Goal: Task Accomplishment & Management: Complete application form

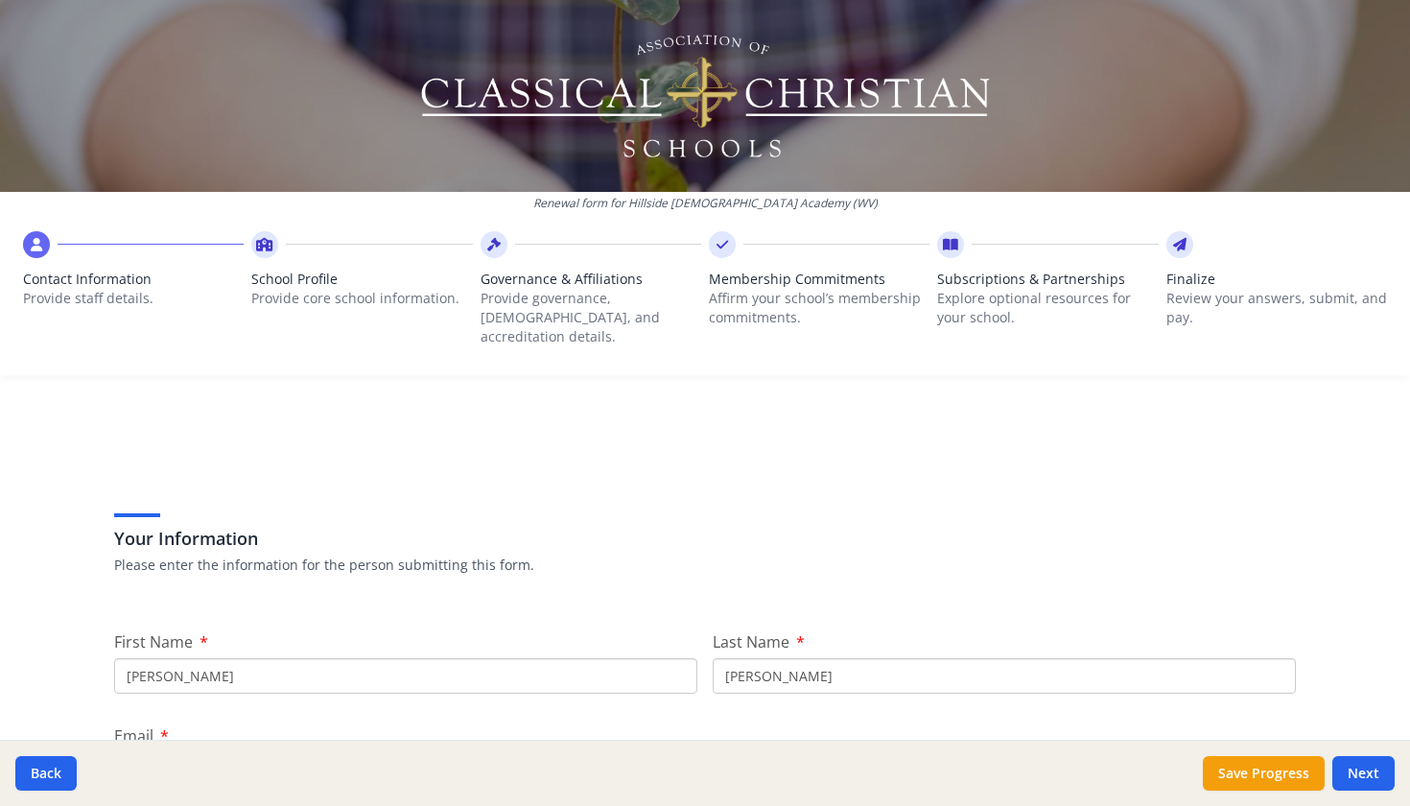
click at [957, 525] on h3 "Your Information" at bounding box center [705, 538] width 1182 height 27
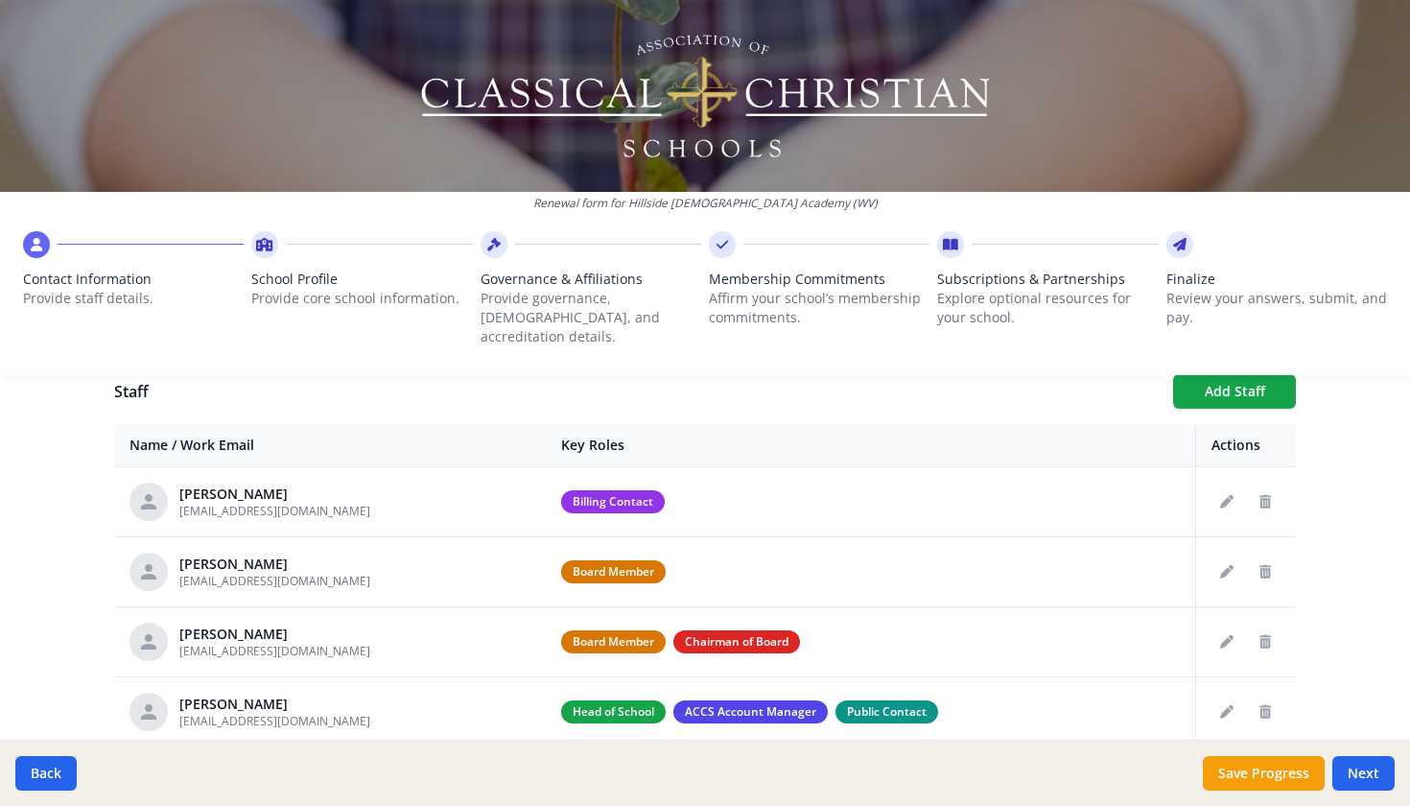
scroll to position [720, 0]
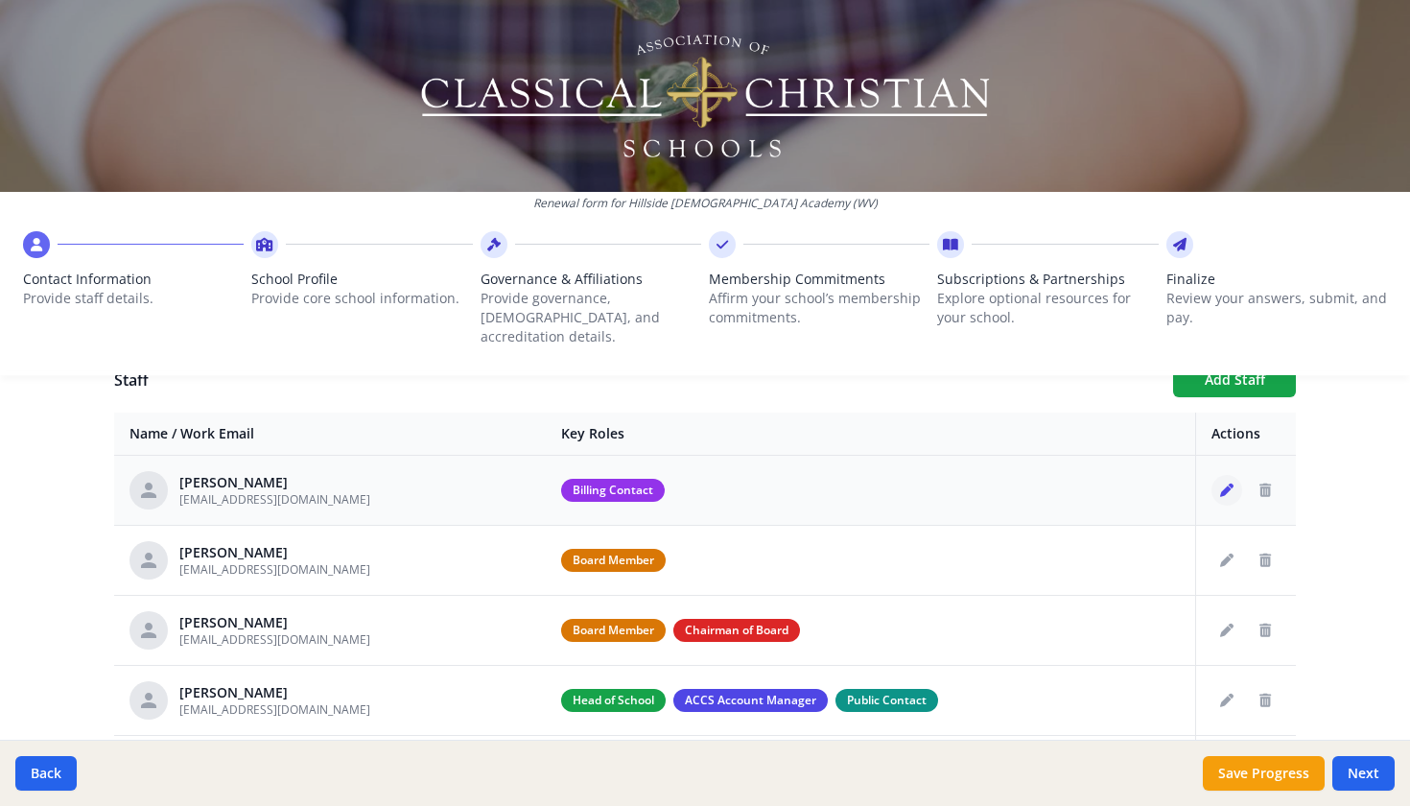
click at [1225, 483] on icon "Edit staff" at bounding box center [1226, 489] width 13 height 13
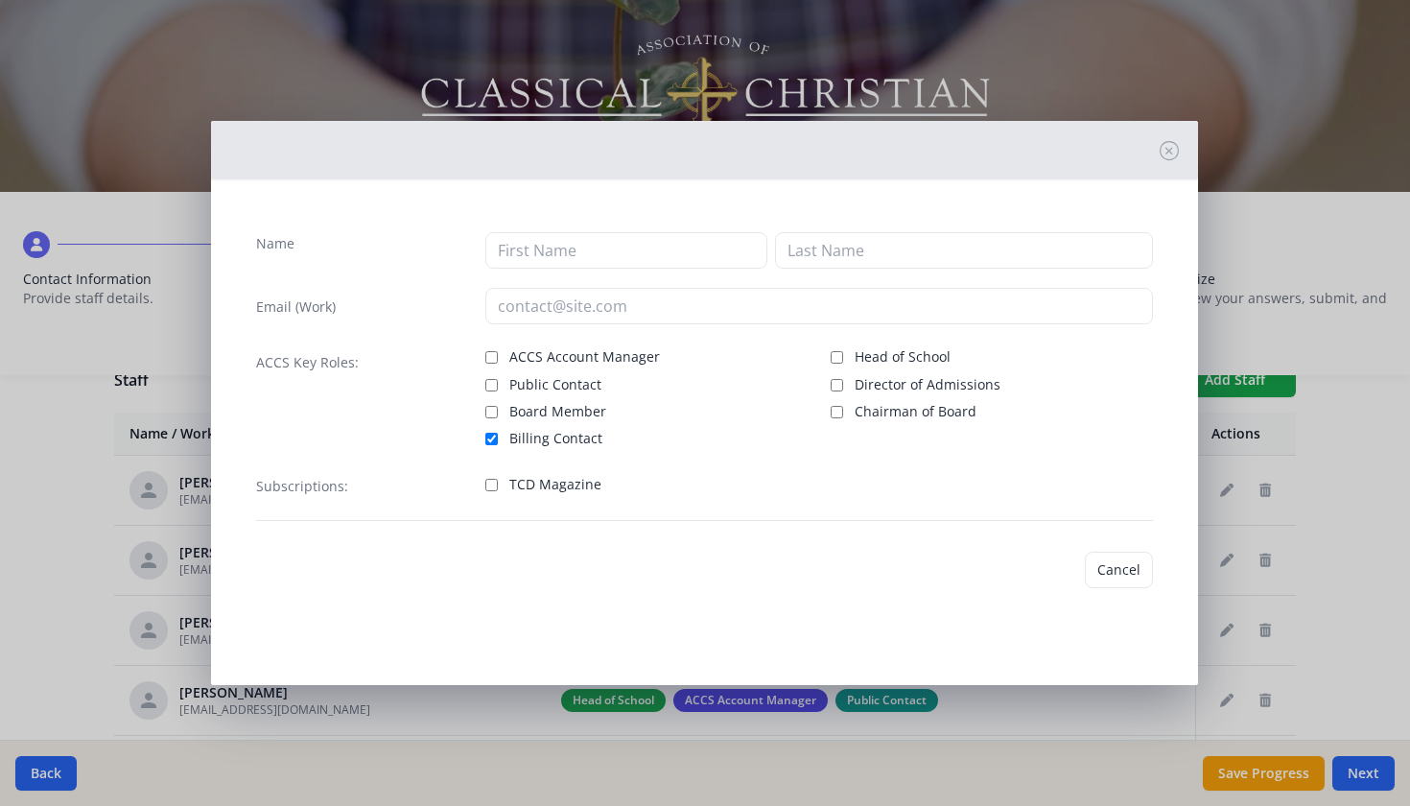
type input "[PERSON_NAME]"
type input "[EMAIL_ADDRESS][DOMAIN_NAME]"
checkbox input "true"
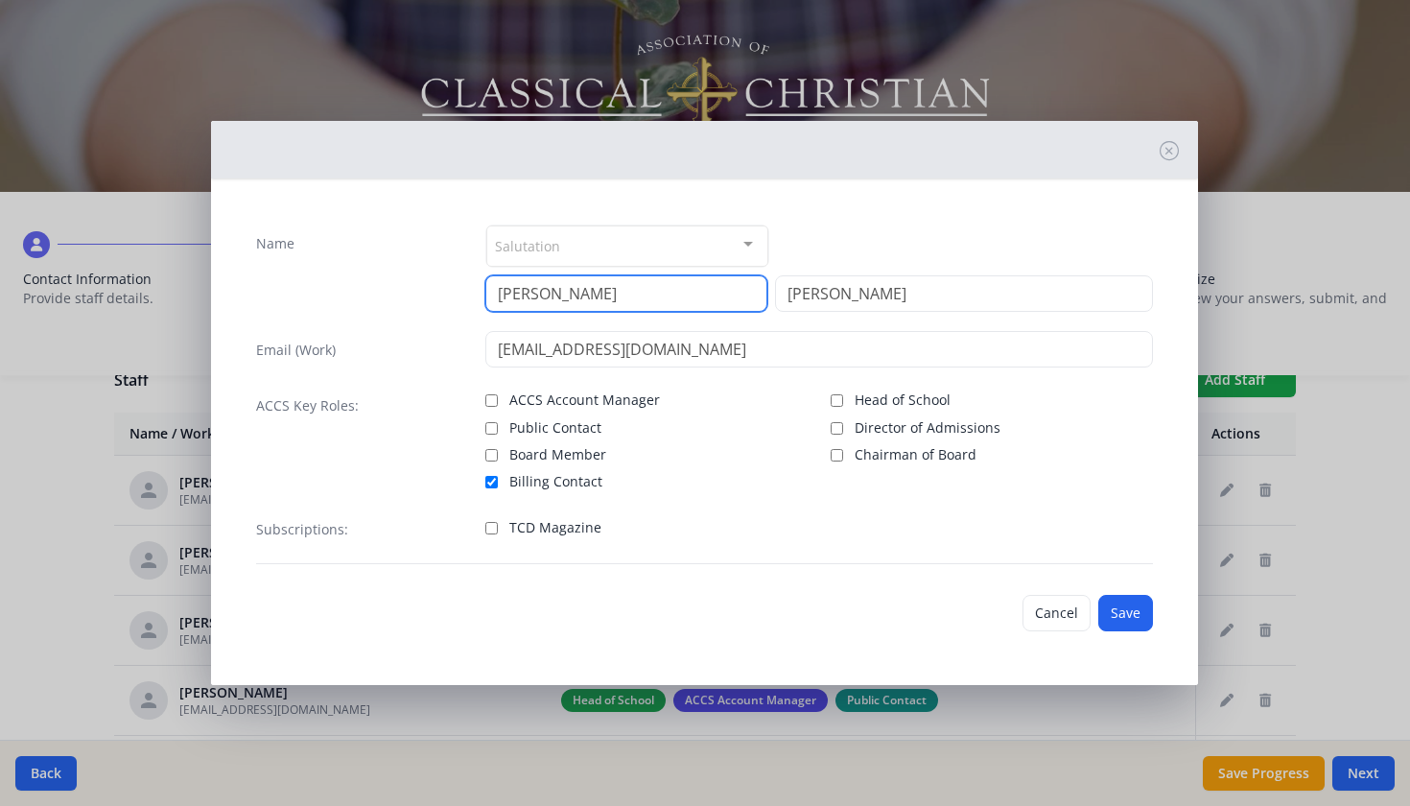
drag, startPoint x: 588, startPoint y: 283, endPoint x: 427, endPoint y: 251, distance: 164.2
type input "[PERSON_NAME]"
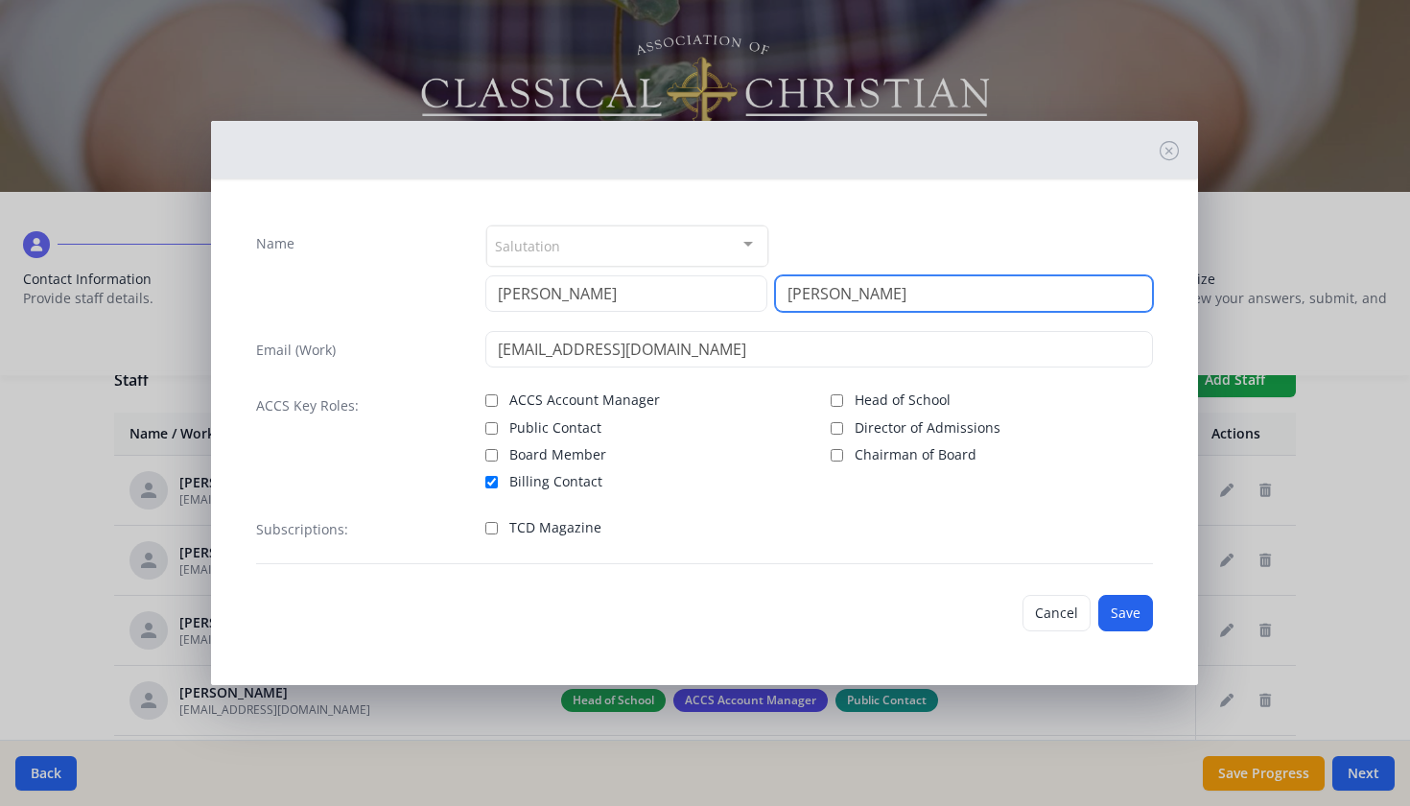
drag, startPoint x: 848, startPoint y: 297, endPoint x: 671, endPoint y: 282, distance: 178.1
type input "Trader"
click at [793, 485] on label "Billing Contact" at bounding box center [646, 479] width 322 height 23
click at [498, 485] on input "Billing Contact" at bounding box center [491, 482] width 12 height 12
checkbox input "false"
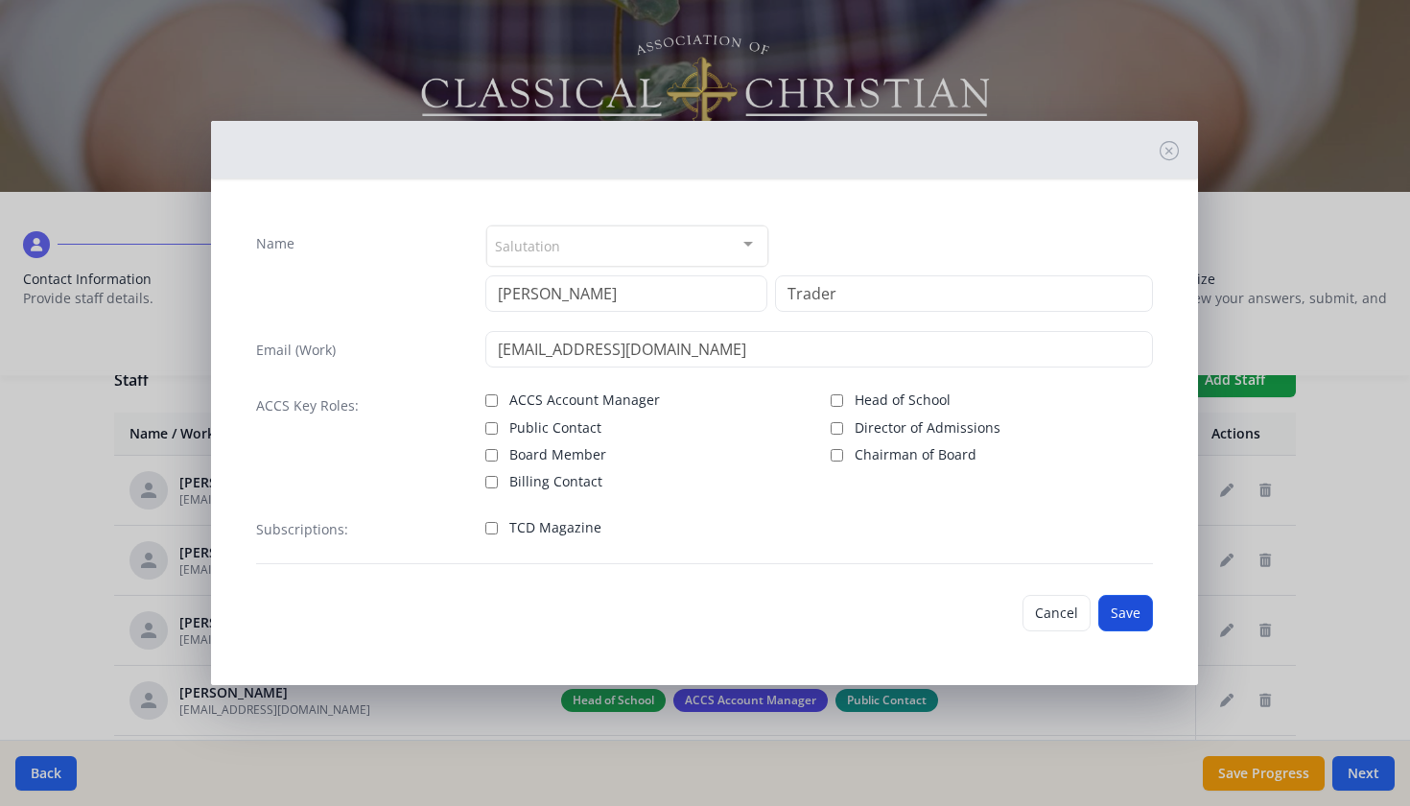
click at [1128, 619] on button "Save" at bounding box center [1125, 613] width 55 height 36
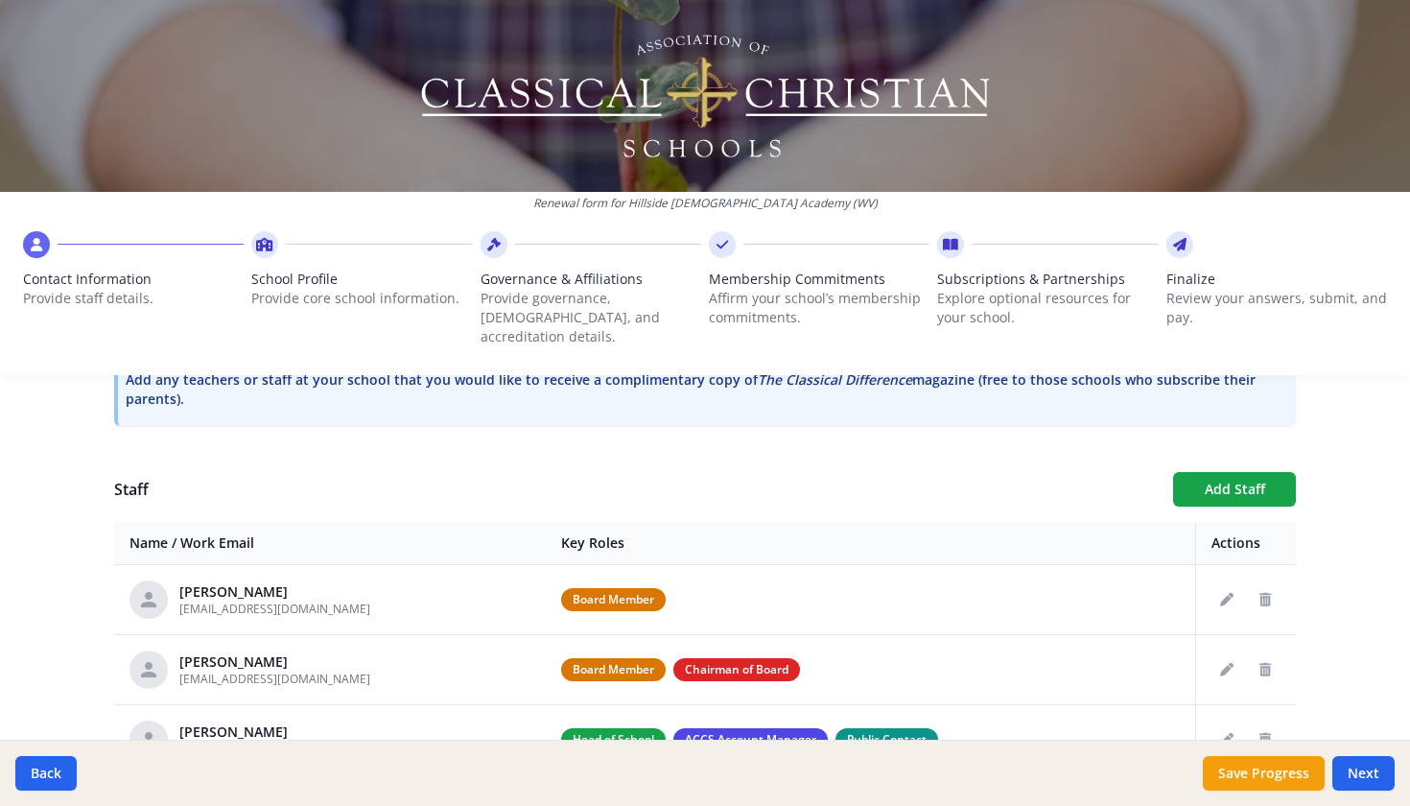
scroll to position [629, 0]
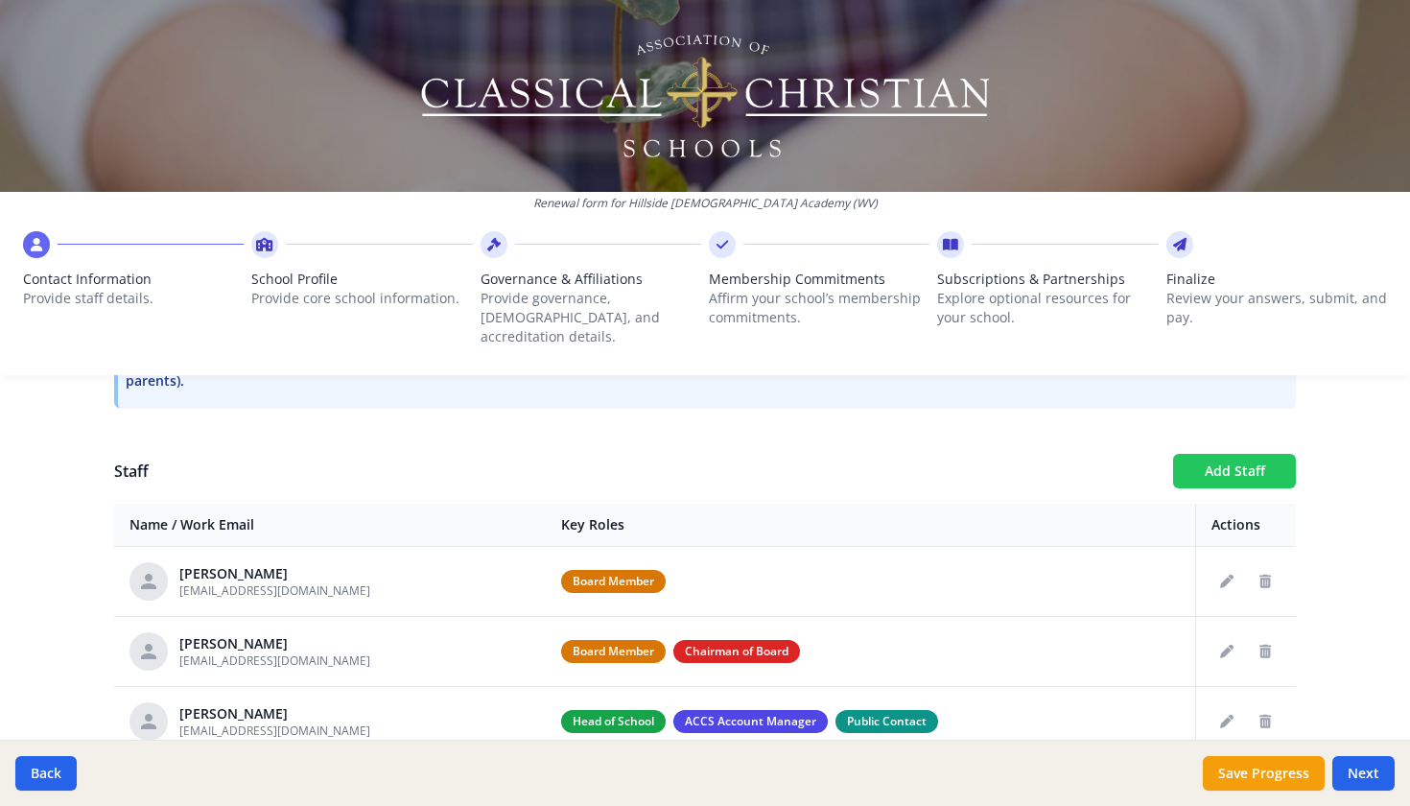
click at [1233, 456] on button "Add Staff" at bounding box center [1234, 471] width 123 height 35
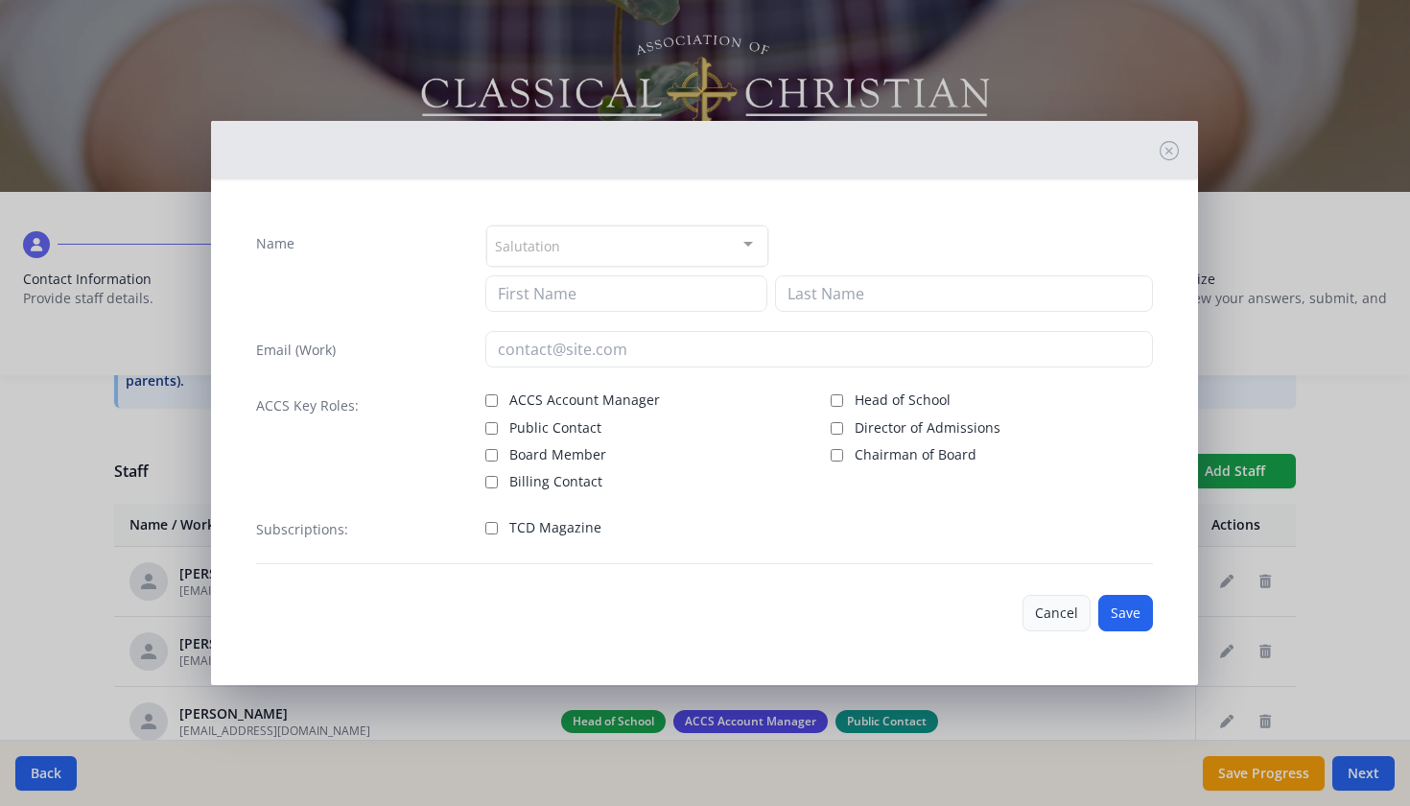
click at [1053, 615] on button "Cancel" at bounding box center [1057, 613] width 68 height 36
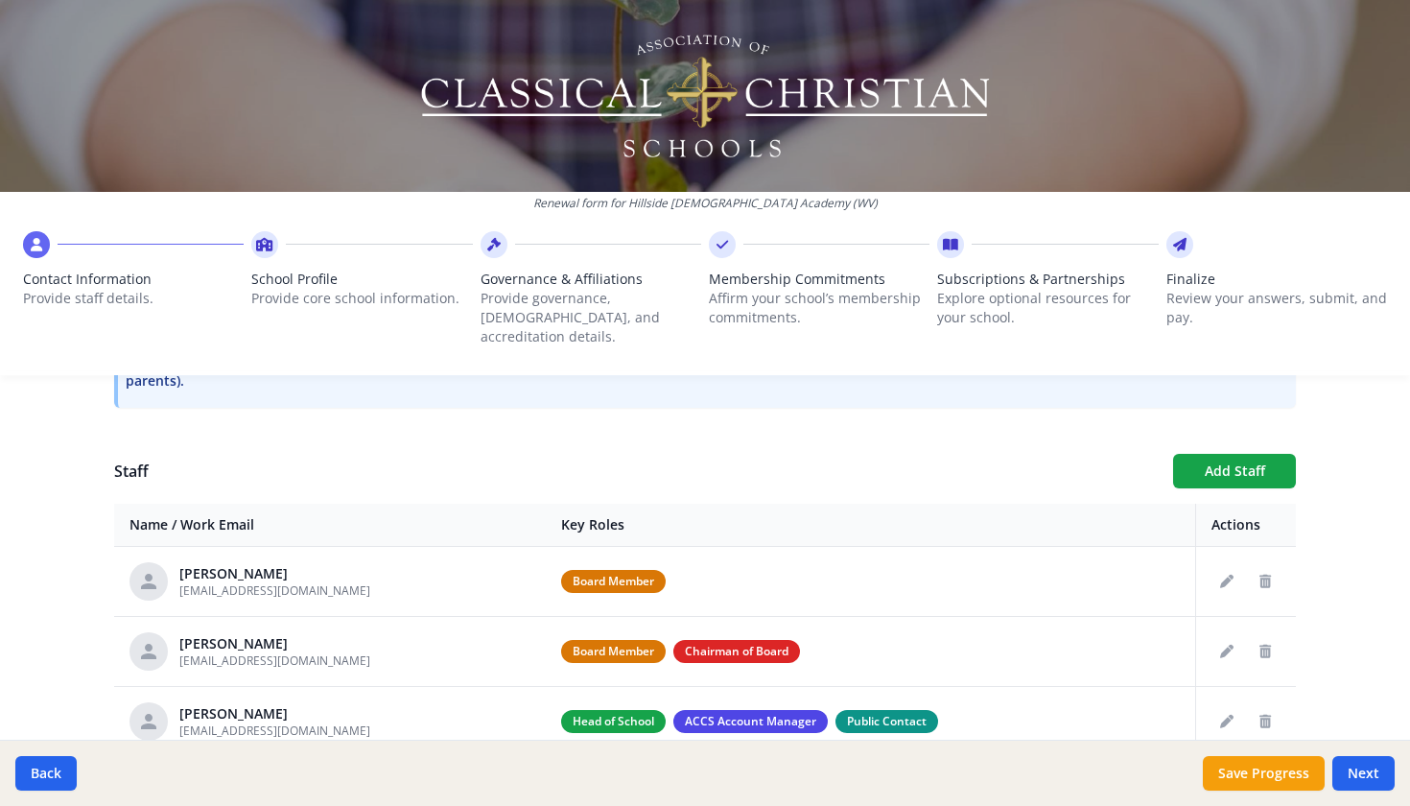
click at [1355, 558] on div "Renewal form for [GEOGRAPHIC_DATA][DEMOGRAPHIC_DATA] (WV) Contact Information P…" at bounding box center [705, 403] width 1410 height 806
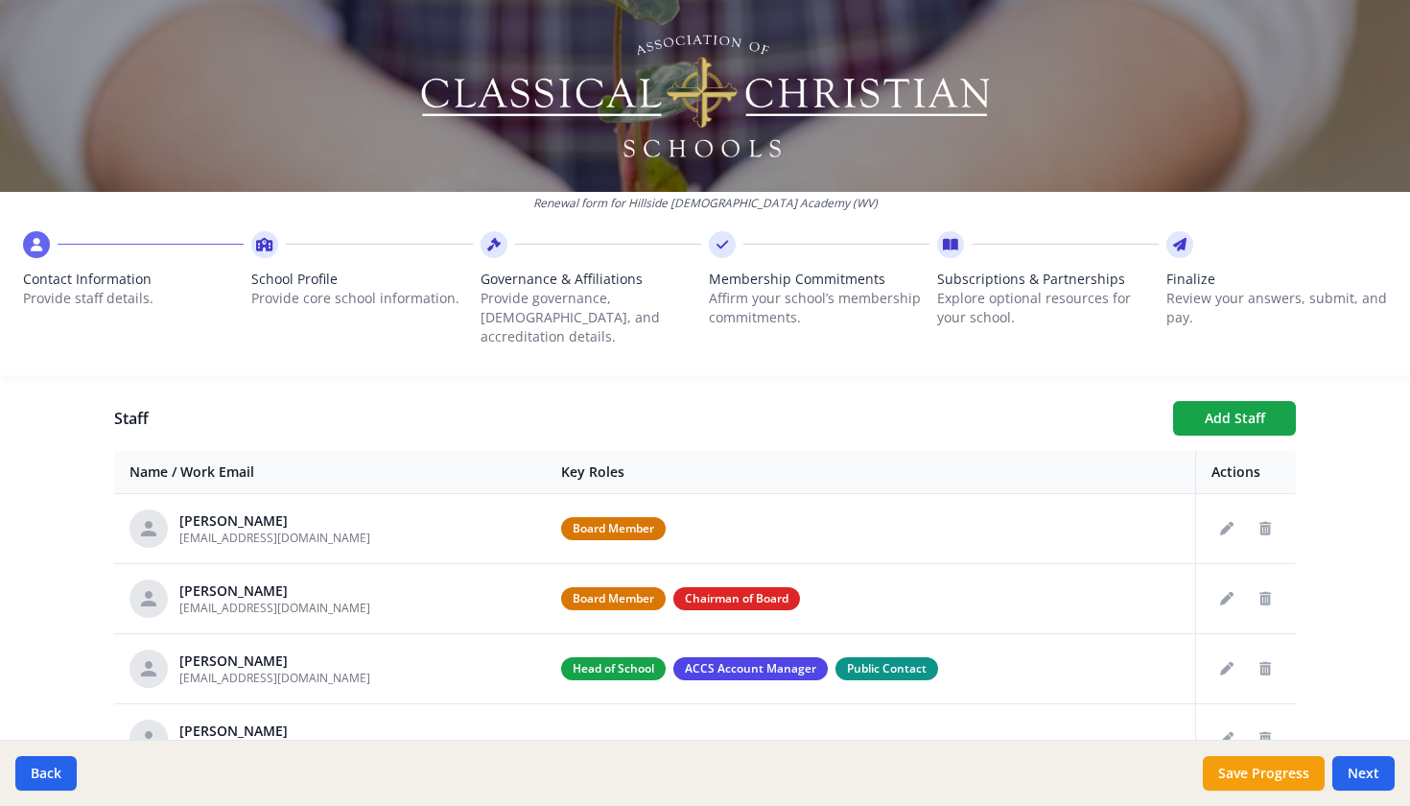
scroll to position [662, 0]
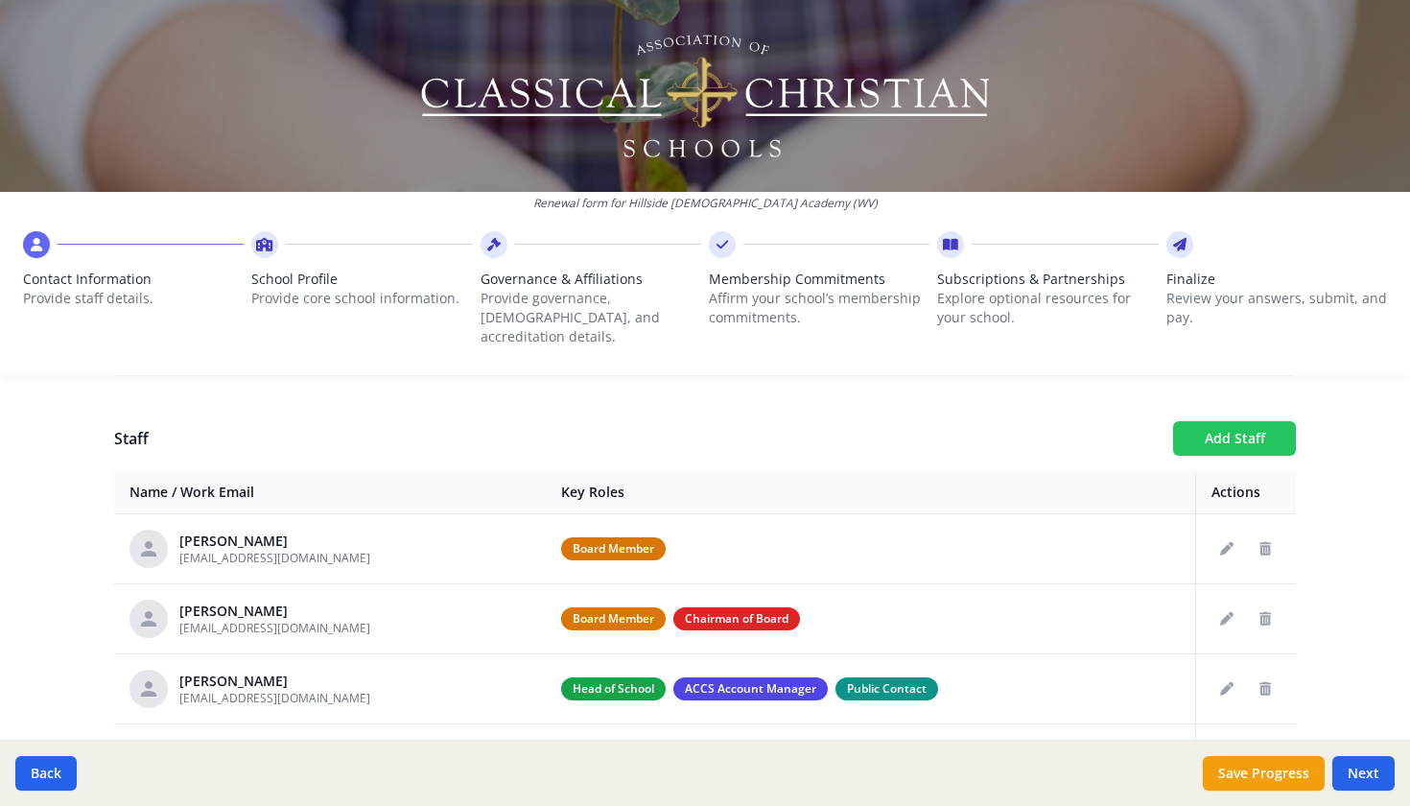
click at [1268, 421] on button "Add Staff" at bounding box center [1234, 438] width 123 height 35
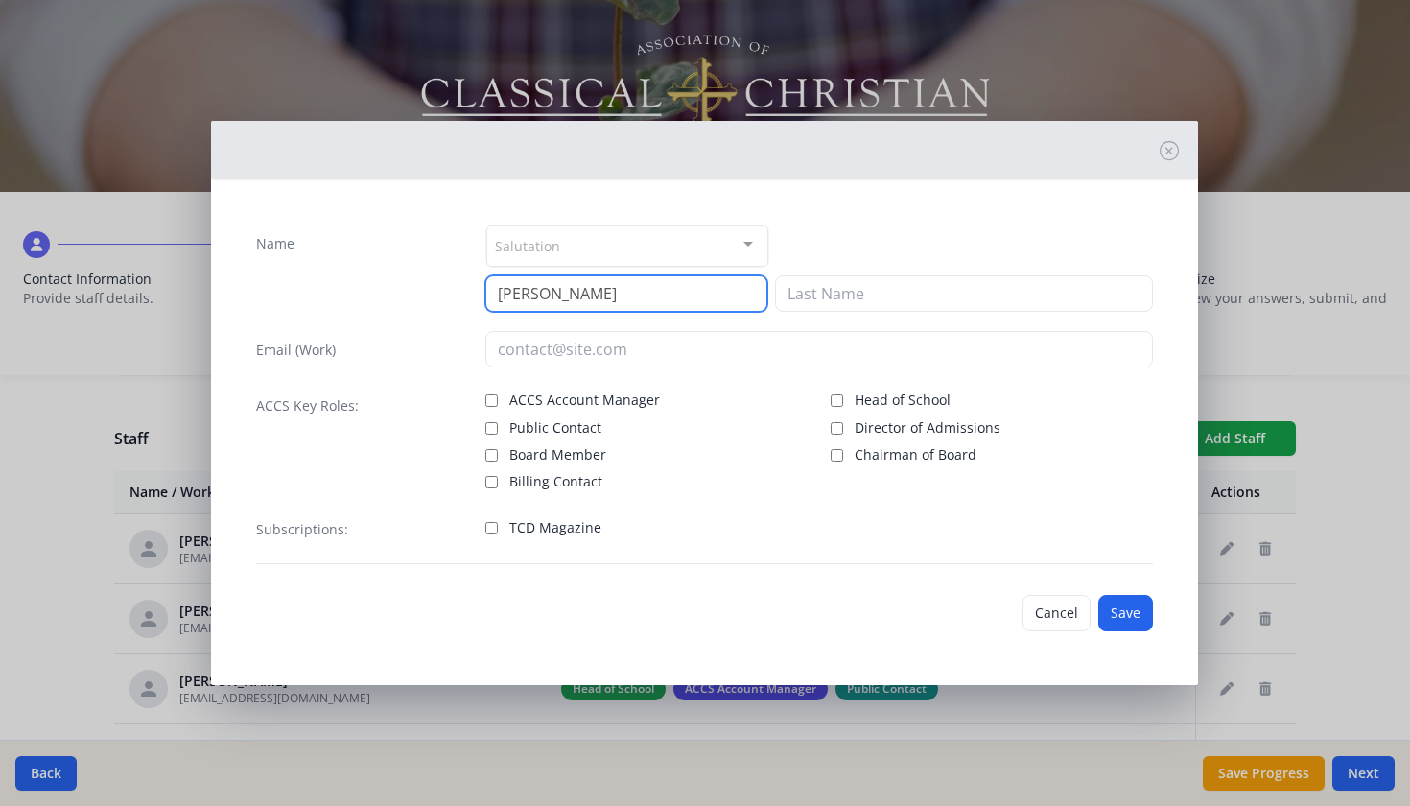
type input "[PERSON_NAME]"
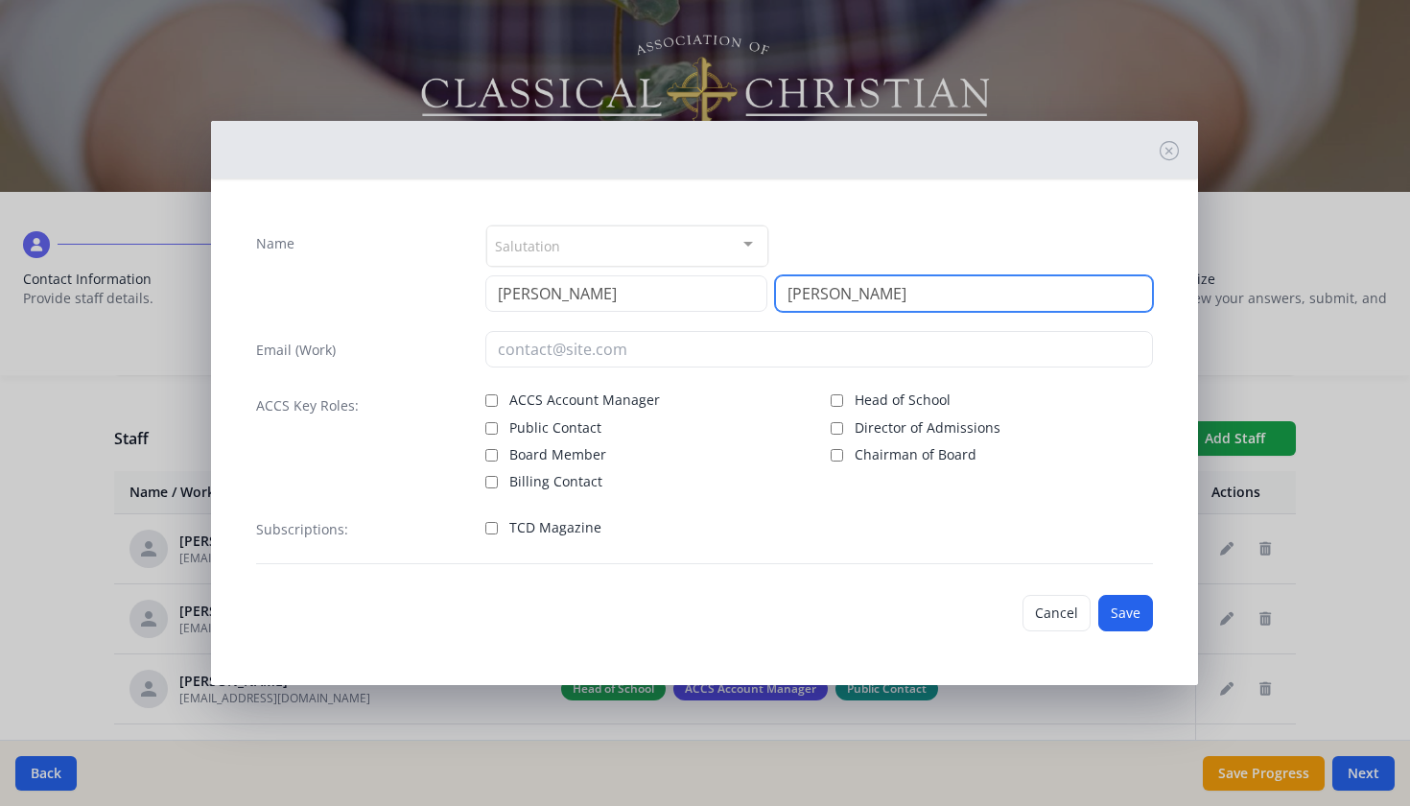
type input "[PERSON_NAME]"
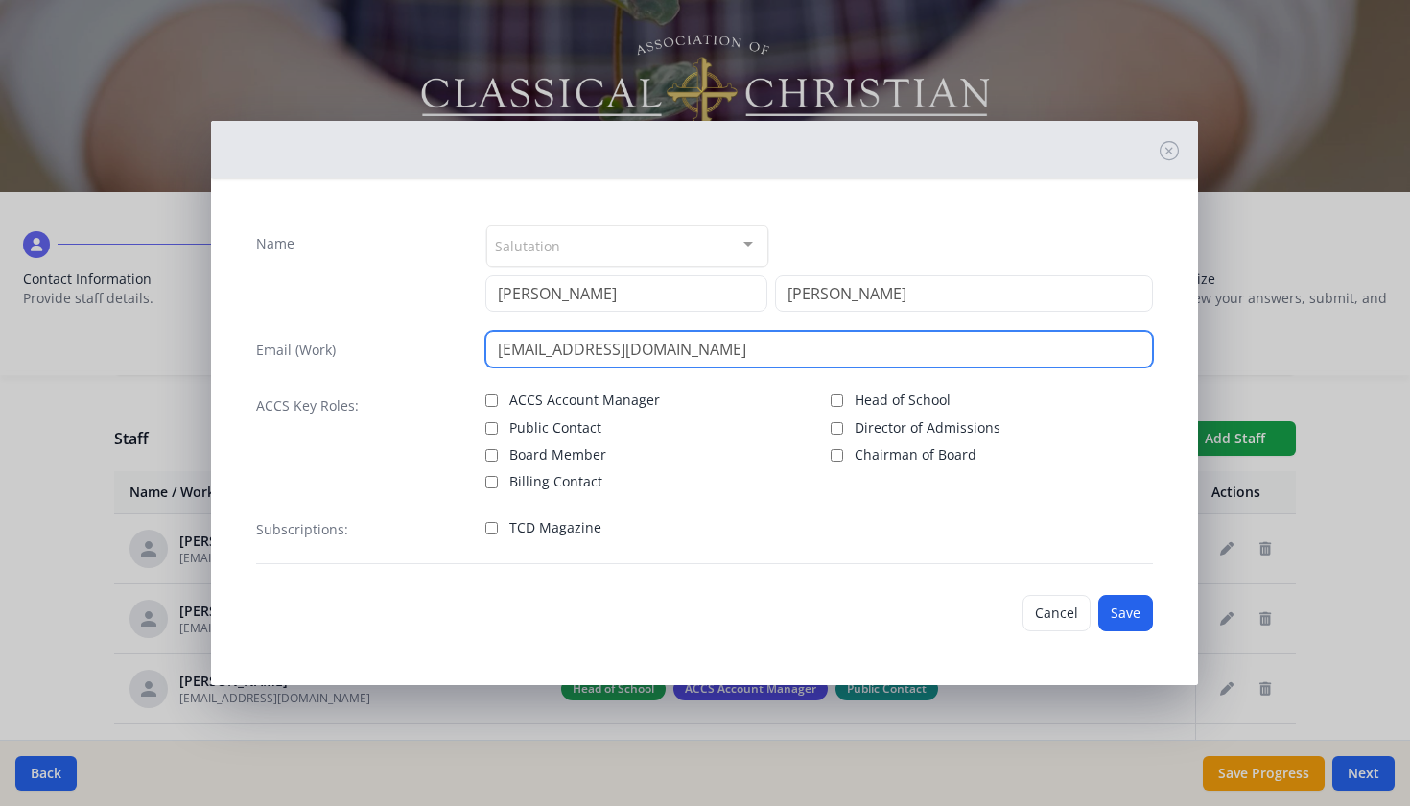
type input "[EMAIL_ADDRESS][DOMAIN_NAME]"
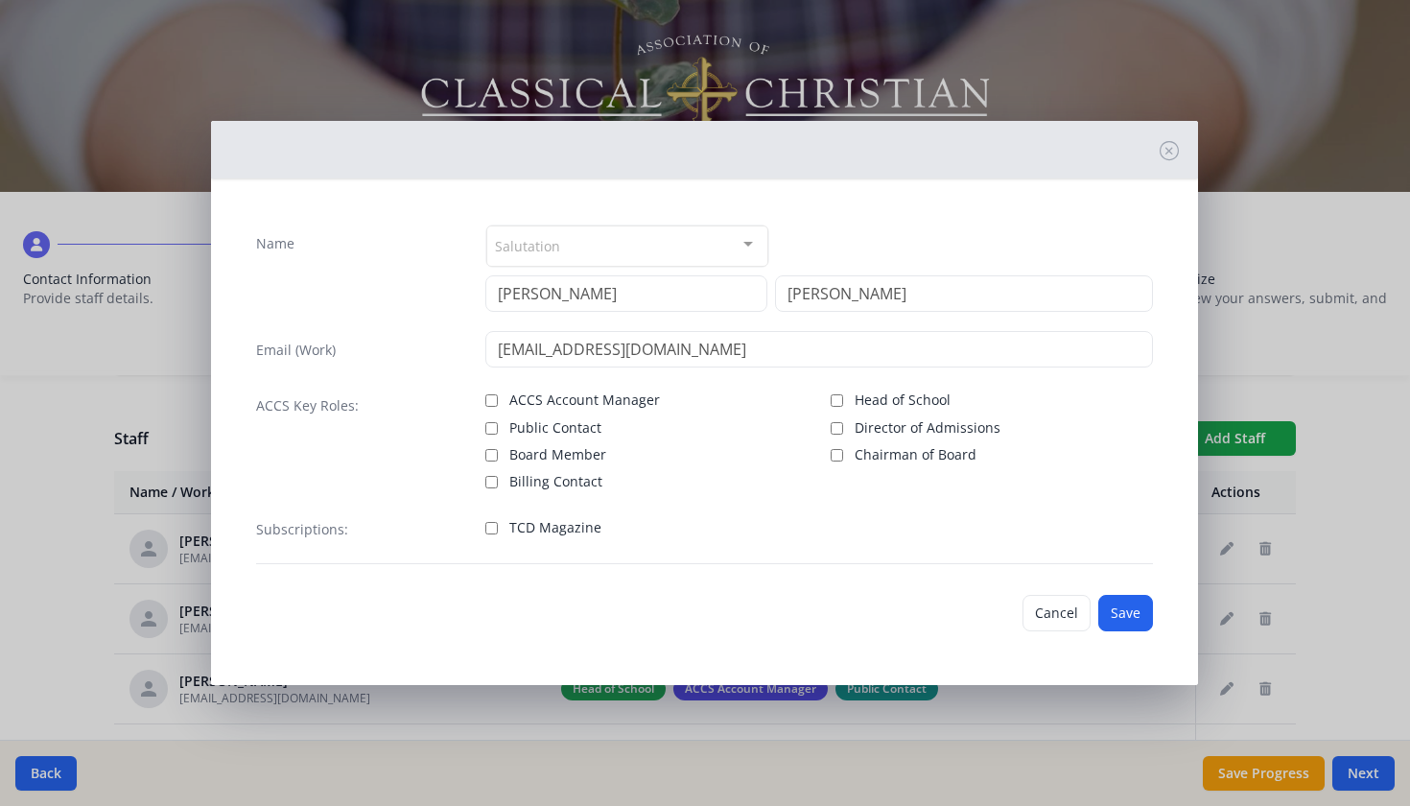
click at [795, 476] on label "Billing Contact" at bounding box center [646, 479] width 322 height 23
click at [498, 476] on input "Billing Contact" at bounding box center [491, 482] width 12 height 12
click at [486, 486] on input "Billing Contact" at bounding box center [491, 482] width 12 height 12
checkbox input "false"
click at [1128, 619] on button "Save" at bounding box center [1125, 613] width 55 height 36
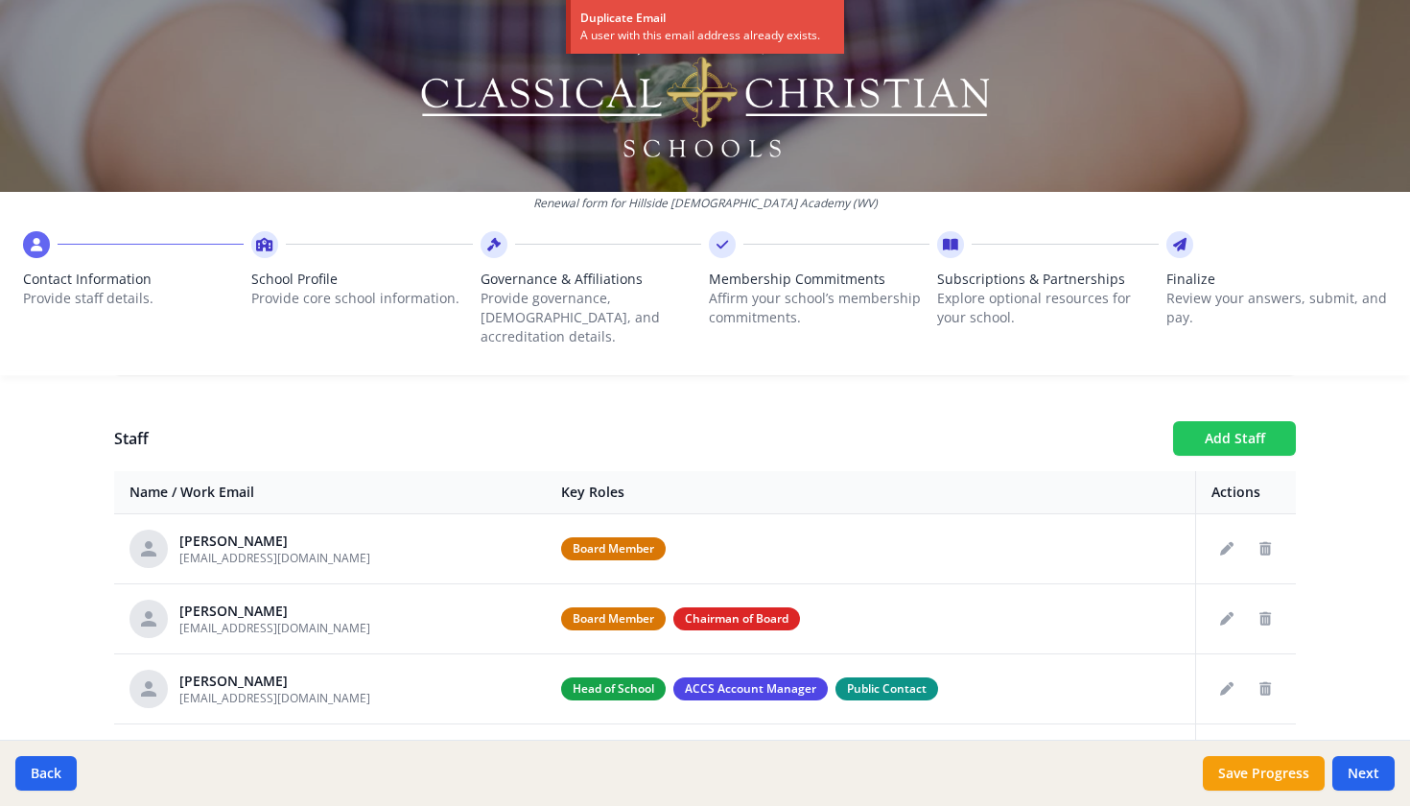
click at [1243, 421] on button "Add Staff" at bounding box center [1234, 438] width 123 height 35
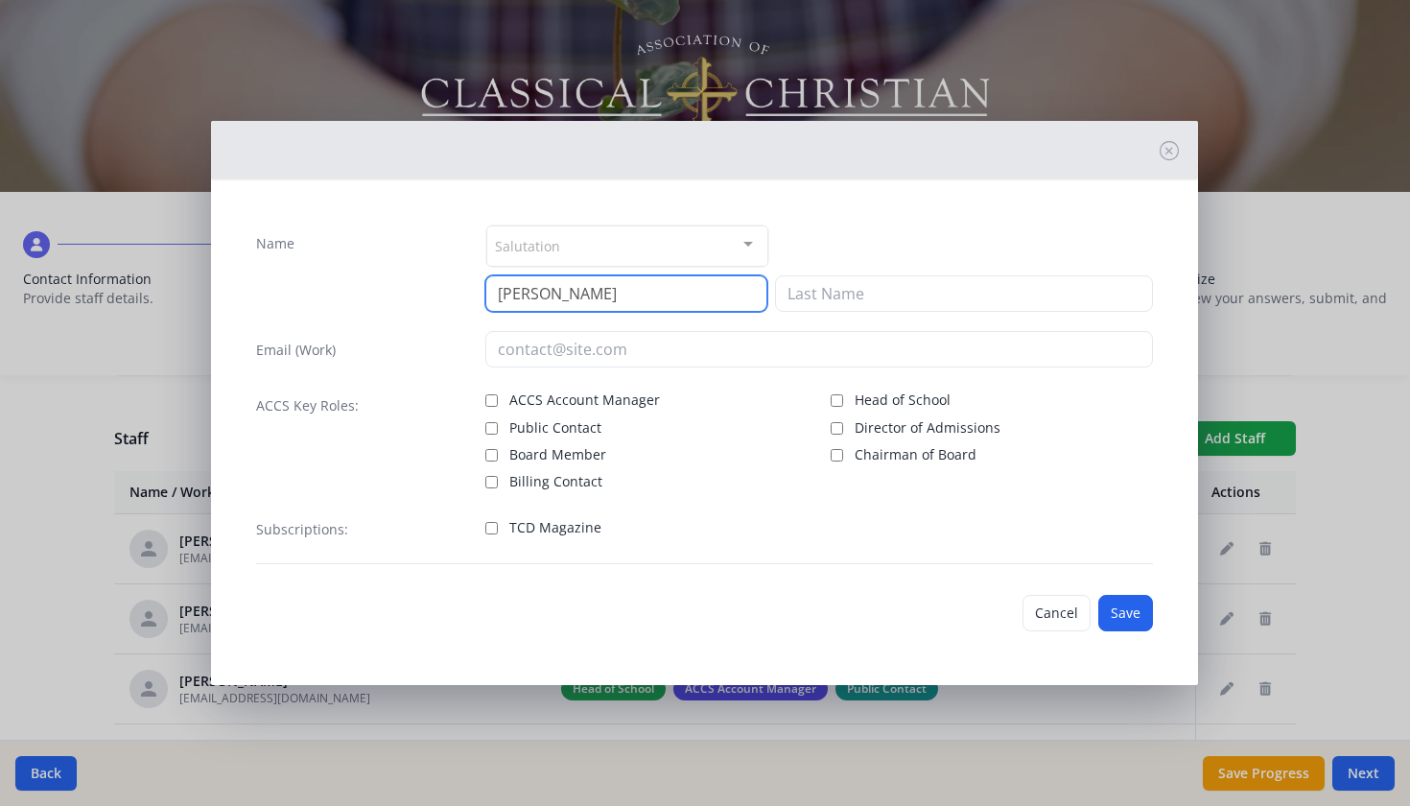
type input "[PERSON_NAME]"
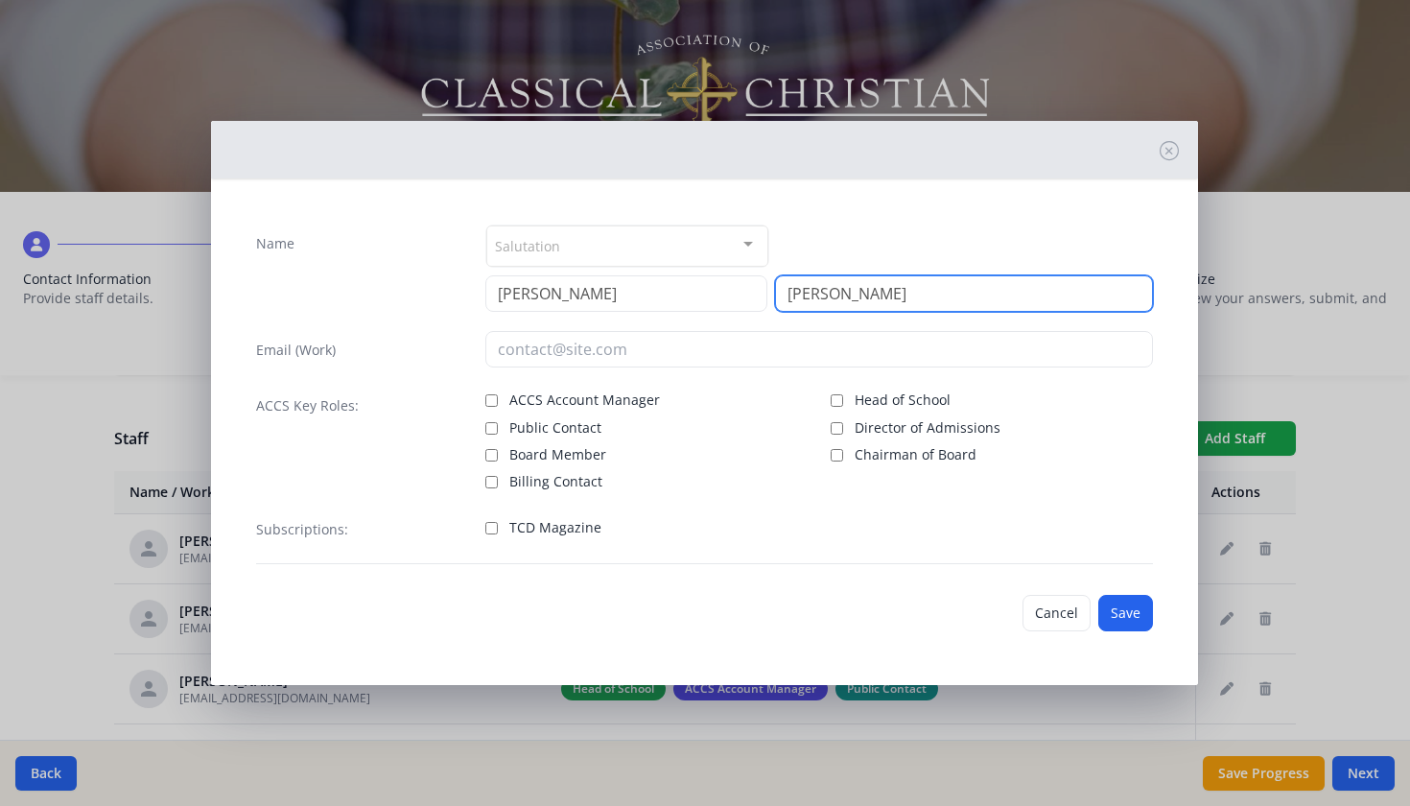
type input "[PERSON_NAME]"
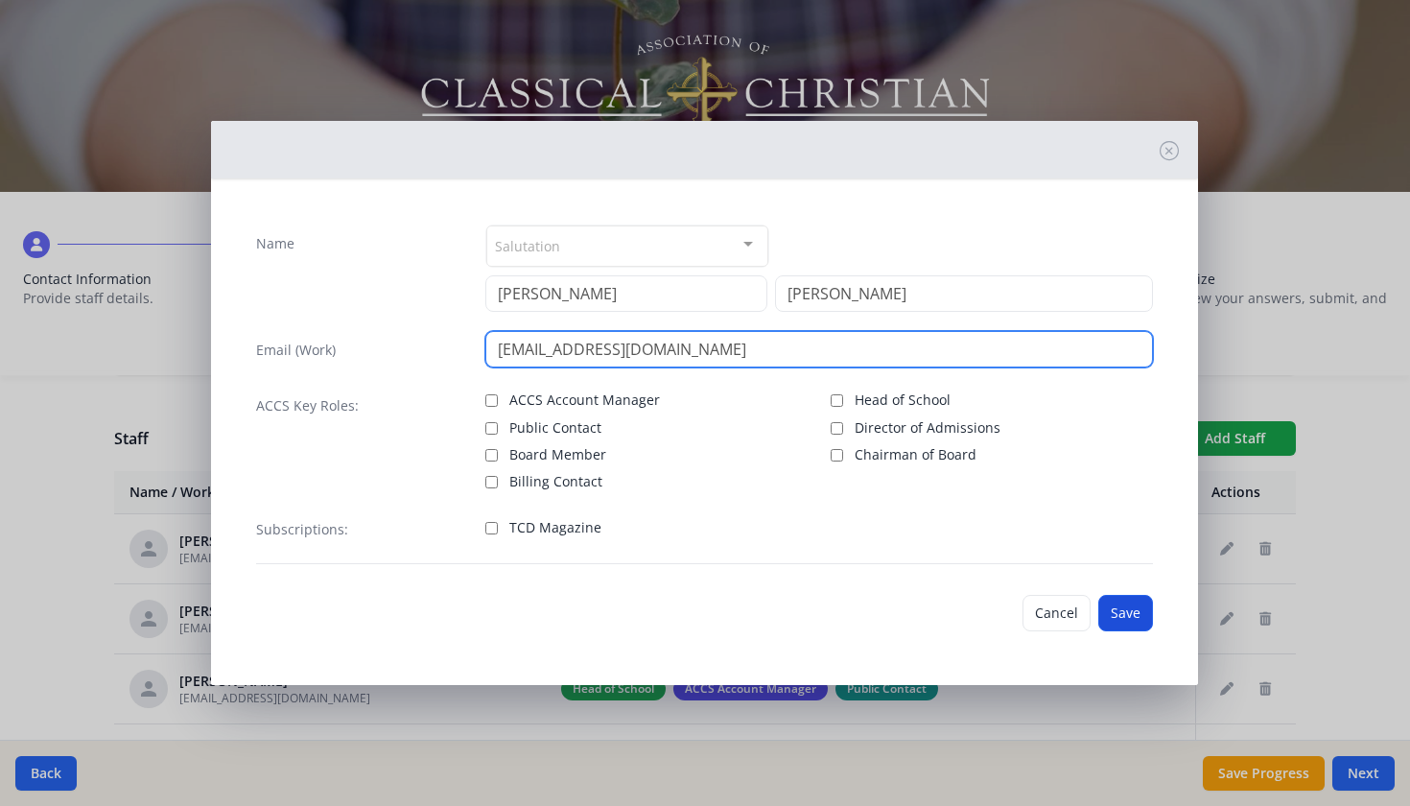
type input "[EMAIL_ADDRESS][DOMAIN_NAME]"
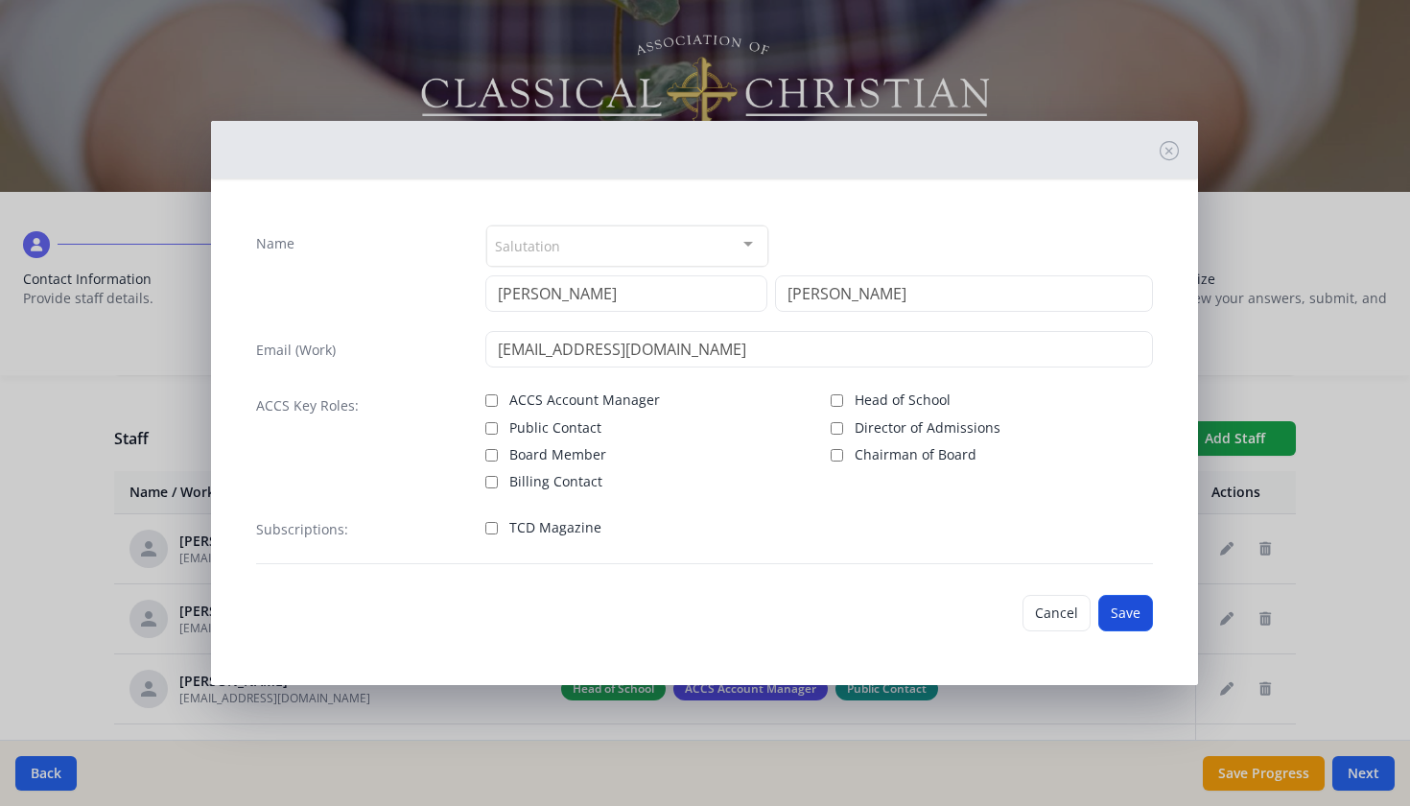
click at [1143, 616] on button "Save" at bounding box center [1125, 613] width 55 height 36
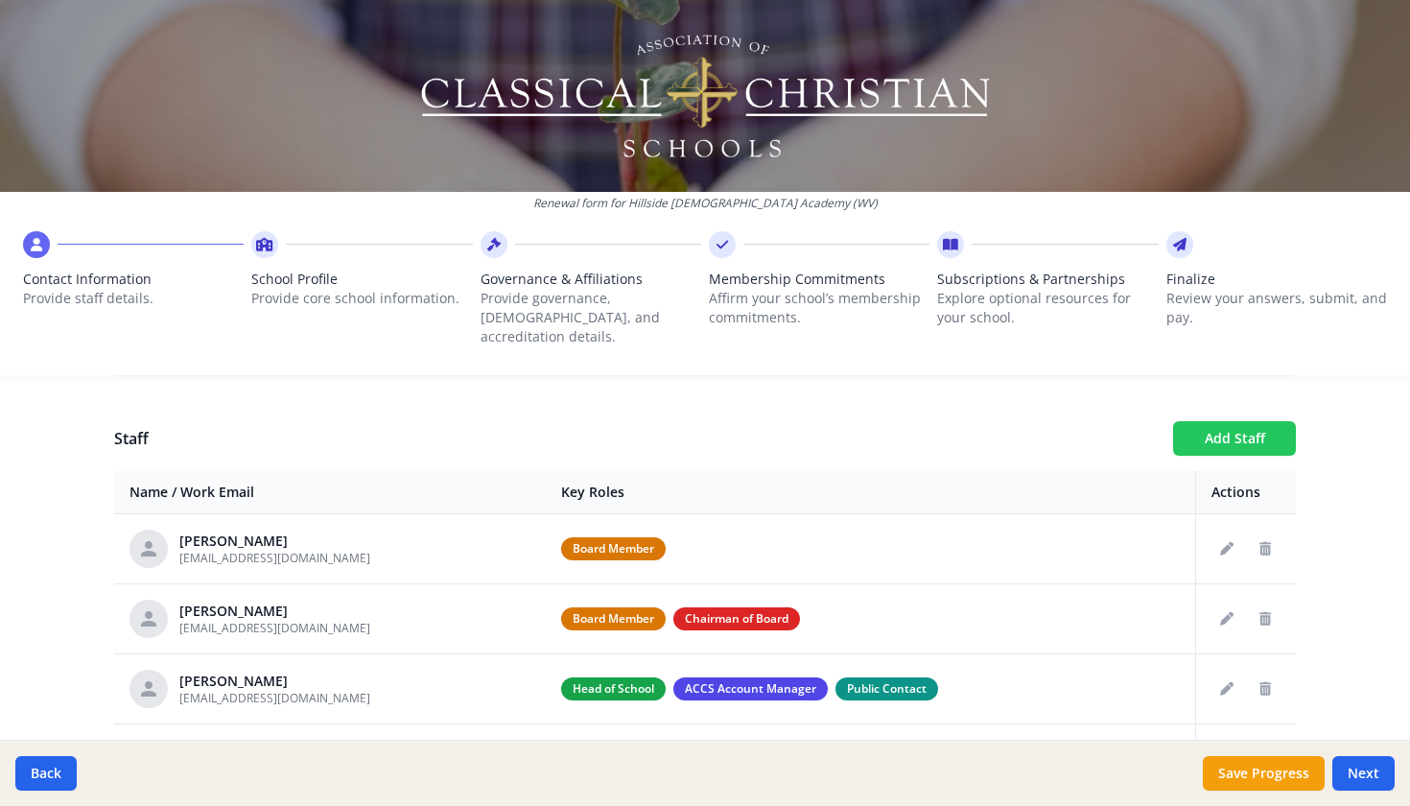
click at [1226, 421] on button "Add Staff" at bounding box center [1234, 438] width 123 height 35
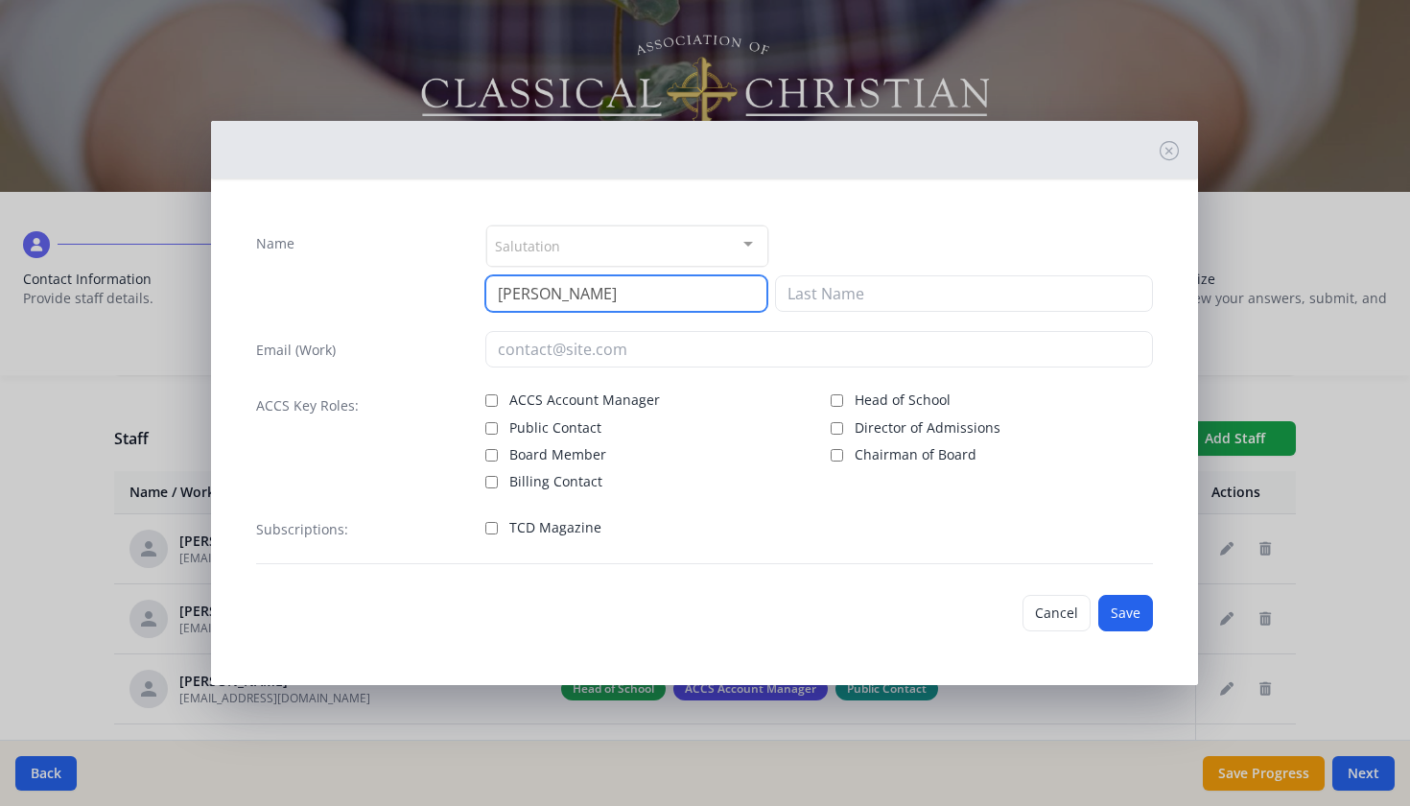
type input "[PERSON_NAME]"
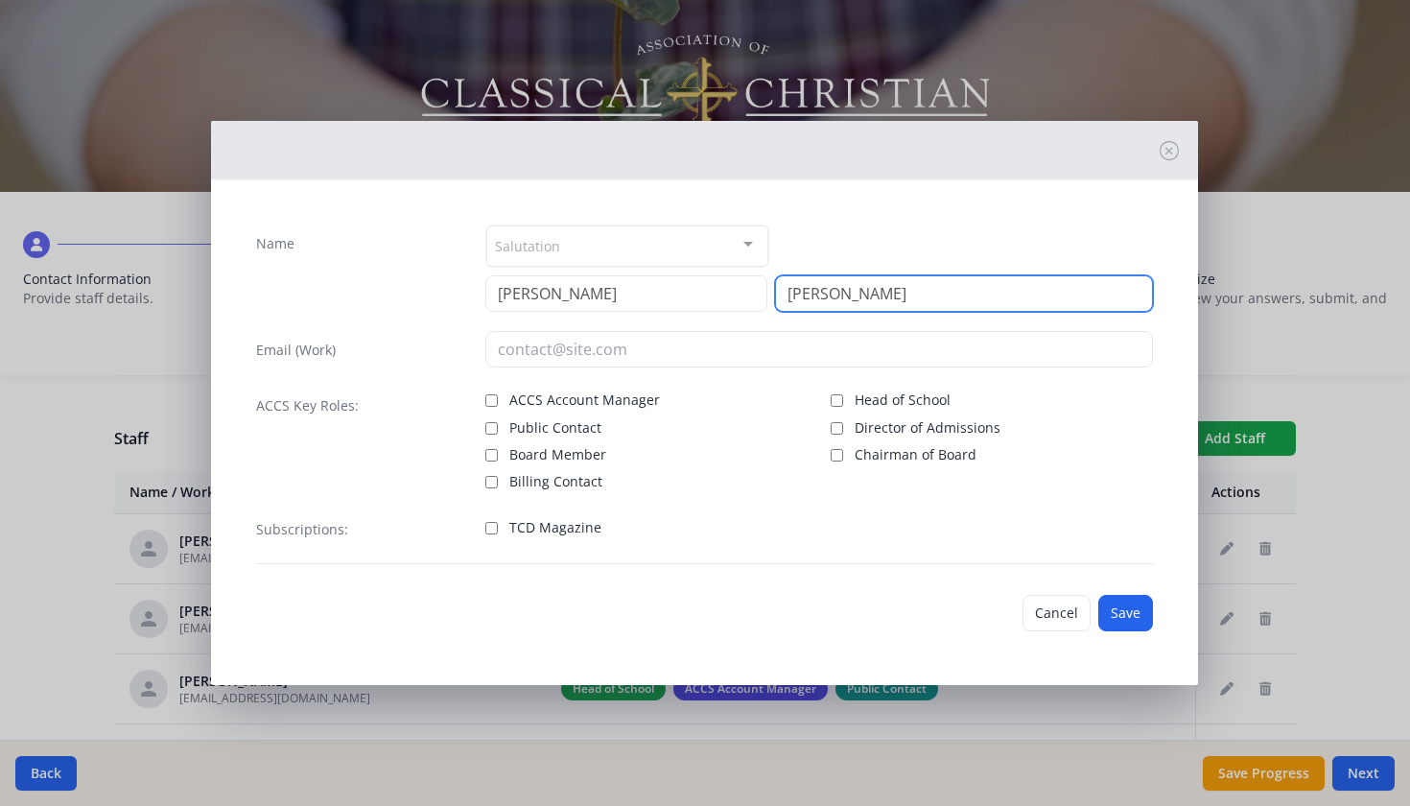
type input "[PERSON_NAME]"
click at [1085, 418] on label "Director of Admissions" at bounding box center [992, 425] width 322 height 23
click at [843, 422] on input "Director of Admissions" at bounding box center [837, 428] width 12 height 12
click at [833, 428] on input "Director of Admissions" at bounding box center [837, 428] width 12 height 12
checkbox input "false"
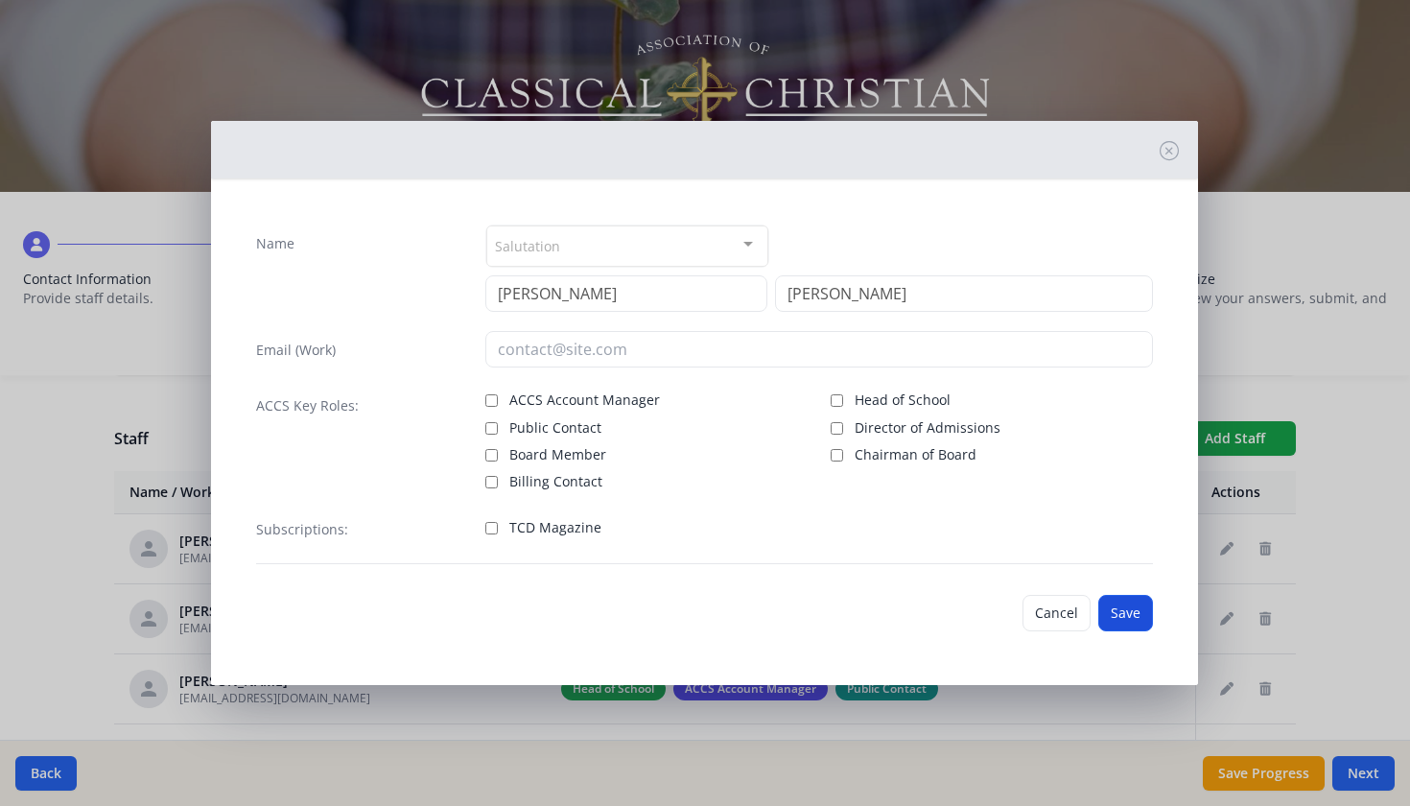
click at [1112, 612] on button "Save" at bounding box center [1125, 613] width 55 height 36
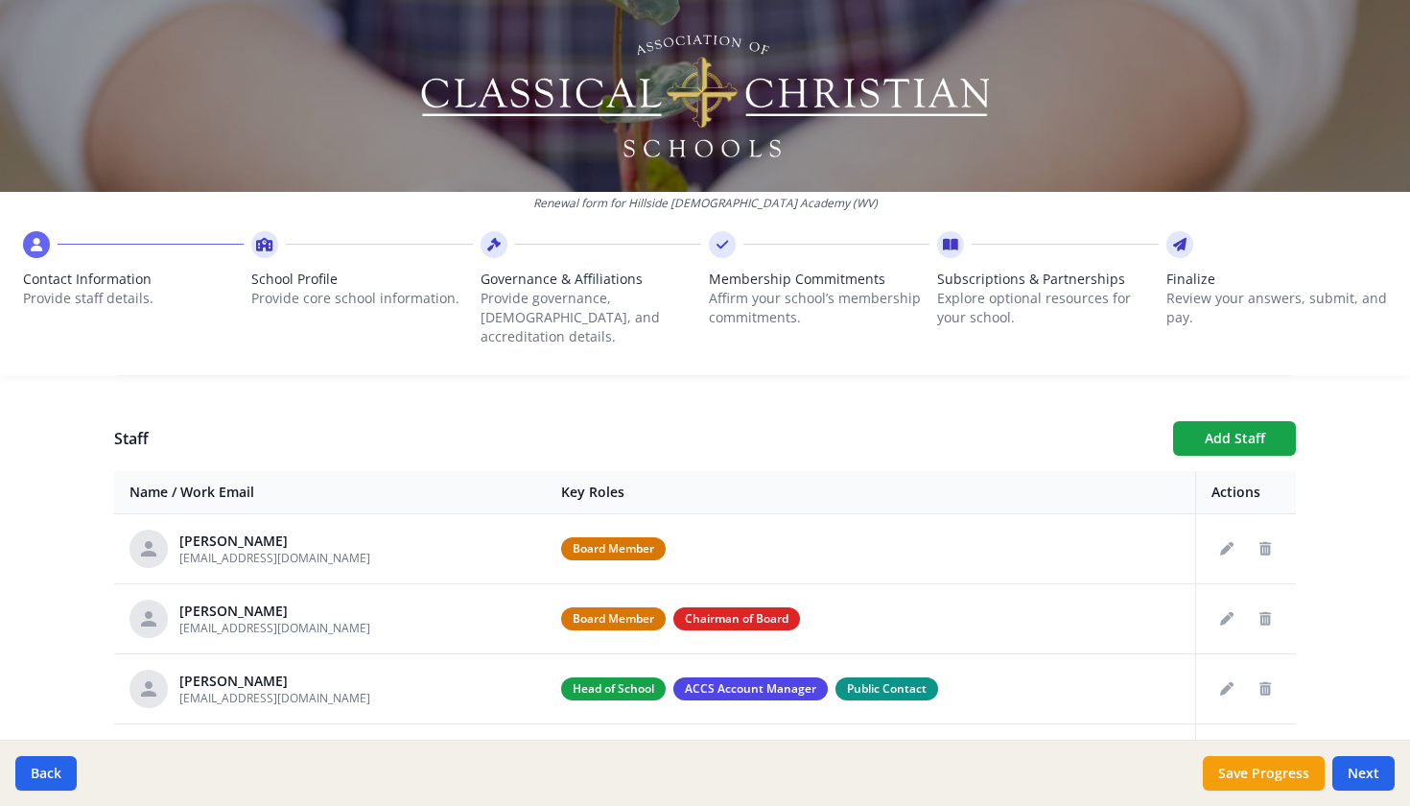
click at [1380, 507] on div "Renewal form for [GEOGRAPHIC_DATA][DEMOGRAPHIC_DATA] (WV) Contact Information P…" at bounding box center [705, 403] width 1410 height 806
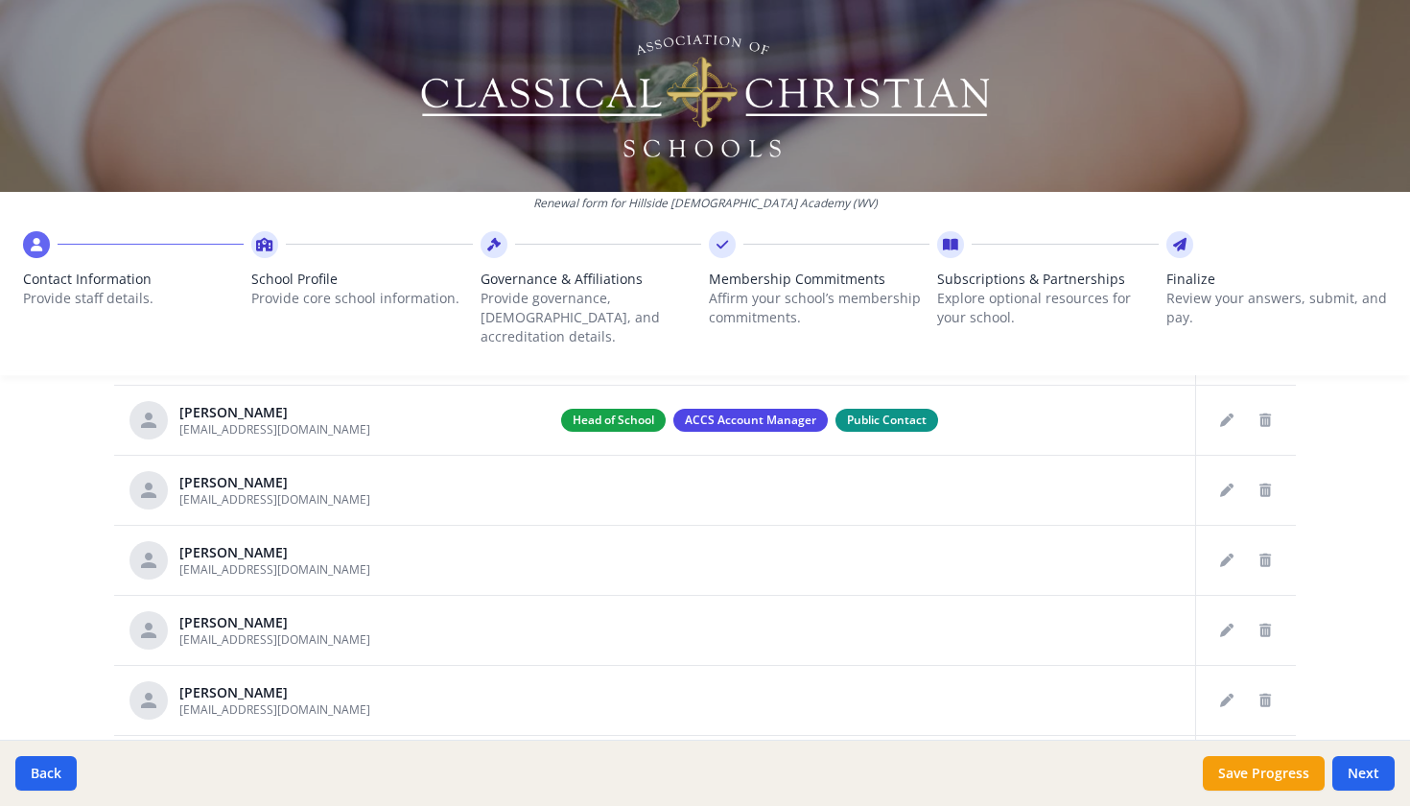
scroll to position [953, 0]
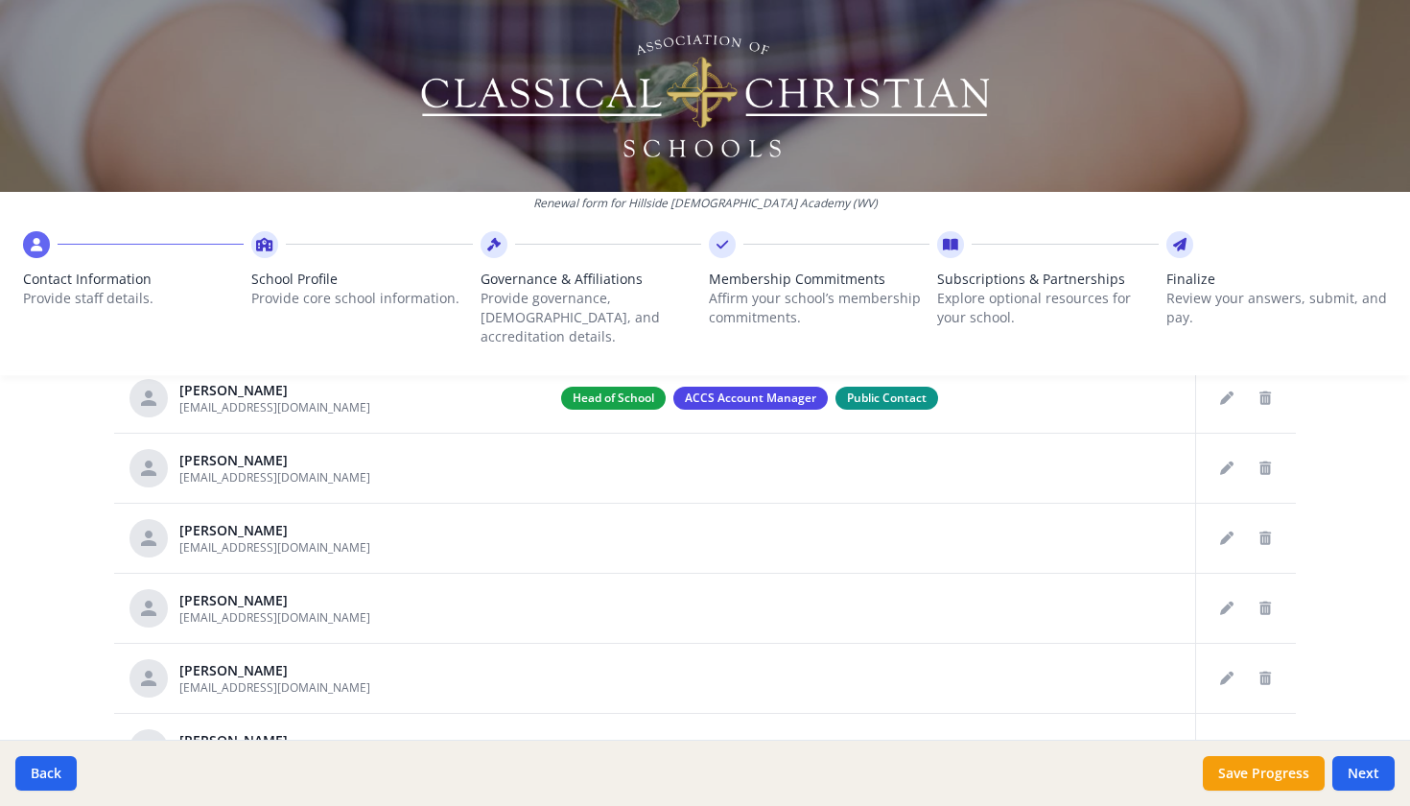
click at [1373, 793] on div "Back Save Progress Next" at bounding box center [705, 773] width 1410 height 66
click at [1368, 774] on button "Next" at bounding box center [1363, 773] width 62 height 35
type input "[PHONE_NUMBER]"
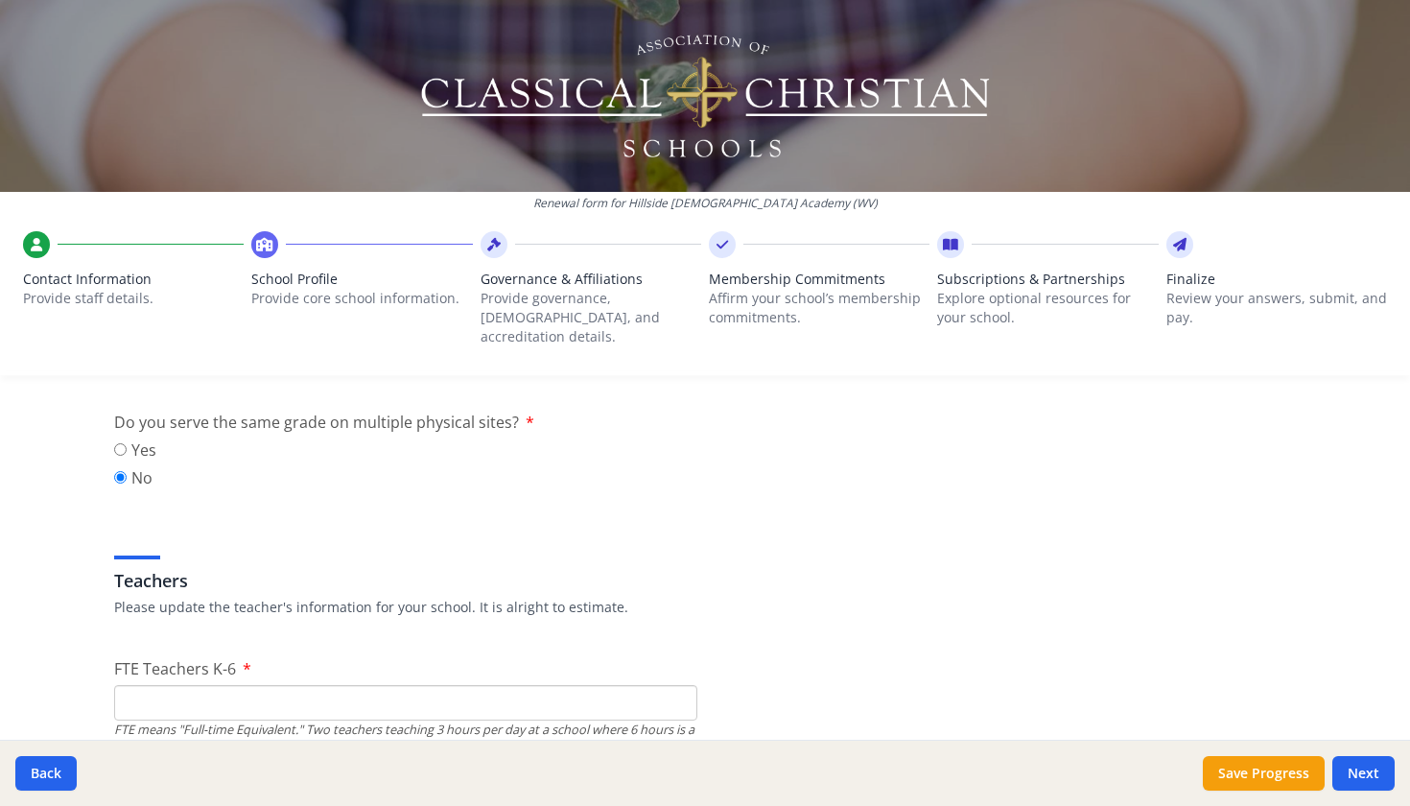
click at [1144, 598] on p "Please update the teacher's information for your school. It is alright to estim…" at bounding box center [705, 607] width 1182 height 19
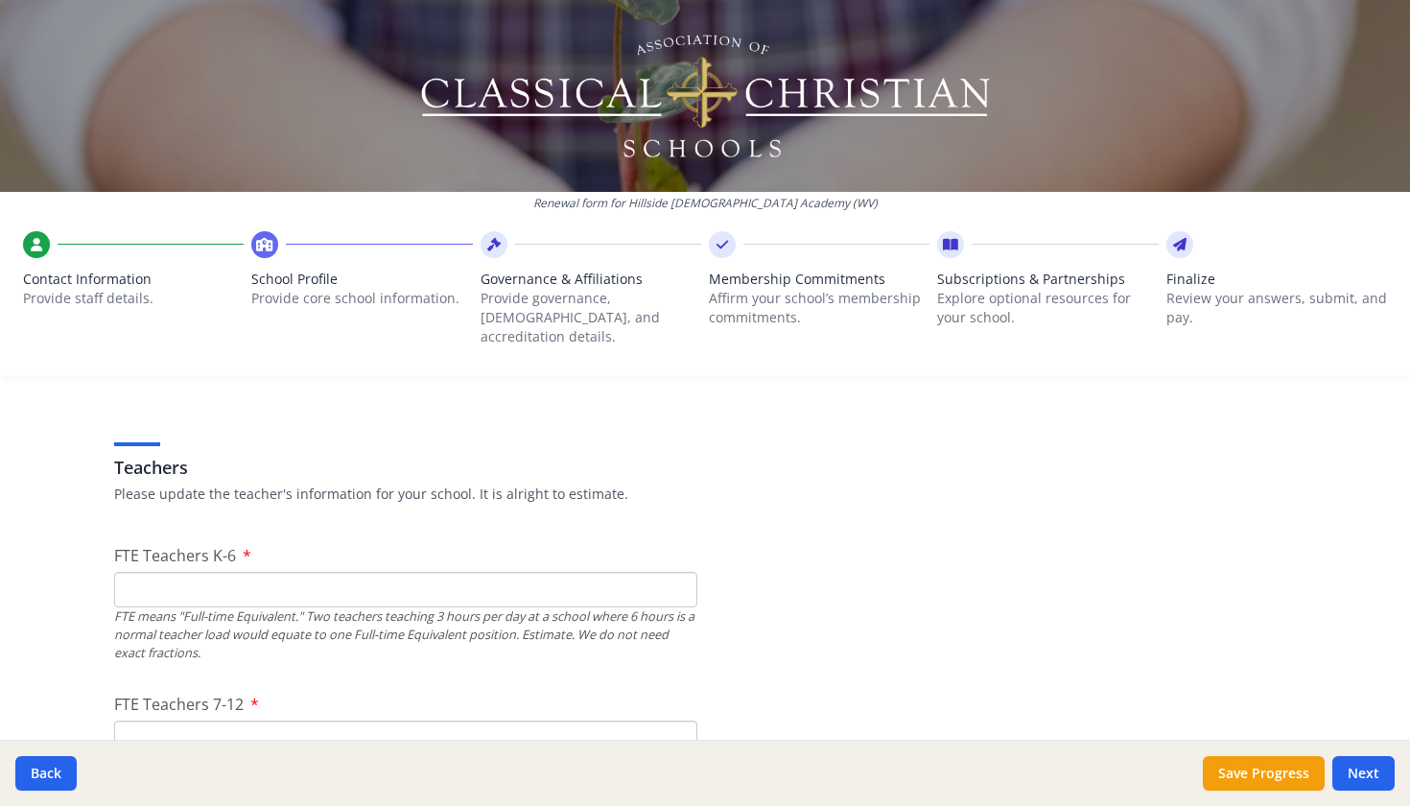
scroll to position [1109, 0]
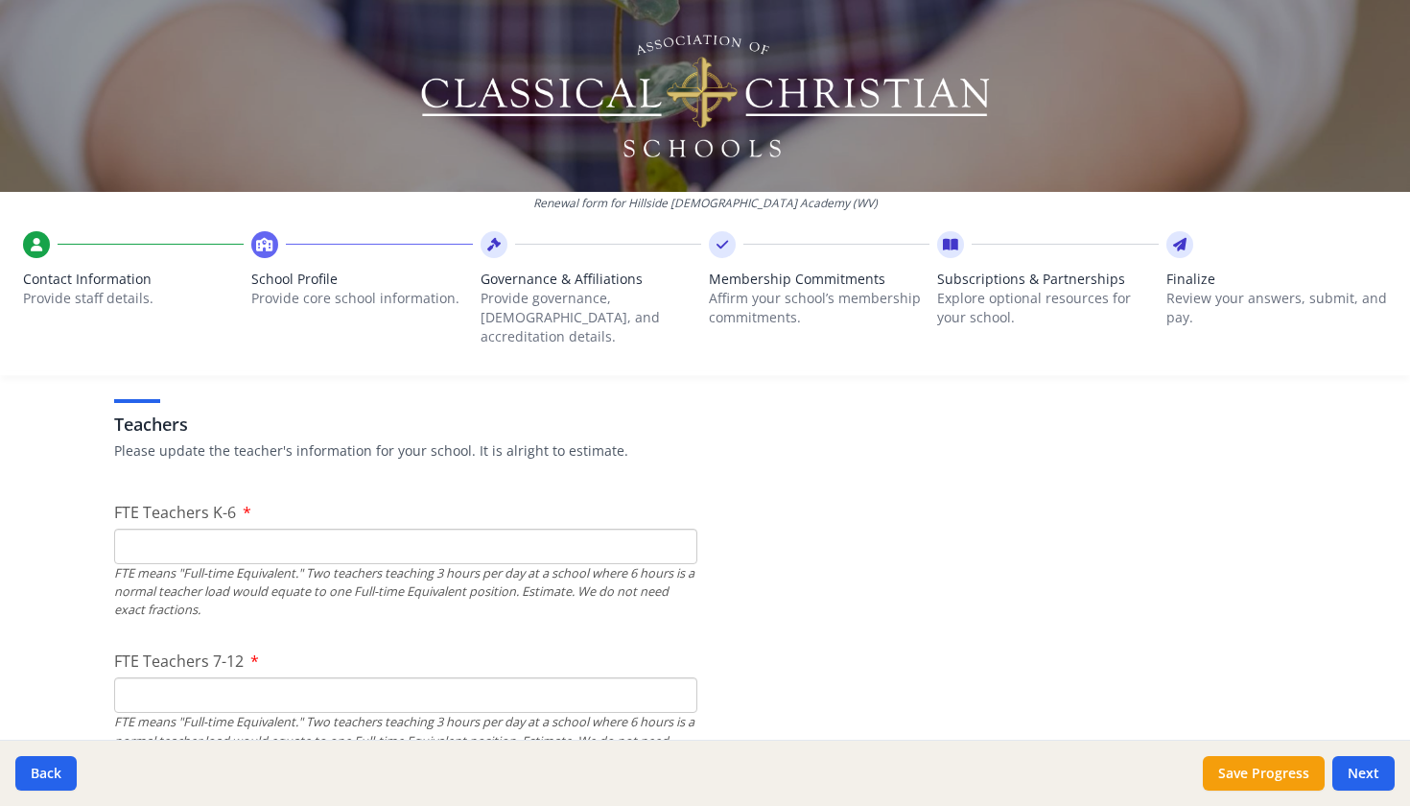
click at [434, 529] on input "FTE Teachers K-6" at bounding box center [405, 546] width 583 height 35
type input "7"
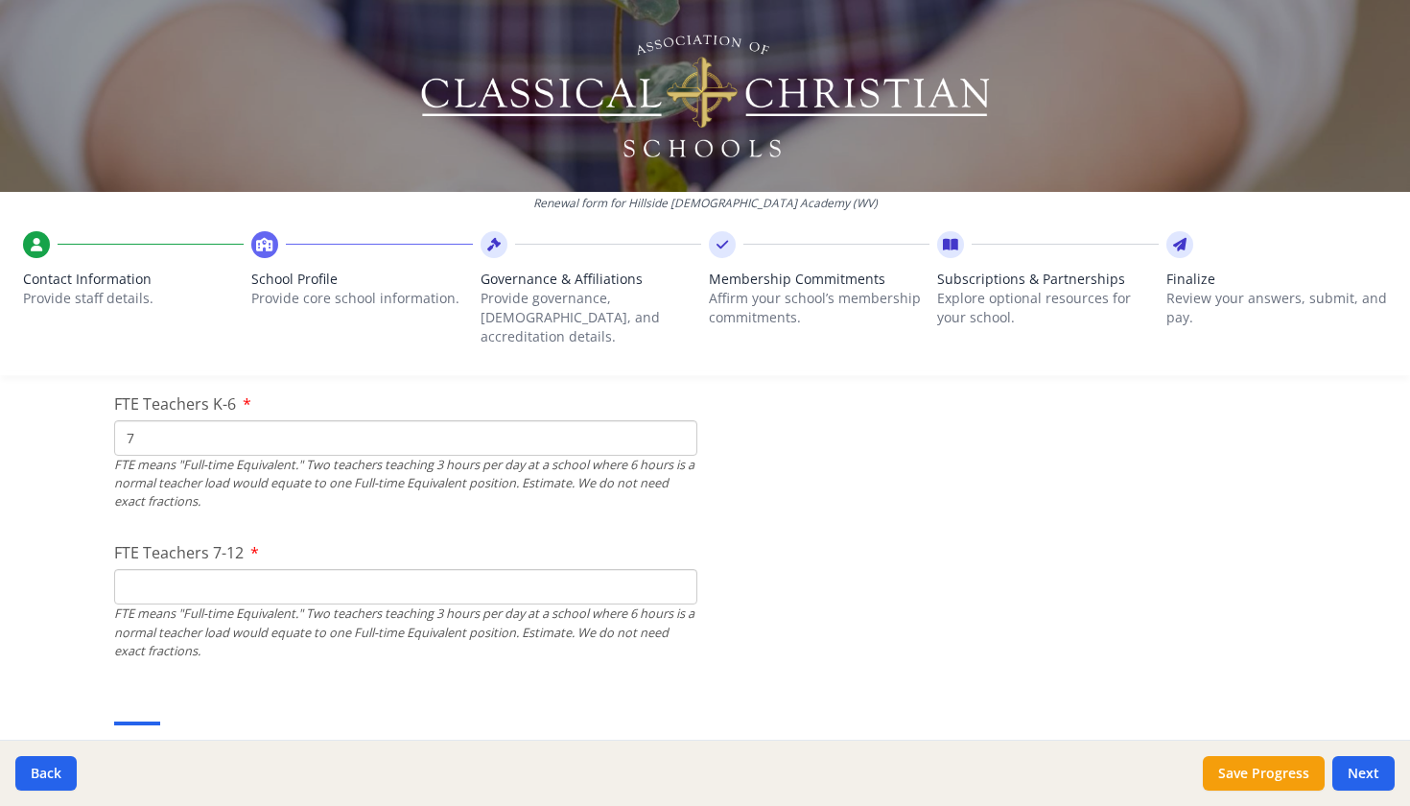
scroll to position [1240, 0]
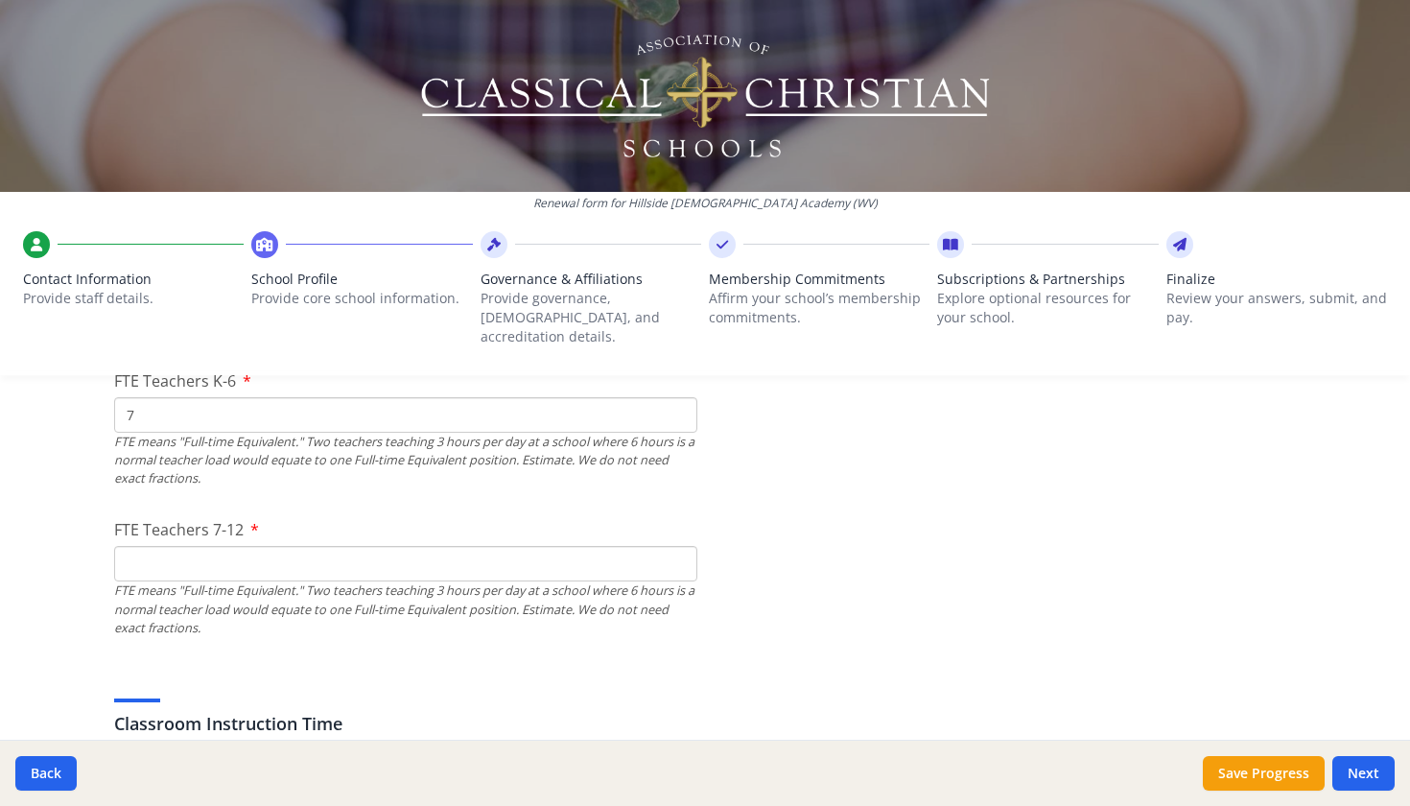
click at [448, 546] on input "FTE Teachers 7-12" at bounding box center [405, 563] width 583 height 35
type input "3"
type input "2"
click at [411, 397] on input "7" at bounding box center [405, 414] width 583 height 35
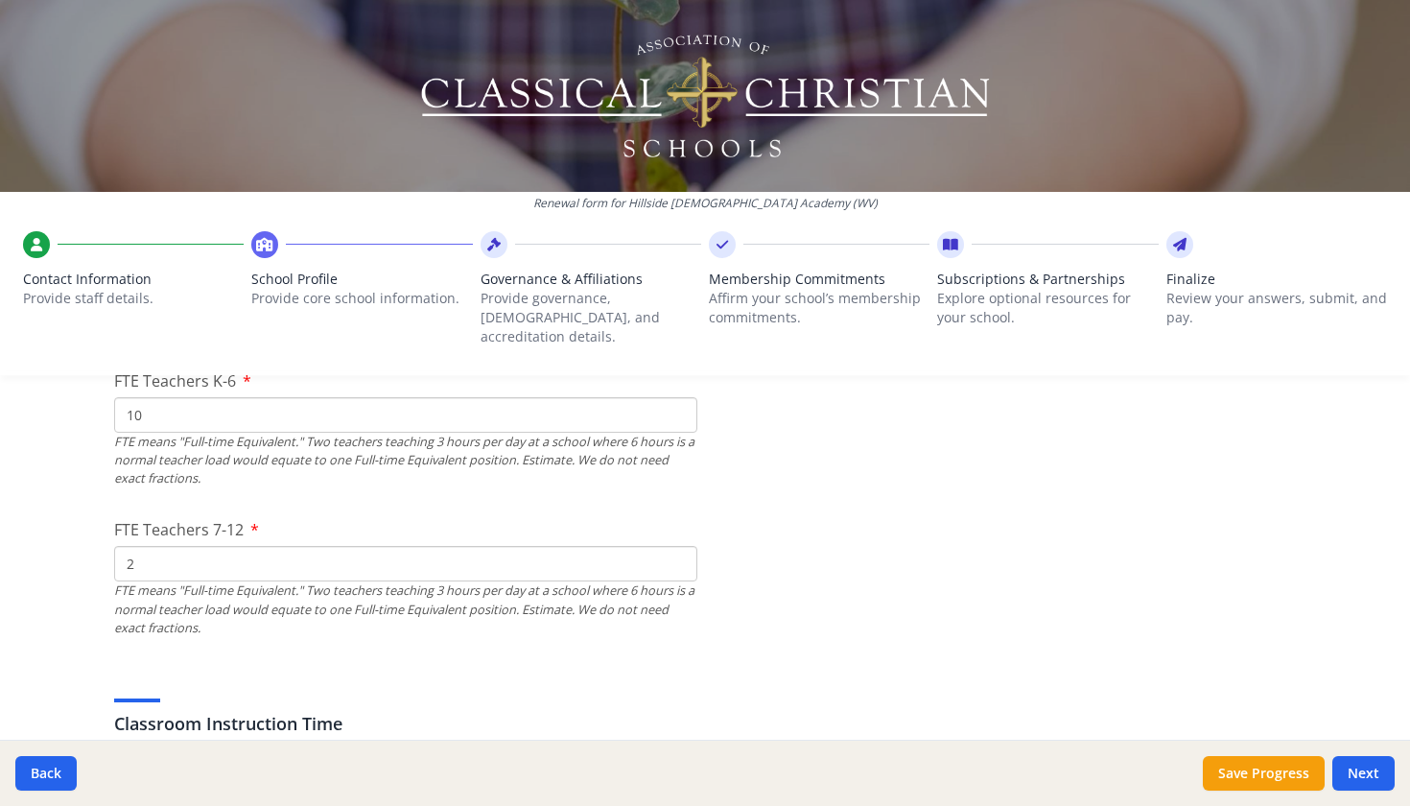
type input "10"
click at [218, 546] on input "2" at bounding box center [405, 563] width 583 height 35
type input "5"
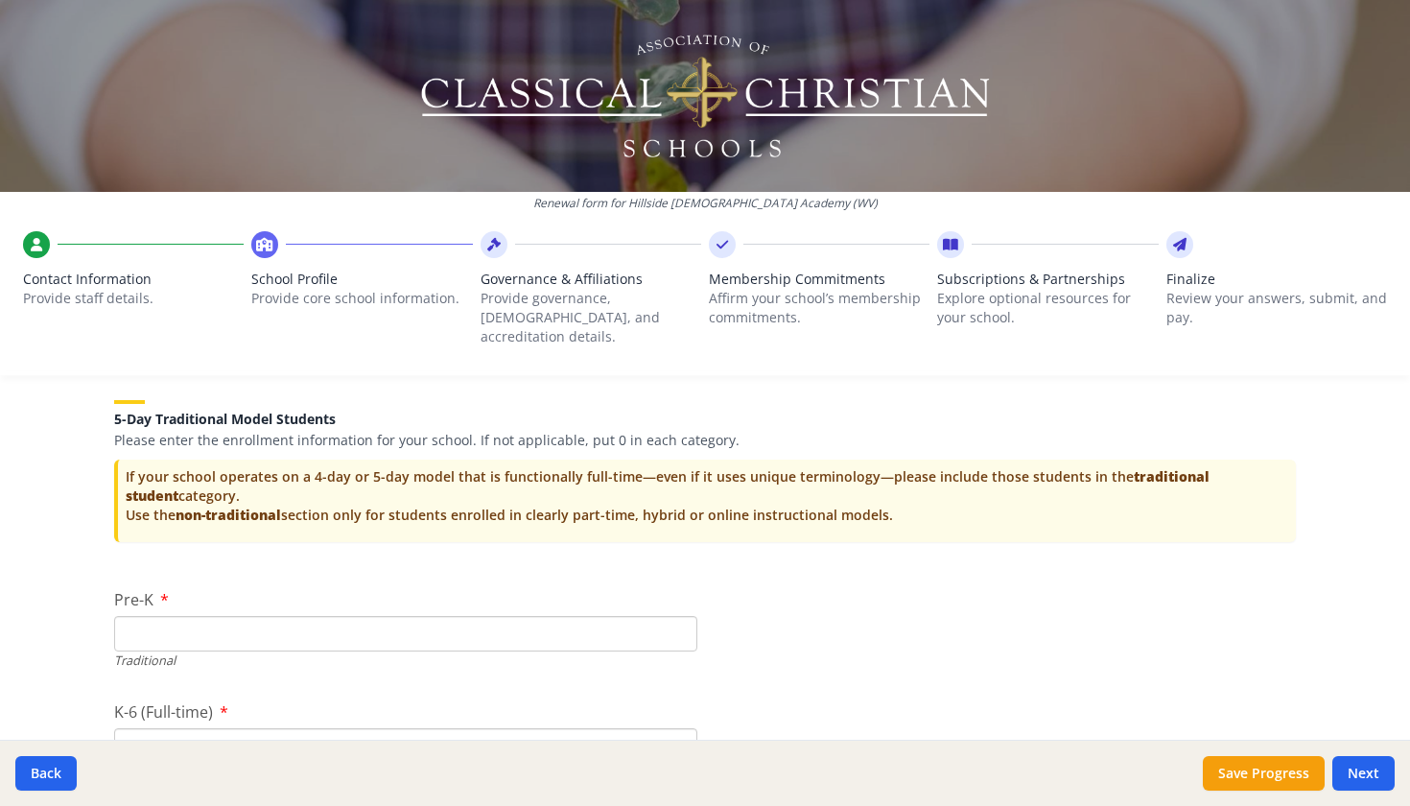
scroll to position [4115, 0]
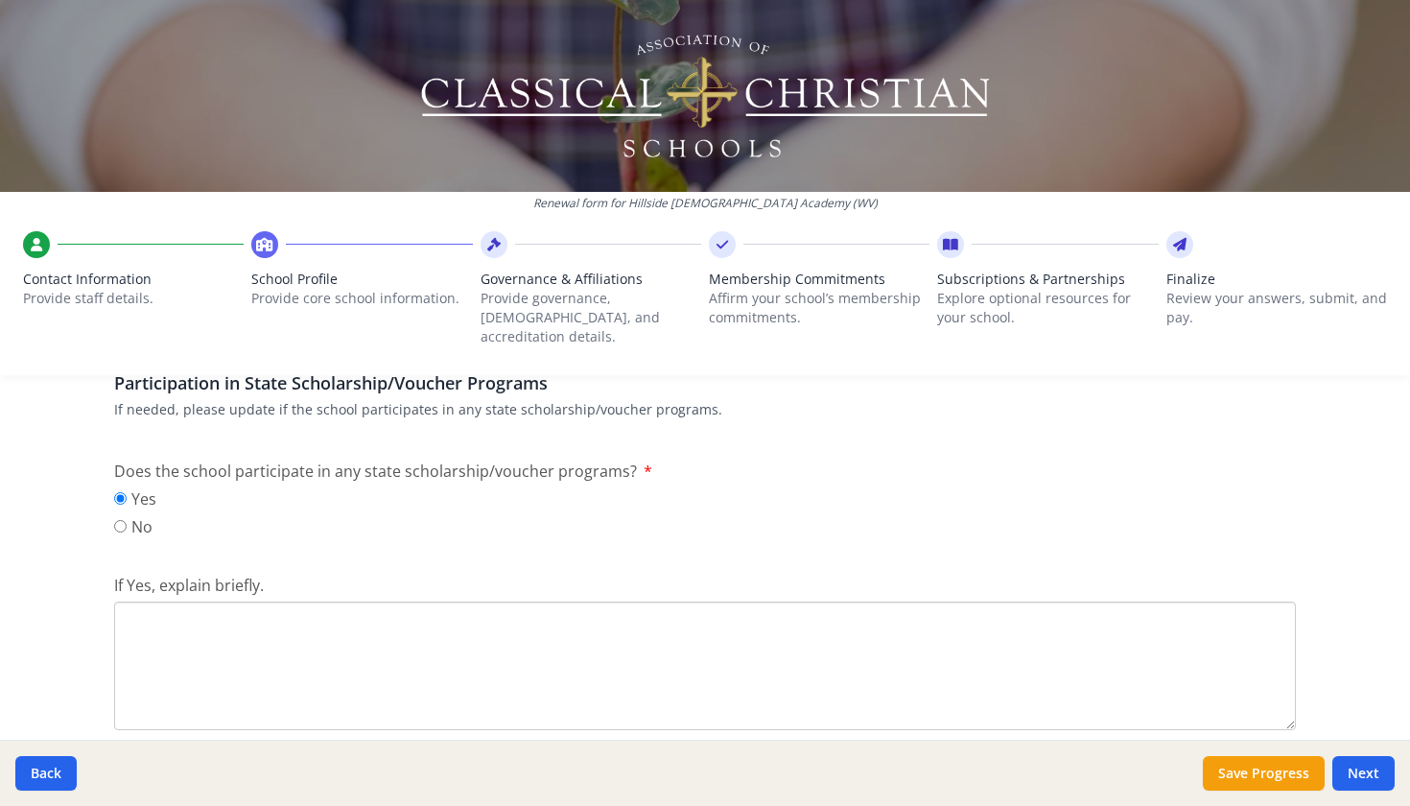
scroll to position [2481, 0]
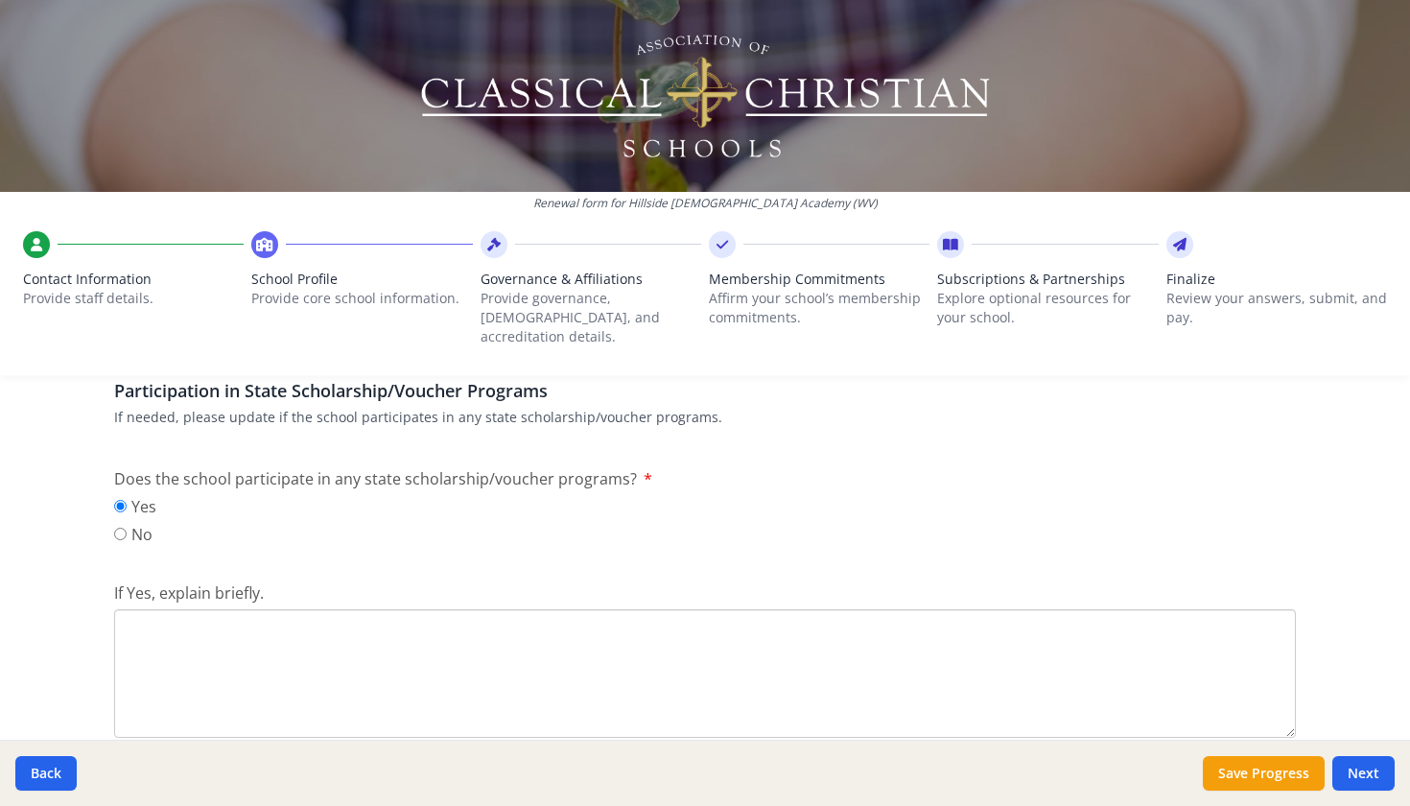
click at [590, 651] on textarea "If Yes, explain briefly." at bounding box center [705, 673] width 1182 height 129
type textarea "The Hope Scholarship program offers qualifying K-12 students an opportunity to …"
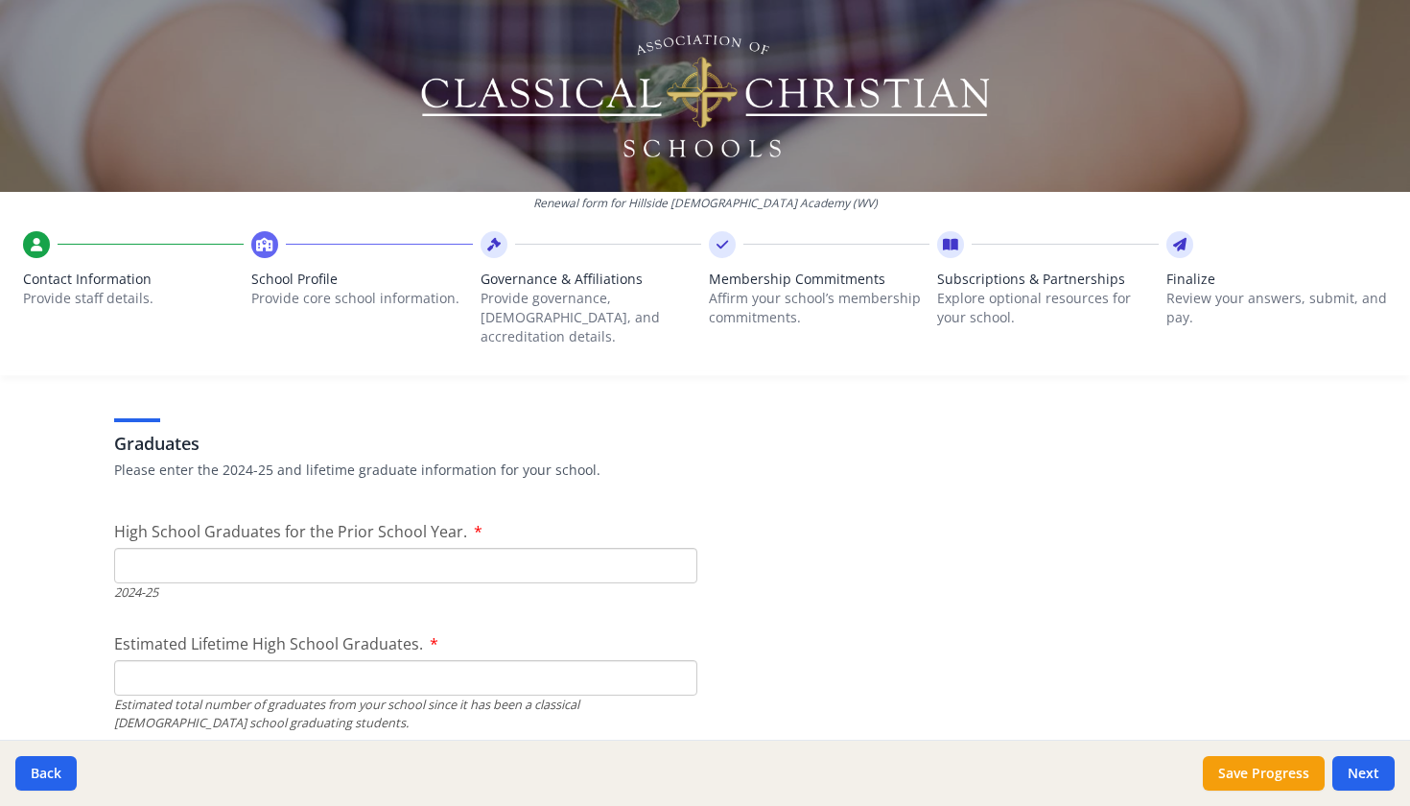
scroll to position [2906, 0]
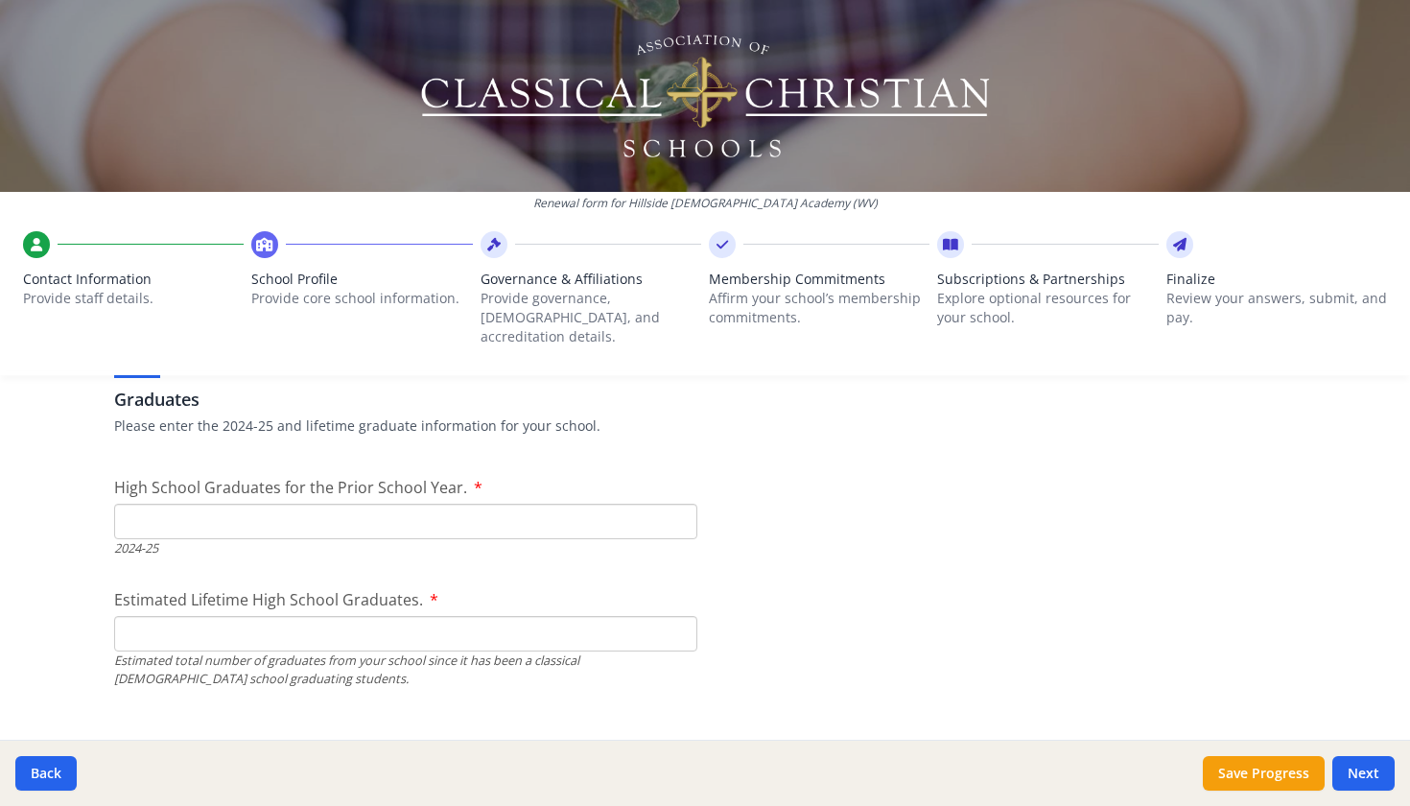
click at [500, 504] on input "High School Graduates for the Prior School Year." at bounding box center [405, 521] width 583 height 35
type input "0"
click at [426, 616] on input "Estimated Lifetime High School Graduates." at bounding box center [405, 633] width 583 height 35
type input "0"
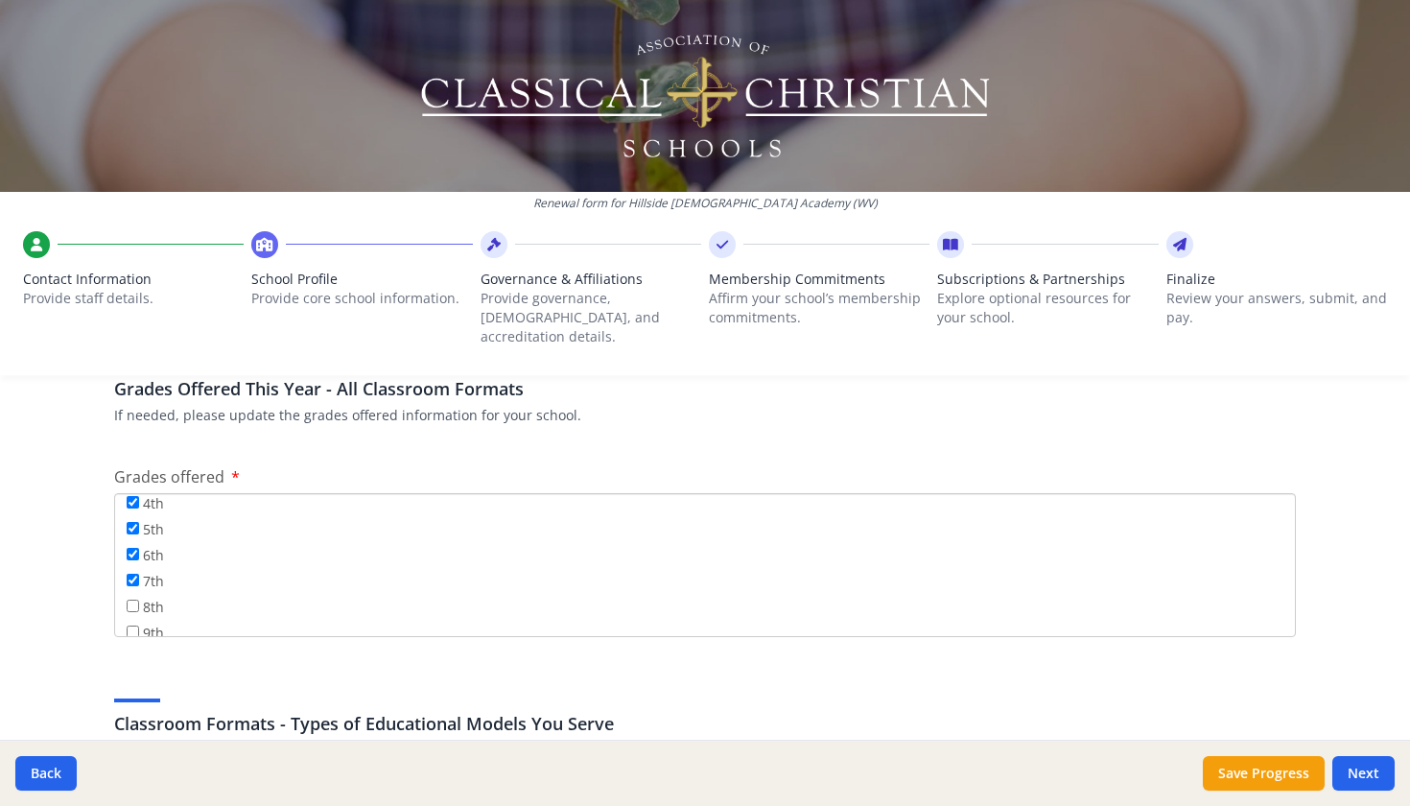
scroll to position [165, 0]
click at [132, 572] on input "8th" at bounding box center [133, 578] width 12 height 12
checkbox input "true"
click at [776, 668] on div "Classroom Formats - Types of Educational Models You Serve If needed, please upd…" at bounding box center [705, 714] width 1182 height 92
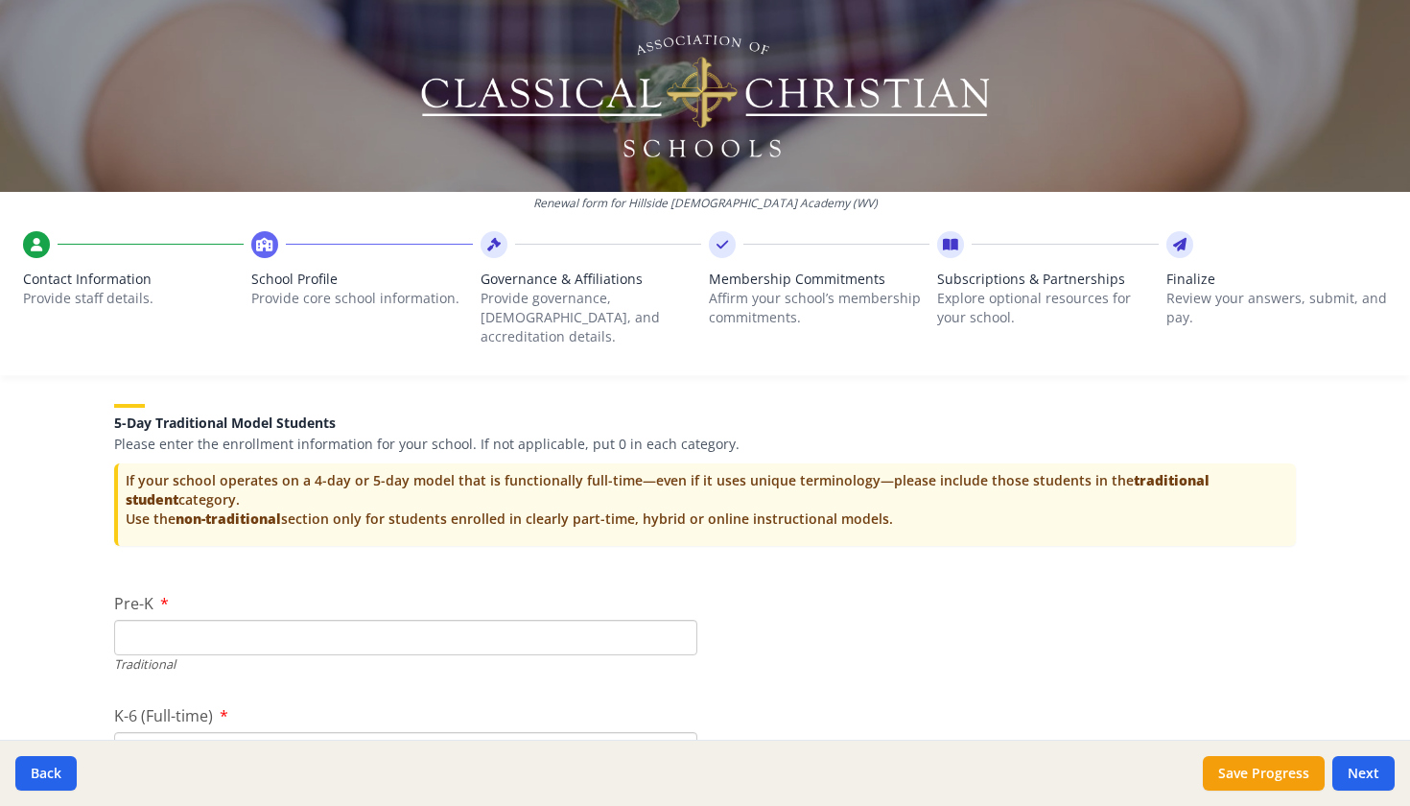
scroll to position [4021, 0]
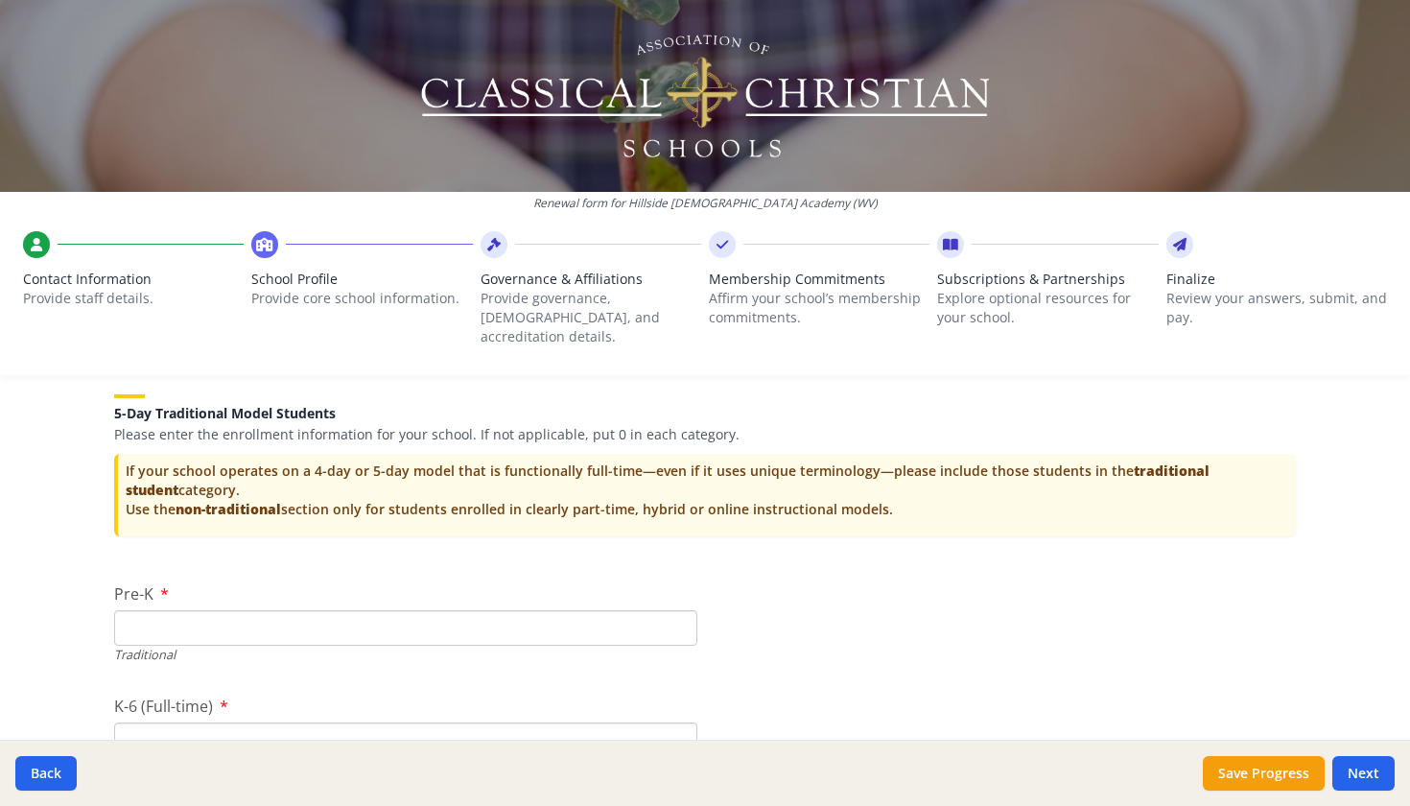
click at [436, 610] on input "Pre-K" at bounding box center [405, 627] width 583 height 35
type input "7"
click at [338, 722] on input "K-6 (Full-time)" at bounding box center [405, 739] width 583 height 35
type input "0"
type input "66"
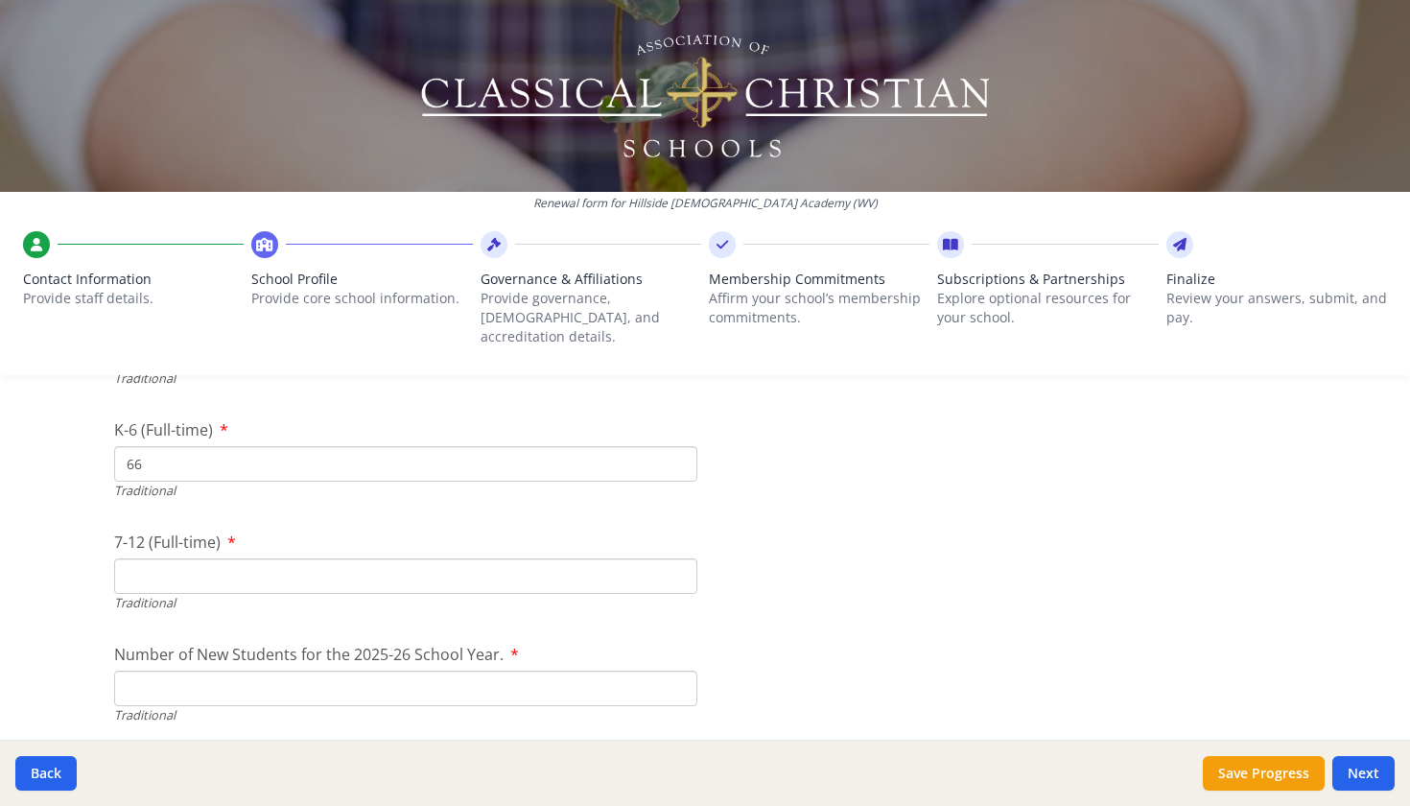
scroll to position [4308, 0]
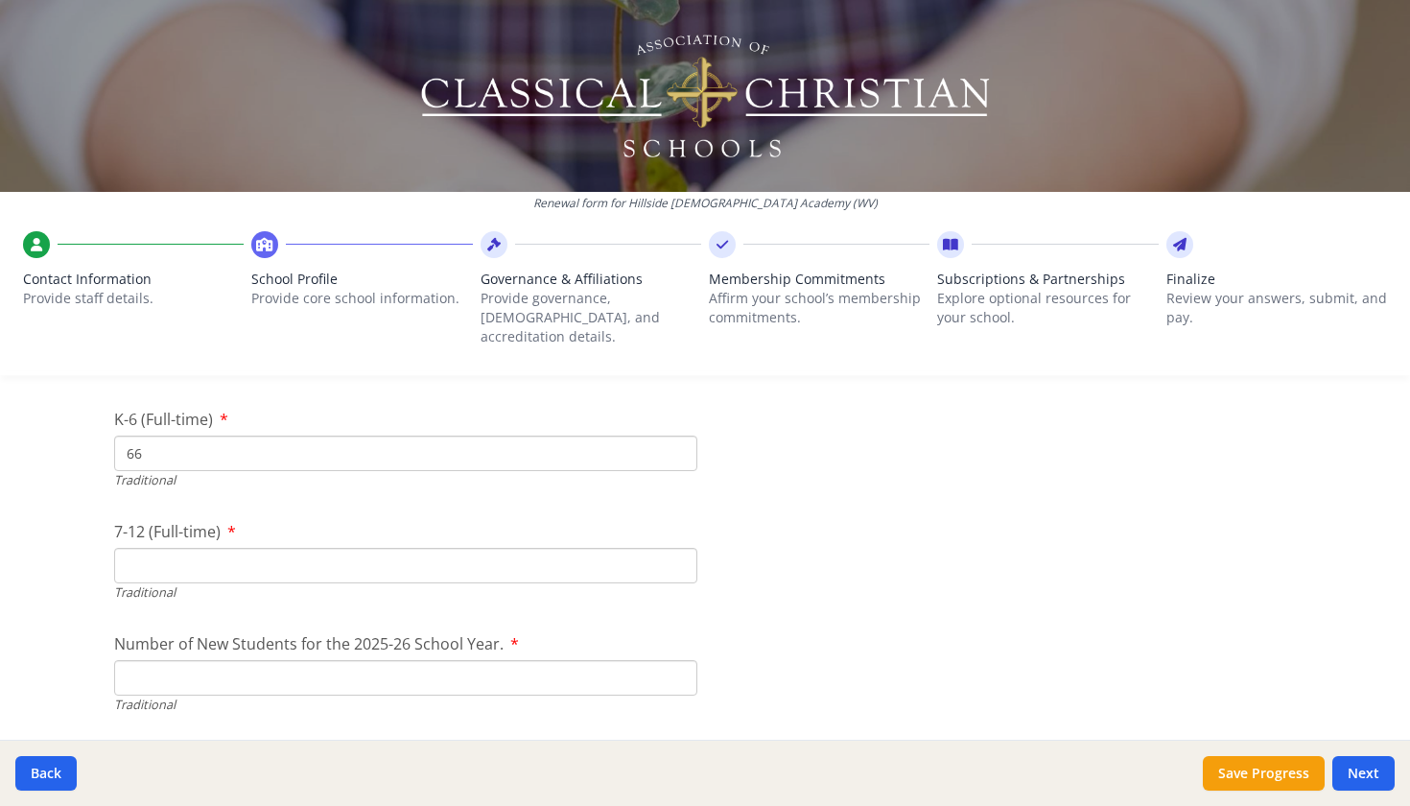
click at [593, 548] on input "7-12 (Full-time)" at bounding box center [405, 565] width 583 height 35
type input "6"
click at [540, 660] on input "Number of New Students for the 2025-26 School Year." at bounding box center [405, 677] width 583 height 35
type input "35"
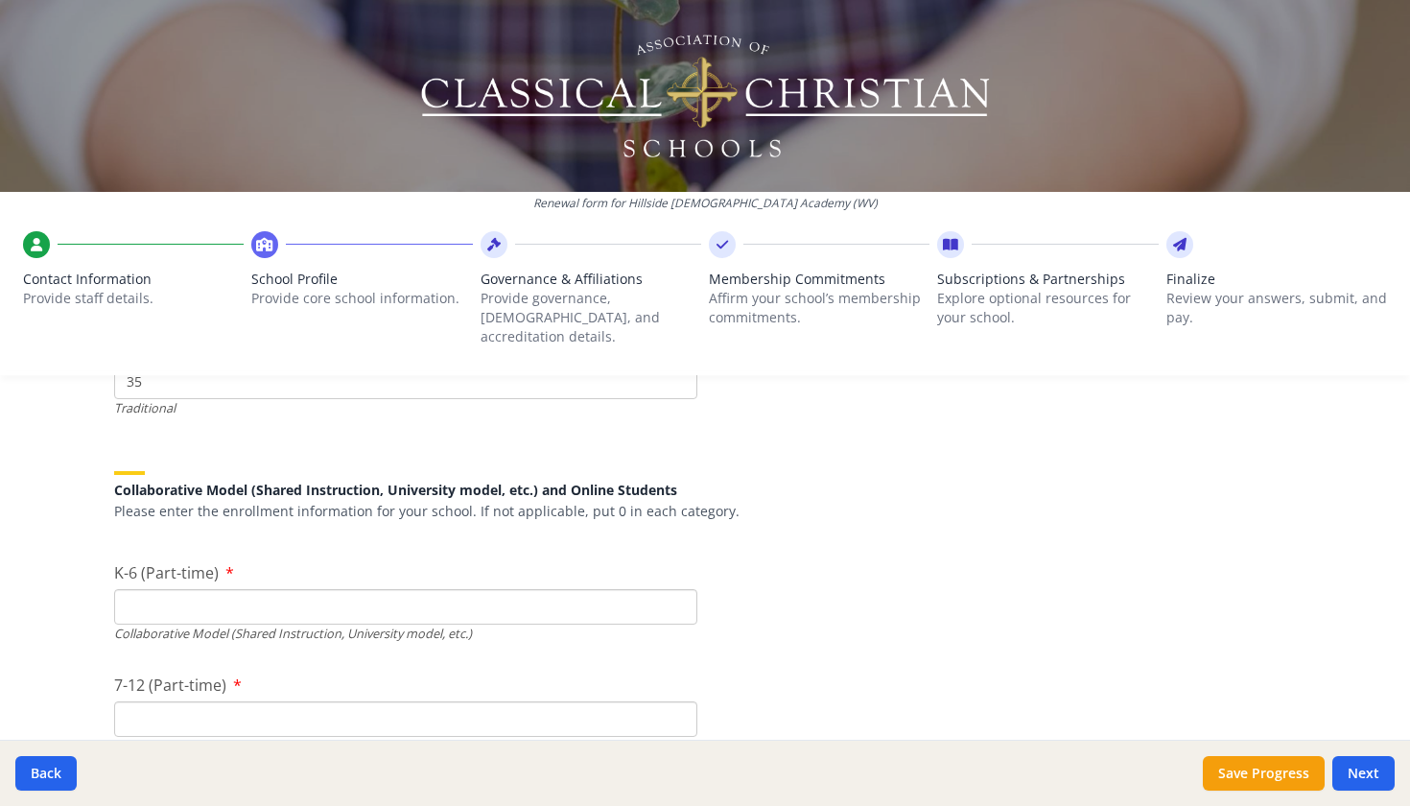
scroll to position [4627, 0]
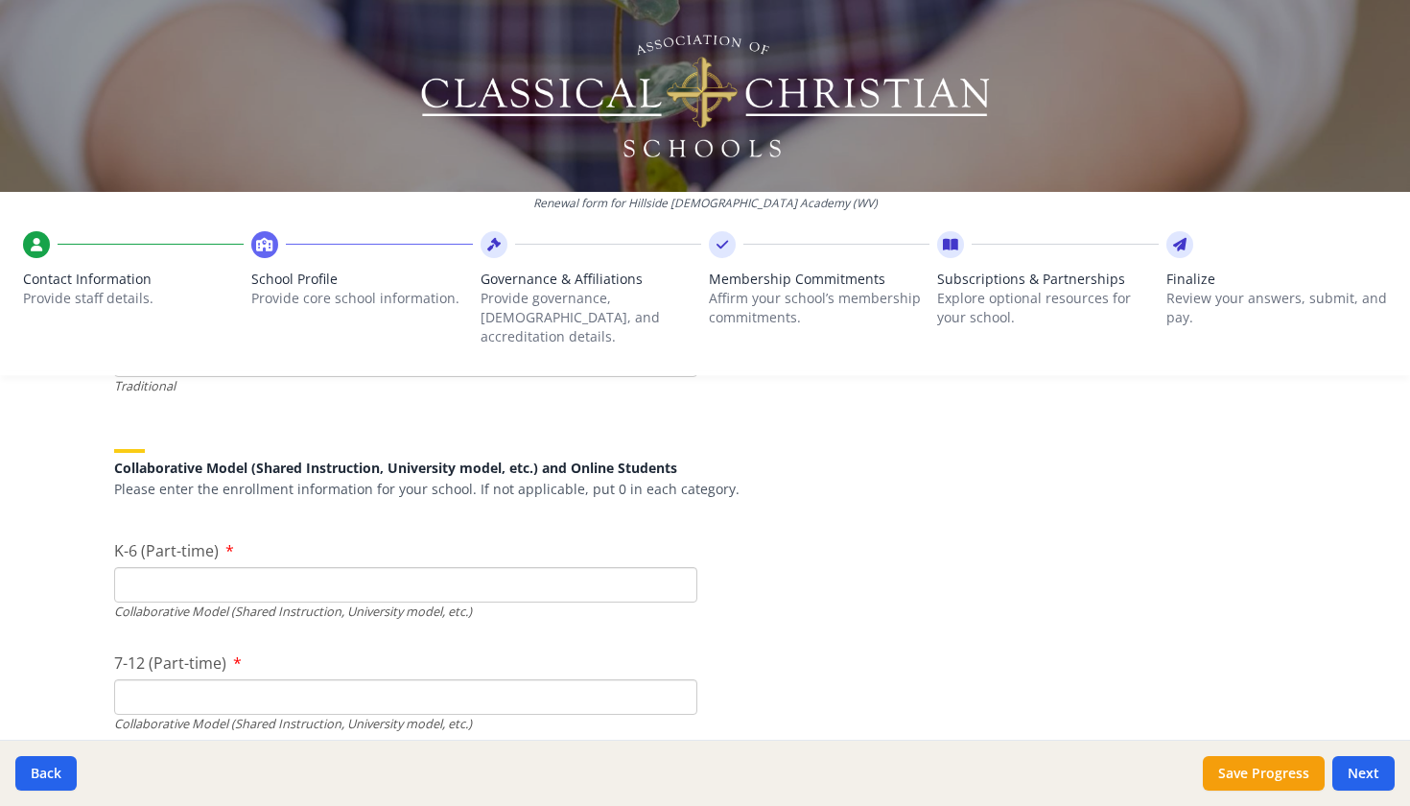
click at [596, 567] on input "K-6 (Part-time)" at bounding box center [405, 584] width 583 height 35
type input "0"
click at [485, 679] on input "7-12 (Part-time)" at bounding box center [405, 696] width 583 height 35
type input "0"
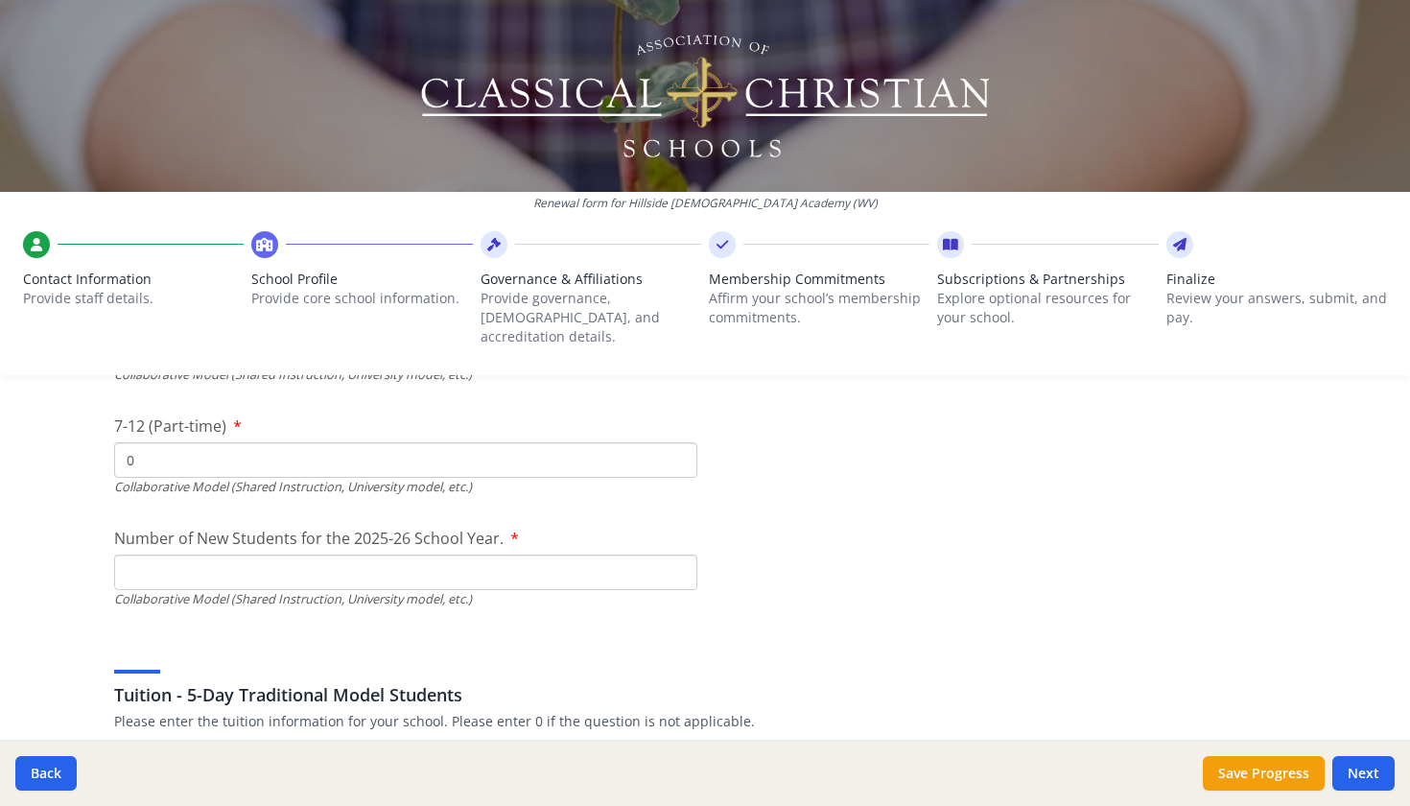
scroll to position [4866, 0]
click at [610, 137] on input "Number of New Students for the 2025-26 School Year." at bounding box center [405, 119] width 583 height 35
type input "0"
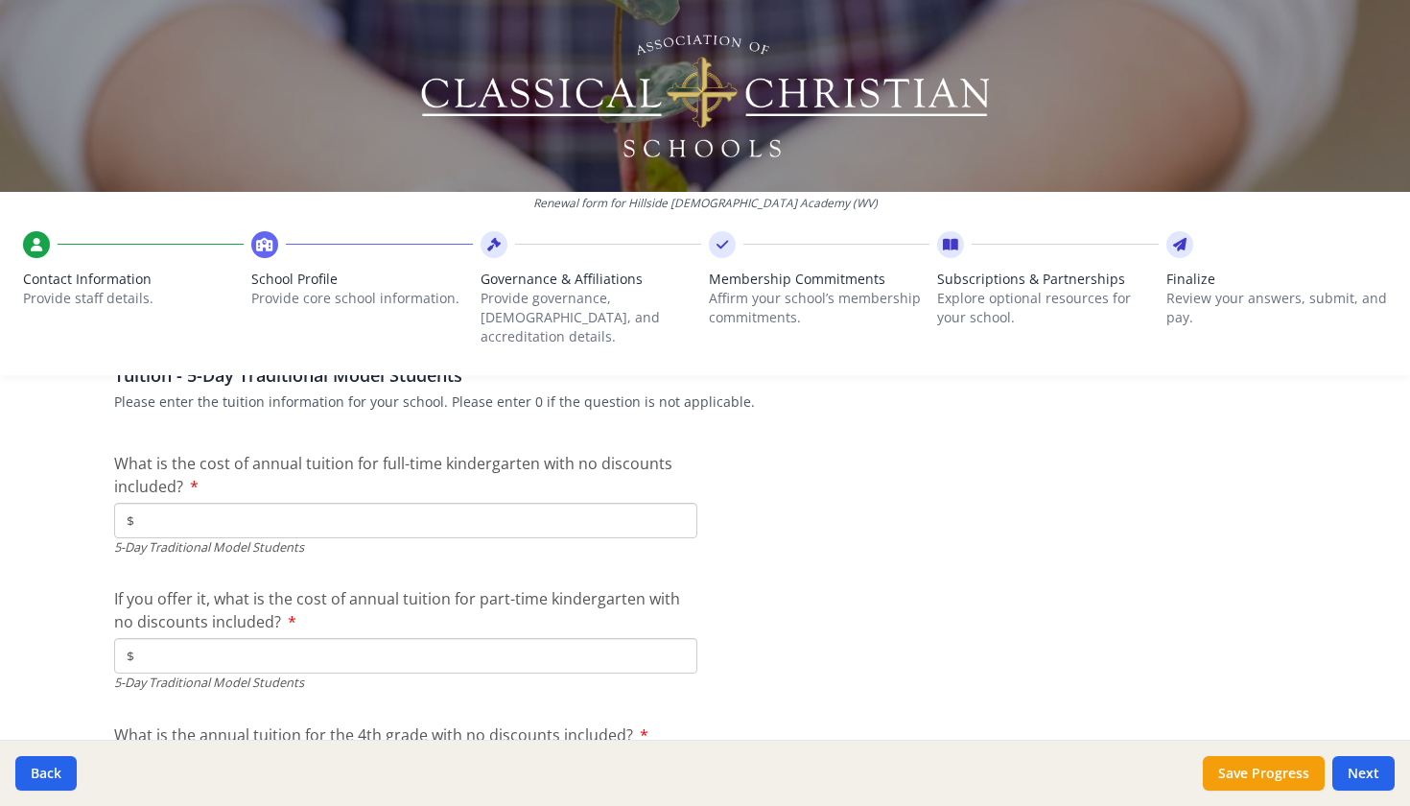
scroll to position [5184, 0]
click at [648, 502] on input "$" at bounding box center [405, 519] width 583 height 35
type input "$5 500"
click at [571, 637] on input "$" at bounding box center [405, 654] width 583 height 35
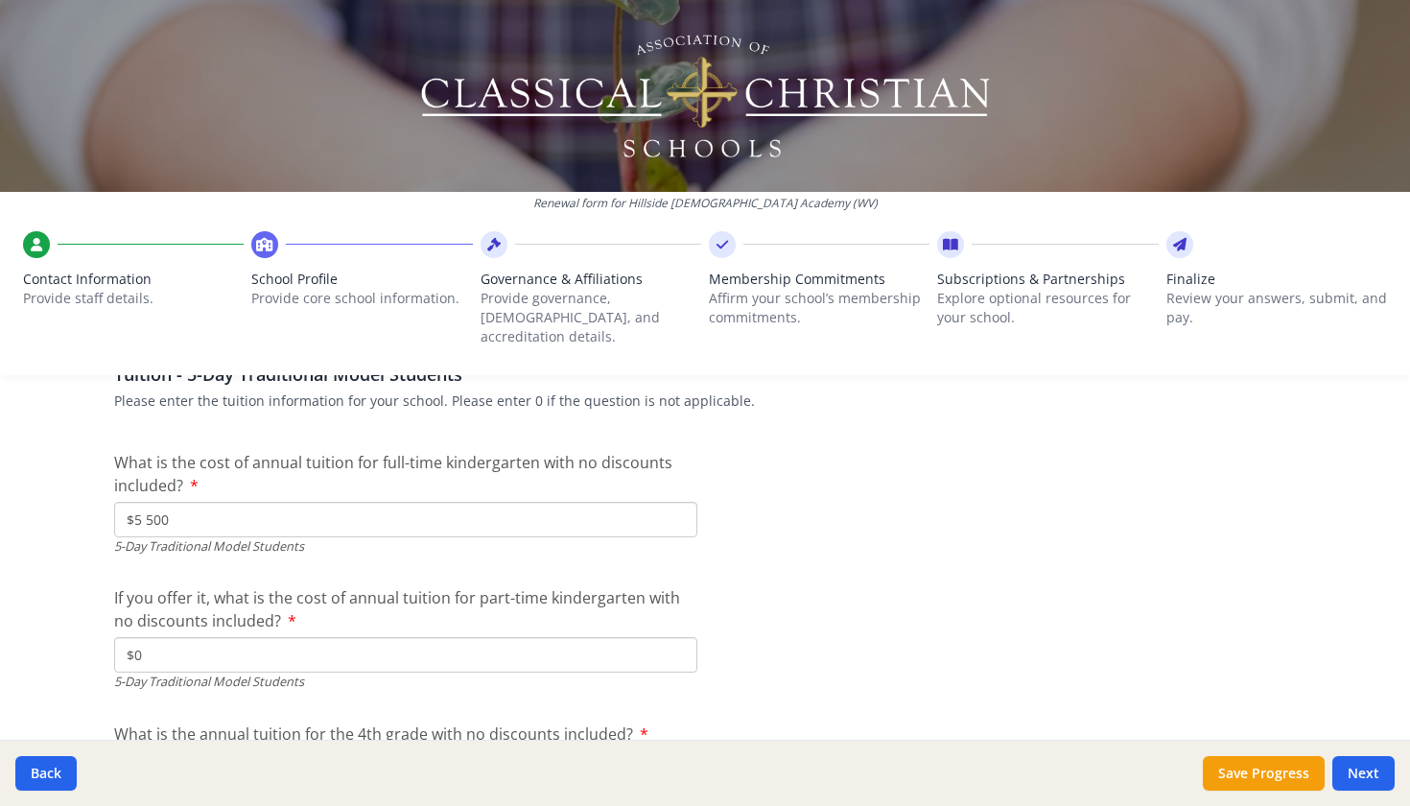
type input "$0"
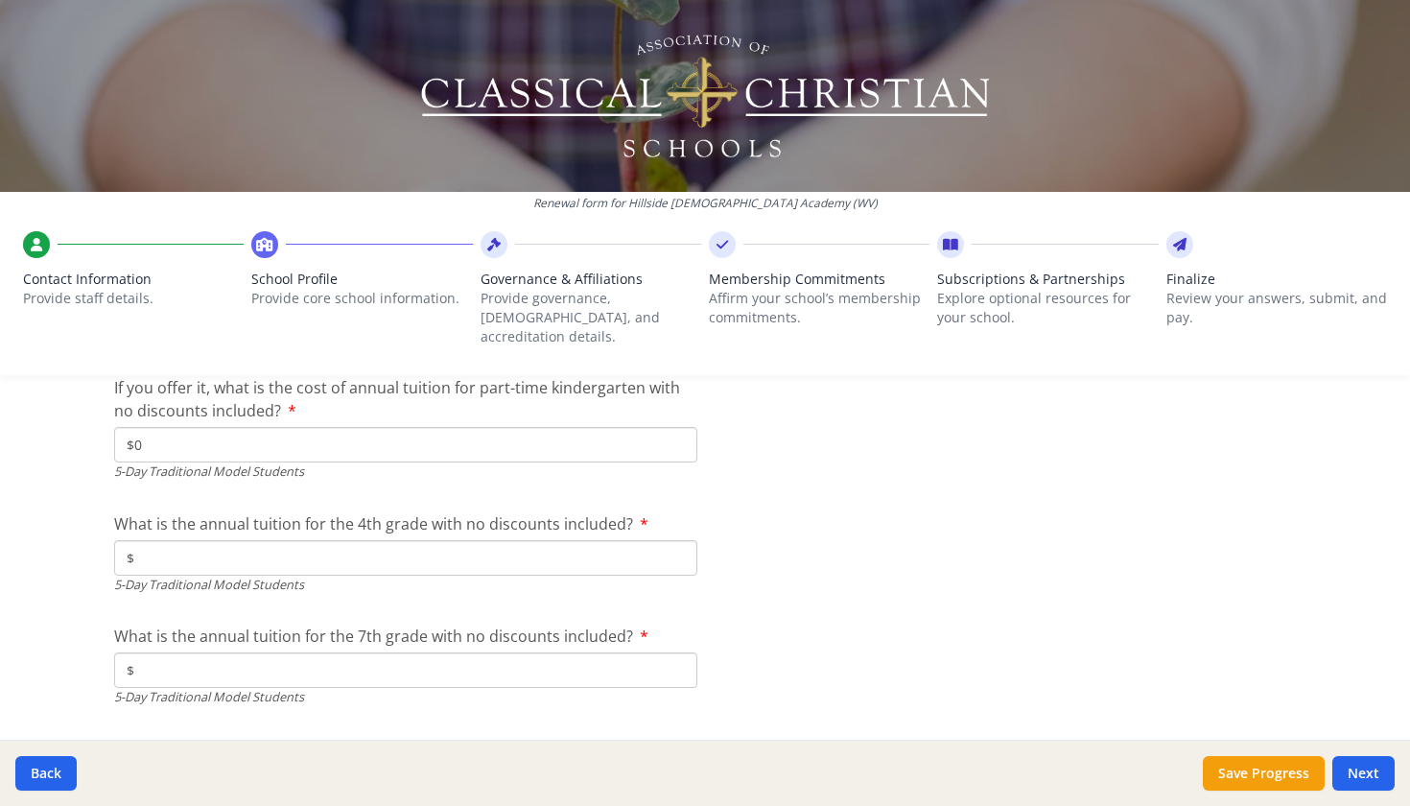
scroll to position [5409, 0]
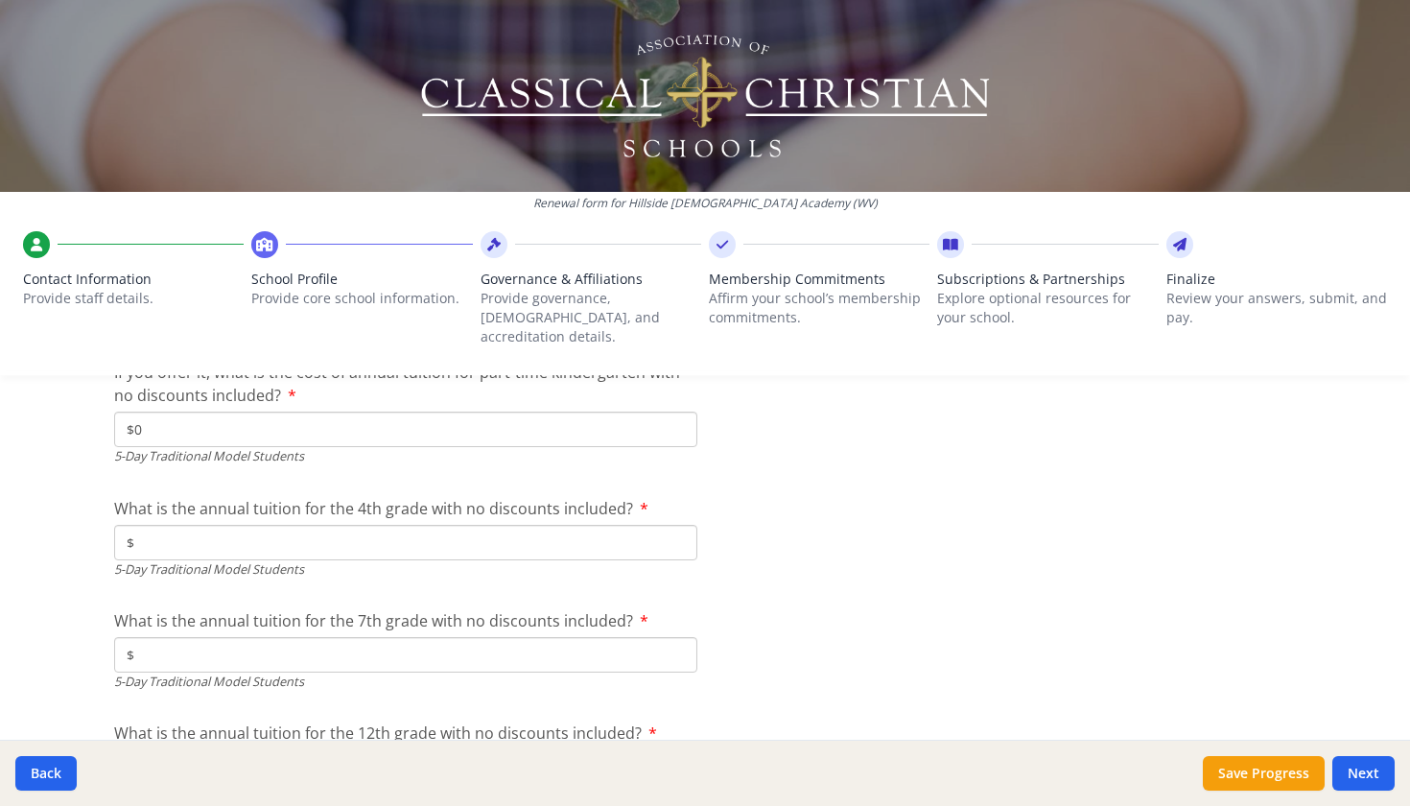
click at [554, 525] on input "$" at bounding box center [405, 542] width 583 height 35
type input "$5 500"
click at [522, 637] on input "$" at bounding box center [405, 654] width 583 height 35
type input "$5 500"
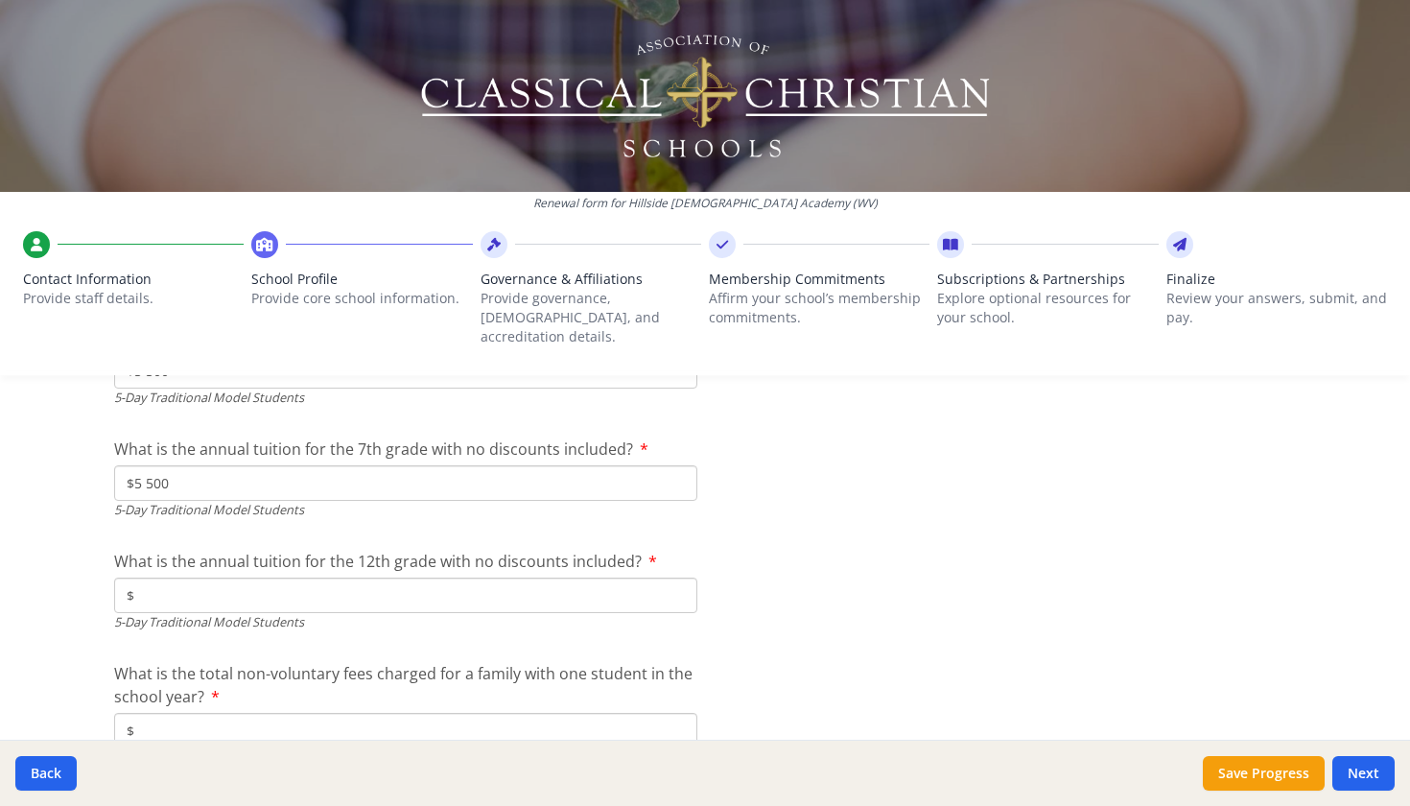
scroll to position [5582, 0]
click at [616, 577] on input "$" at bounding box center [405, 594] width 583 height 35
type input "$0"
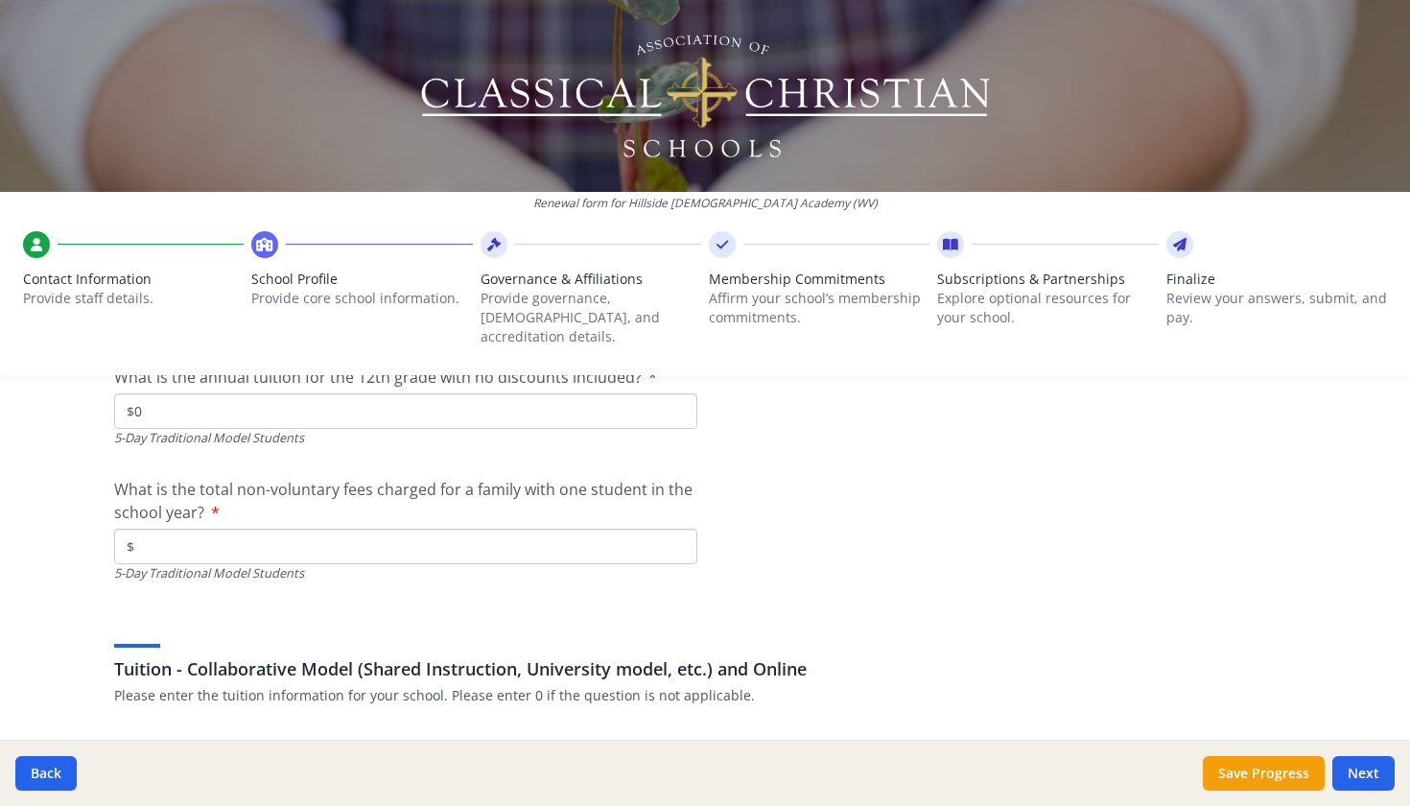
scroll to position [5776, 0]
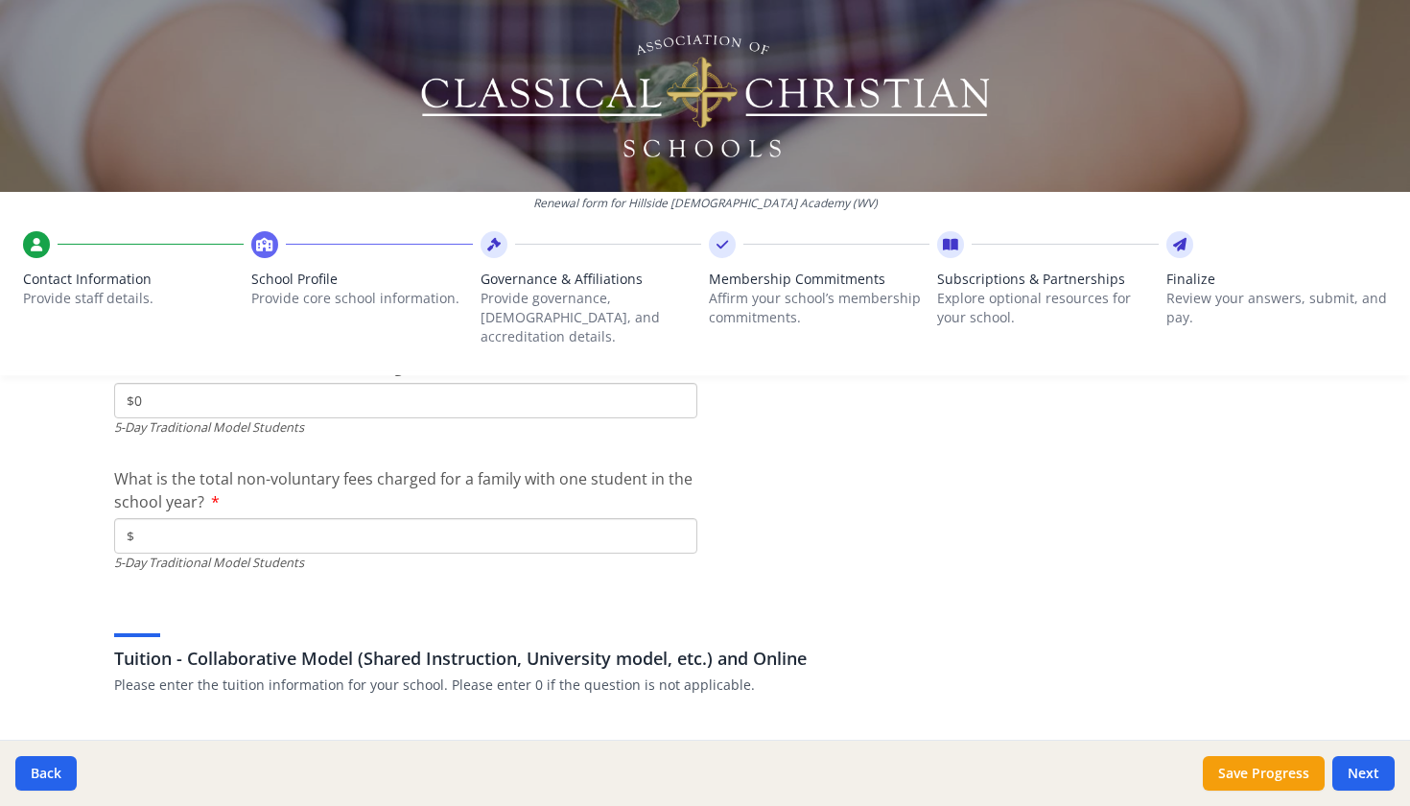
click at [577, 518] on input "$" at bounding box center [405, 535] width 583 height 35
type input "$100"
click at [1409, 435] on div "Renewal form for [GEOGRAPHIC_DATA][DEMOGRAPHIC_DATA] (WV) Contact Information P…" at bounding box center [705, 403] width 1410 height 806
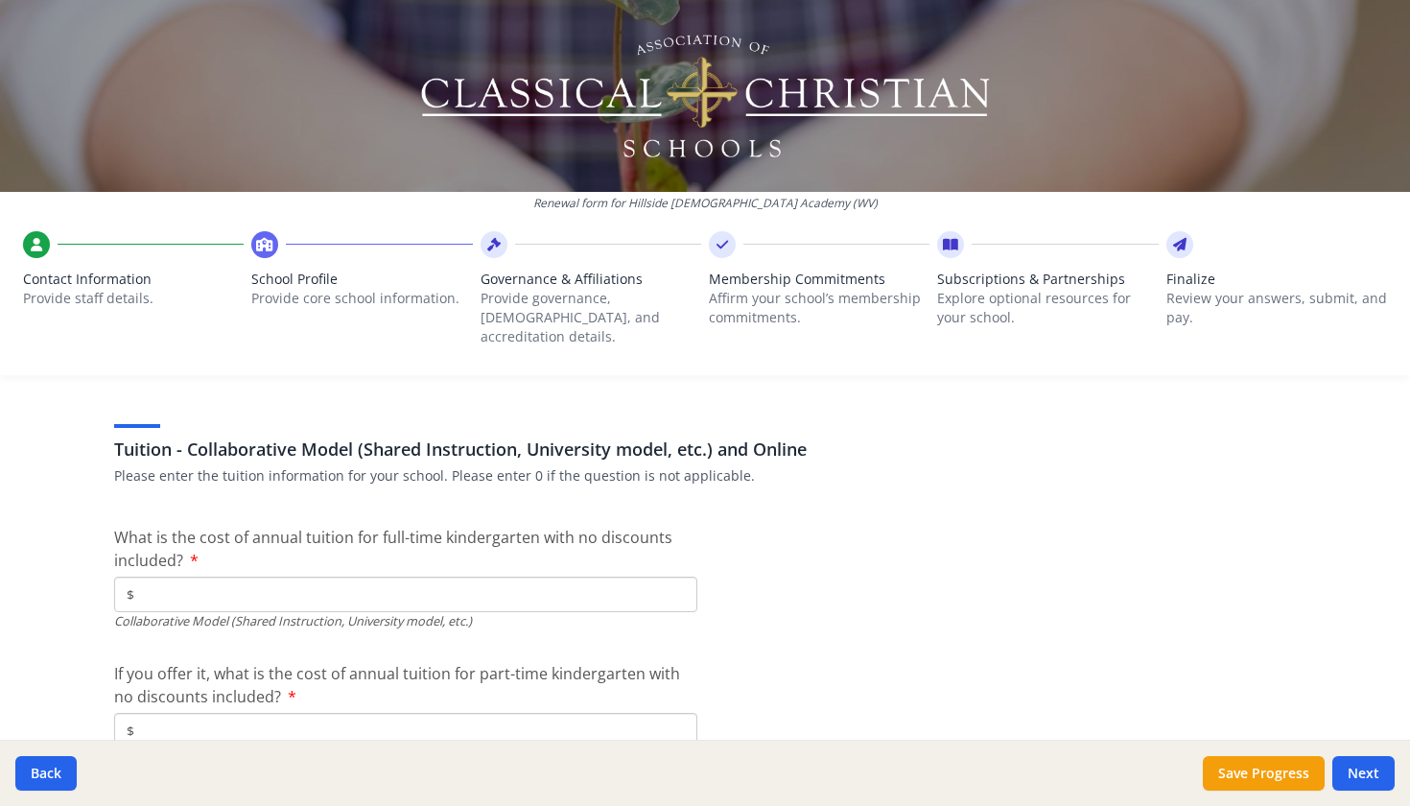
scroll to position [5999, 0]
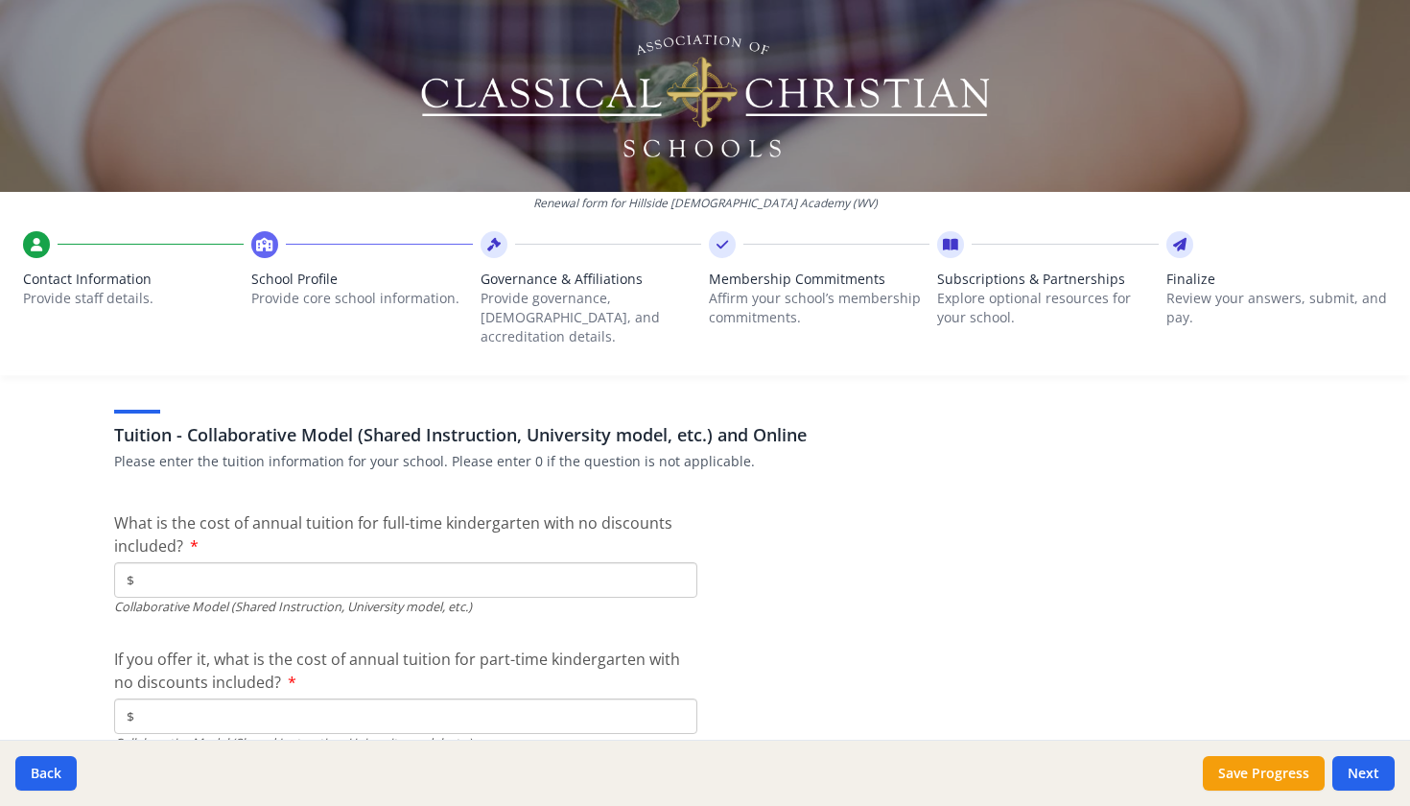
type input "$0"
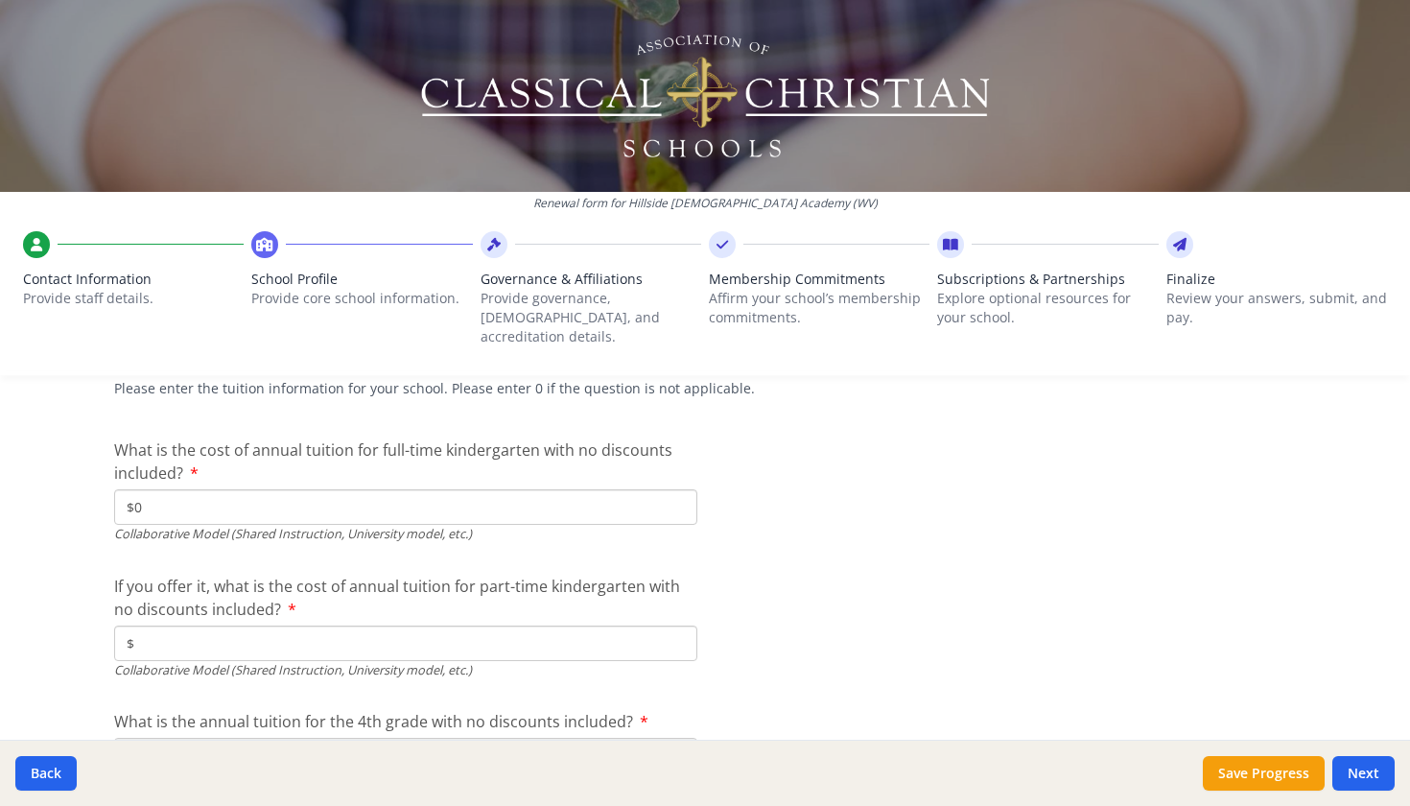
scroll to position [6078, 0]
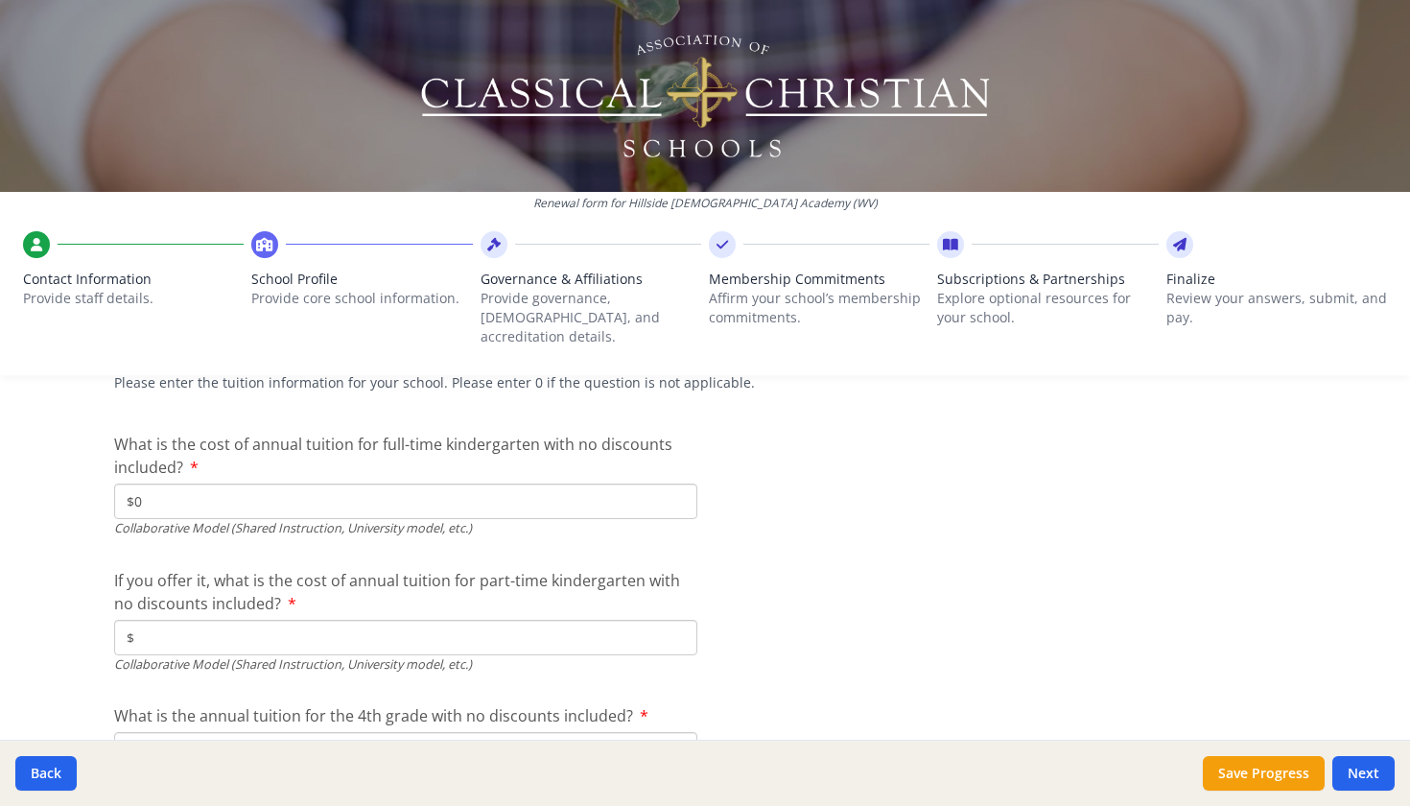
type input "$0"
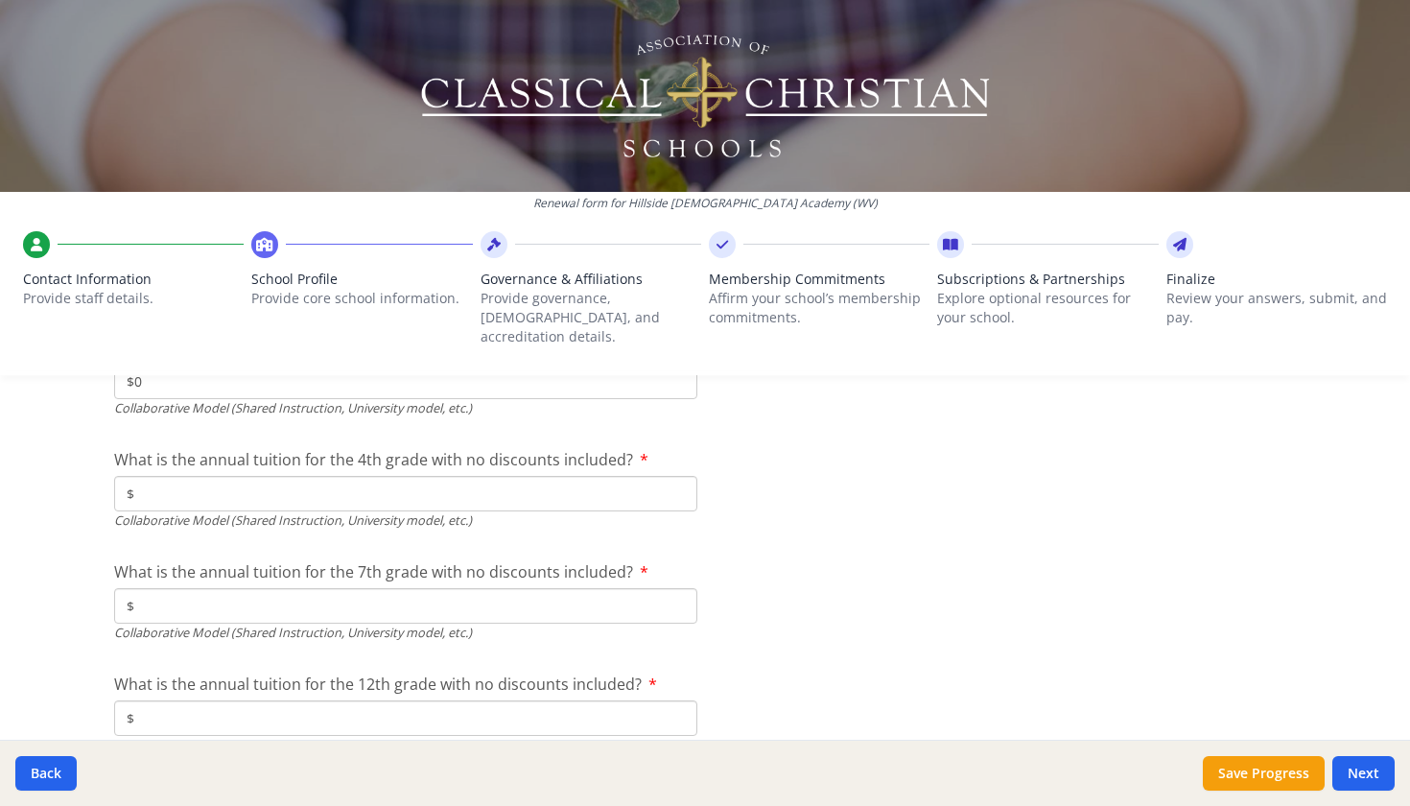
scroll to position [6345, 0]
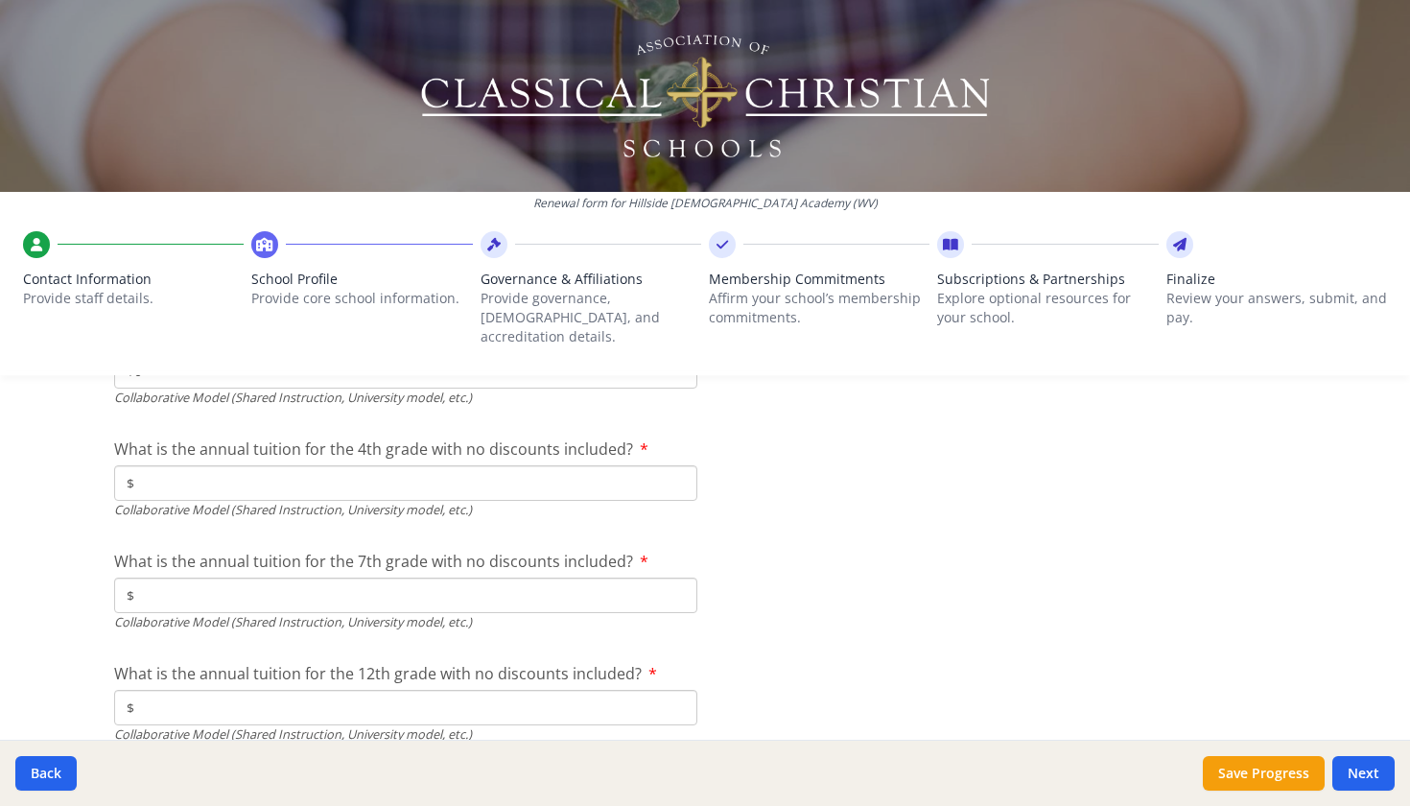
type input "$0"
click at [448, 662] on div "What is the annual tuition for the 12th grade with no discounts included? $ Col…" at bounding box center [405, 703] width 583 height 82
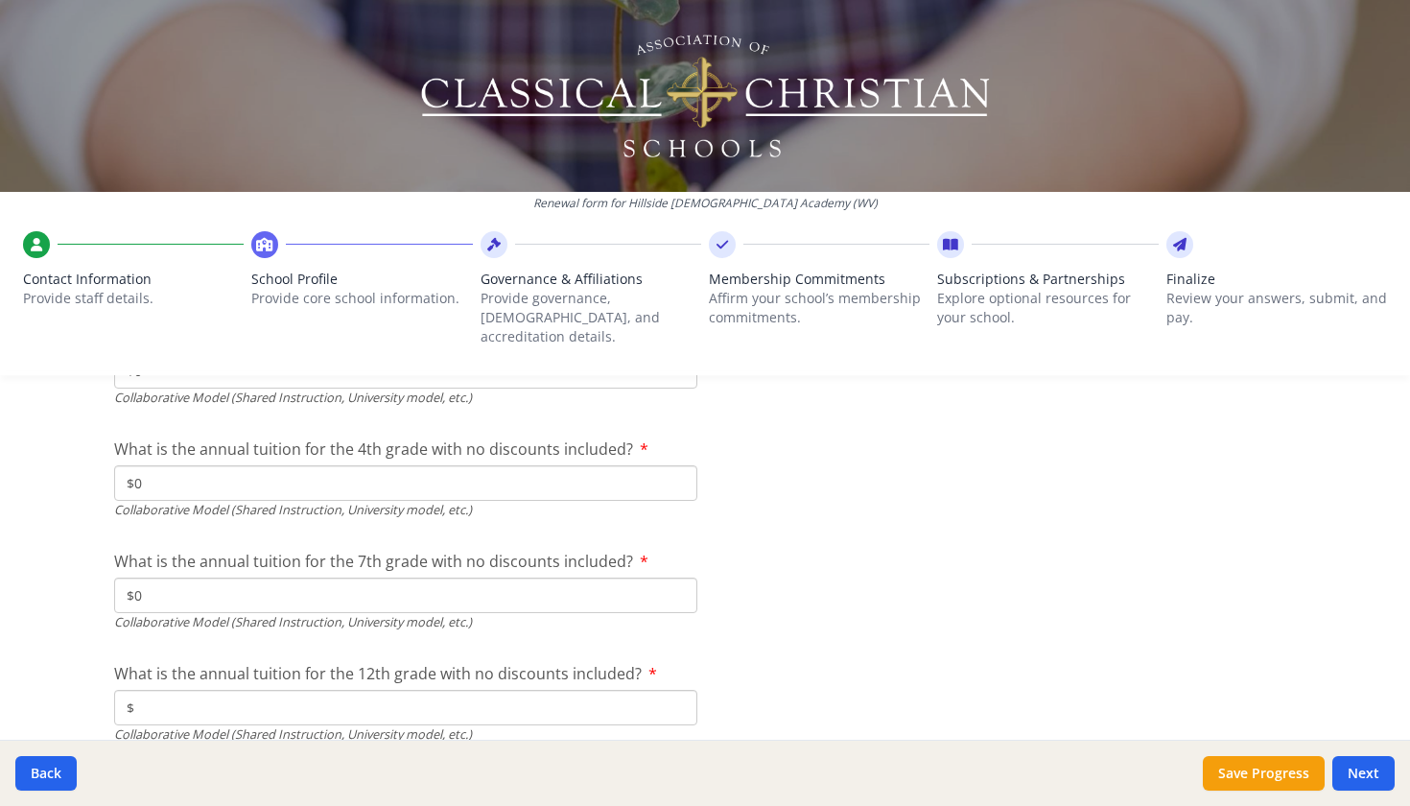
type input "$0"
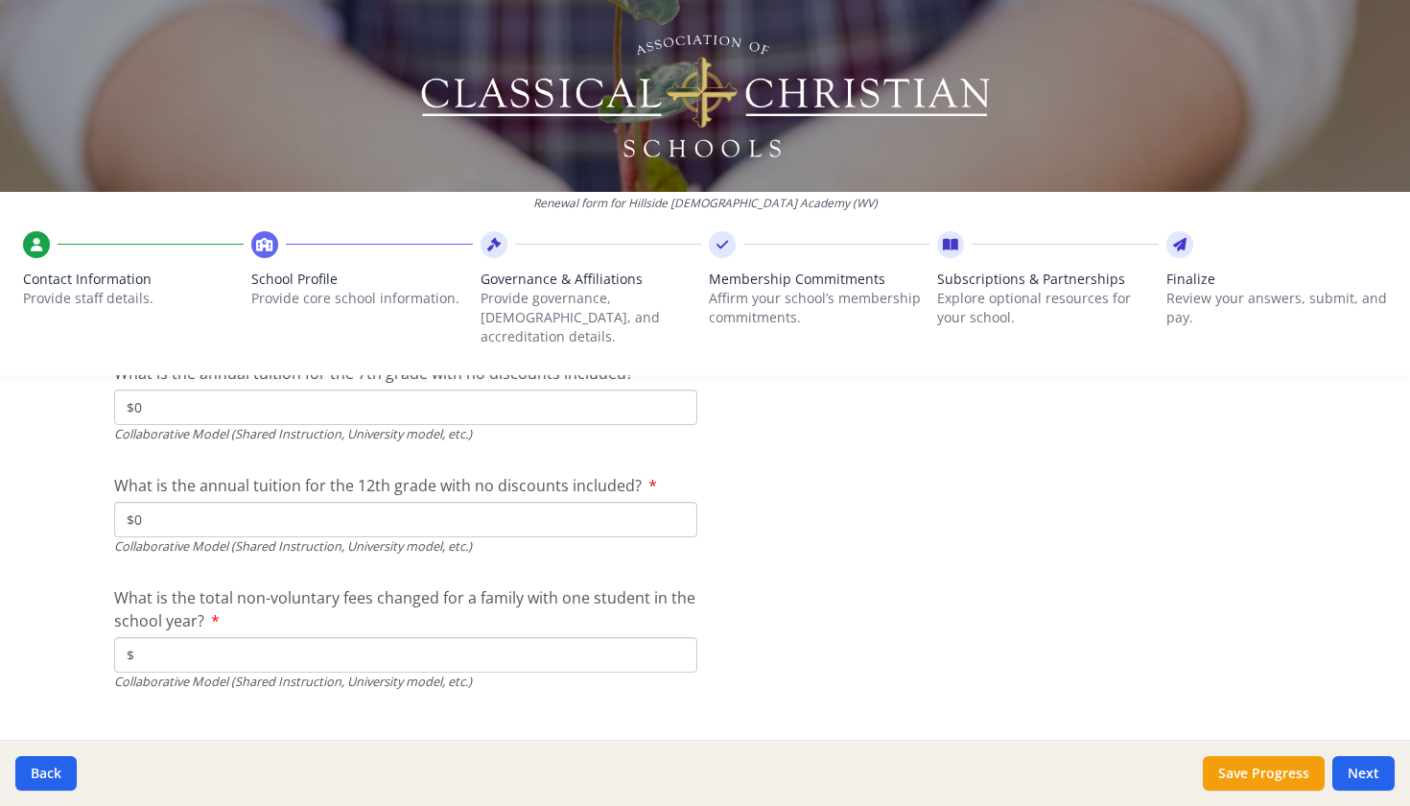
scroll to position [6532, 0]
click at [571, 638] on input "$" at bounding box center [405, 655] width 583 height 35
type input "$0"
click at [1353, 775] on button "Next" at bounding box center [1363, 773] width 62 height 35
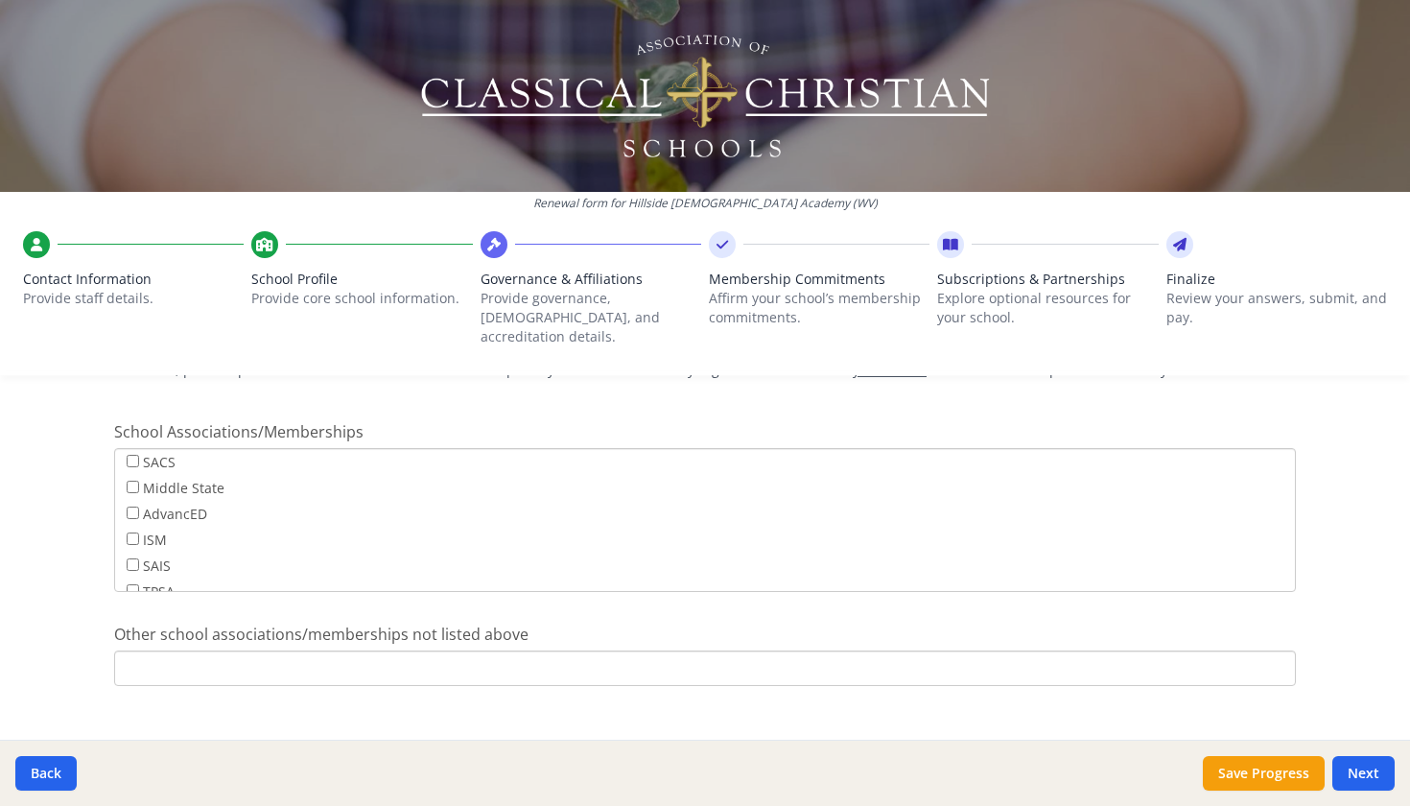
scroll to position [0, 0]
click at [1360, 767] on button "Next" at bounding box center [1363, 773] width 62 height 35
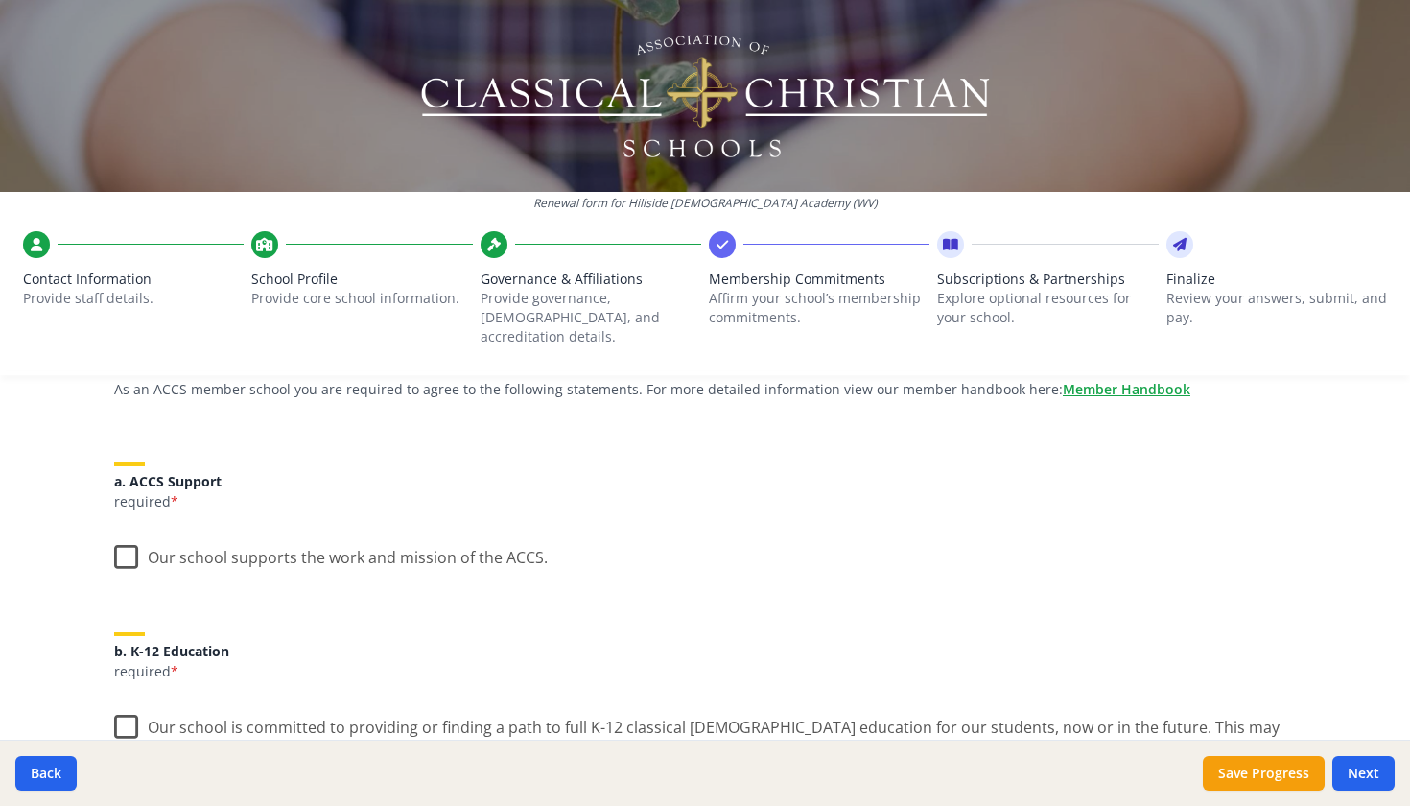
scroll to position [176, 0]
click at [115, 540] on label "Our school supports the work and mission of the ACCS." at bounding box center [331, 552] width 434 height 41
click at [0, 0] on input "Our school supports the work and mission of the ACCS." at bounding box center [0, 0] width 0 height 0
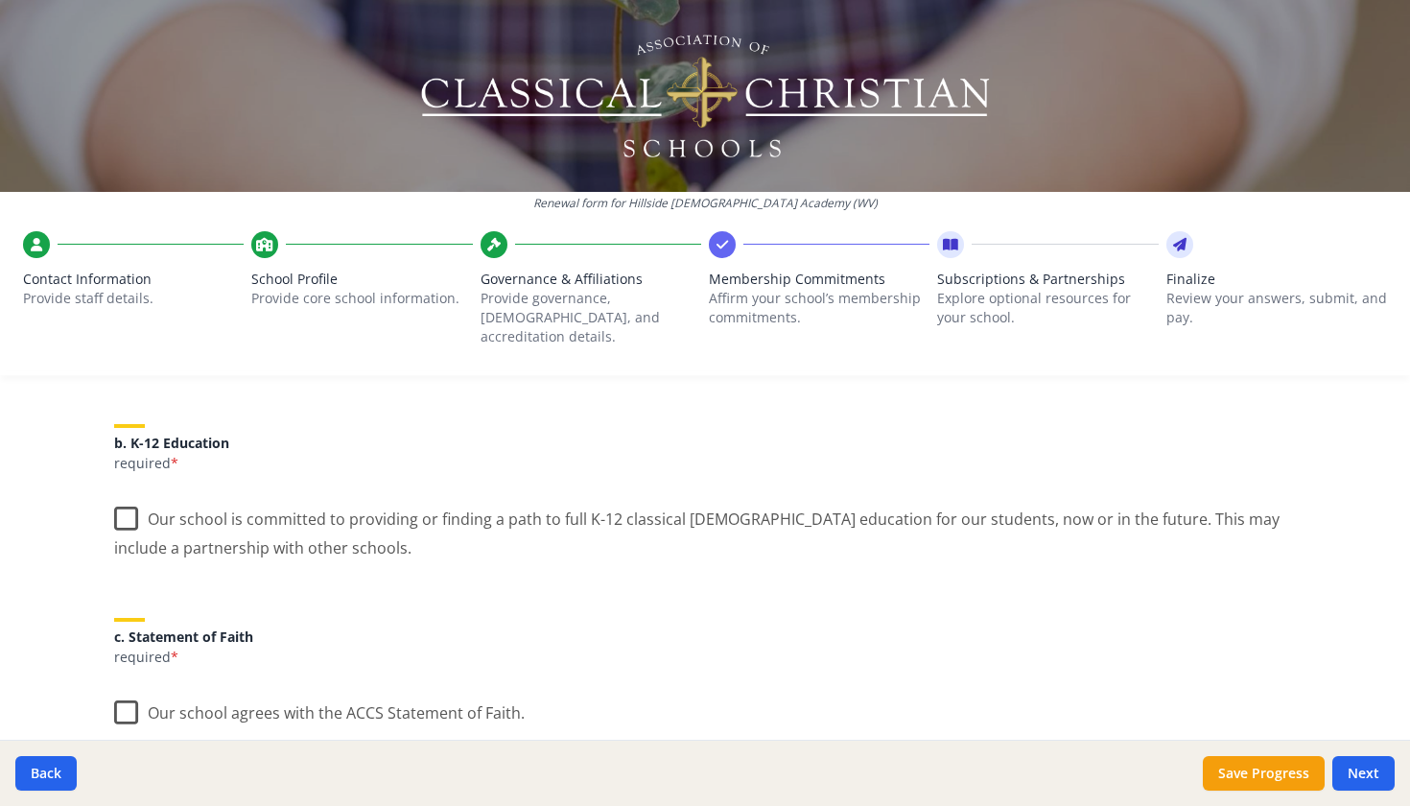
scroll to position [387, 0]
click at [123, 491] on label "Our school is committed to providing or finding a path to full K-12 classical […" at bounding box center [705, 523] width 1182 height 64
click at [0, 0] on input "Our school is committed to providing or finding a path to full K-12 classical […" at bounding box center [0, 0] width 0 height 0
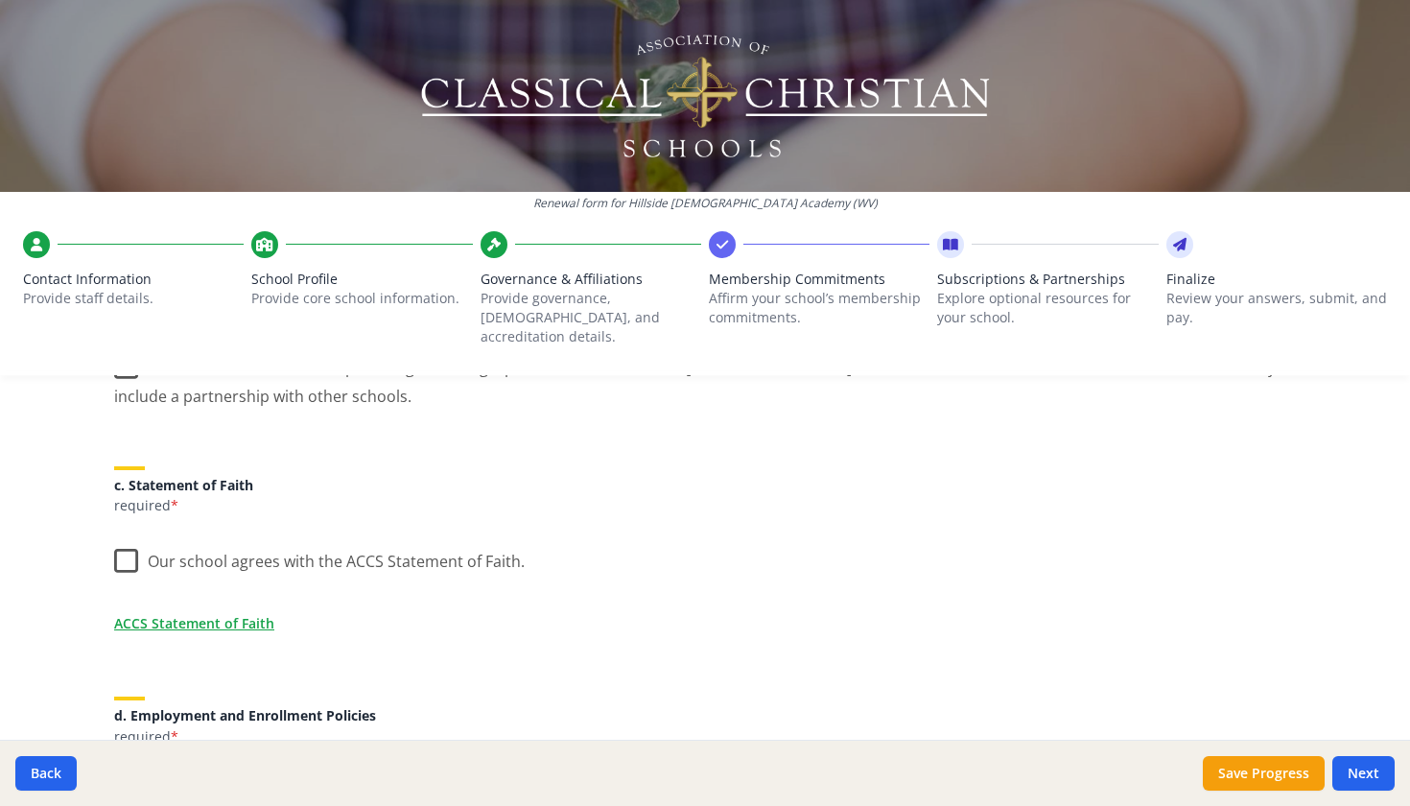
scroll to position [565, 0]
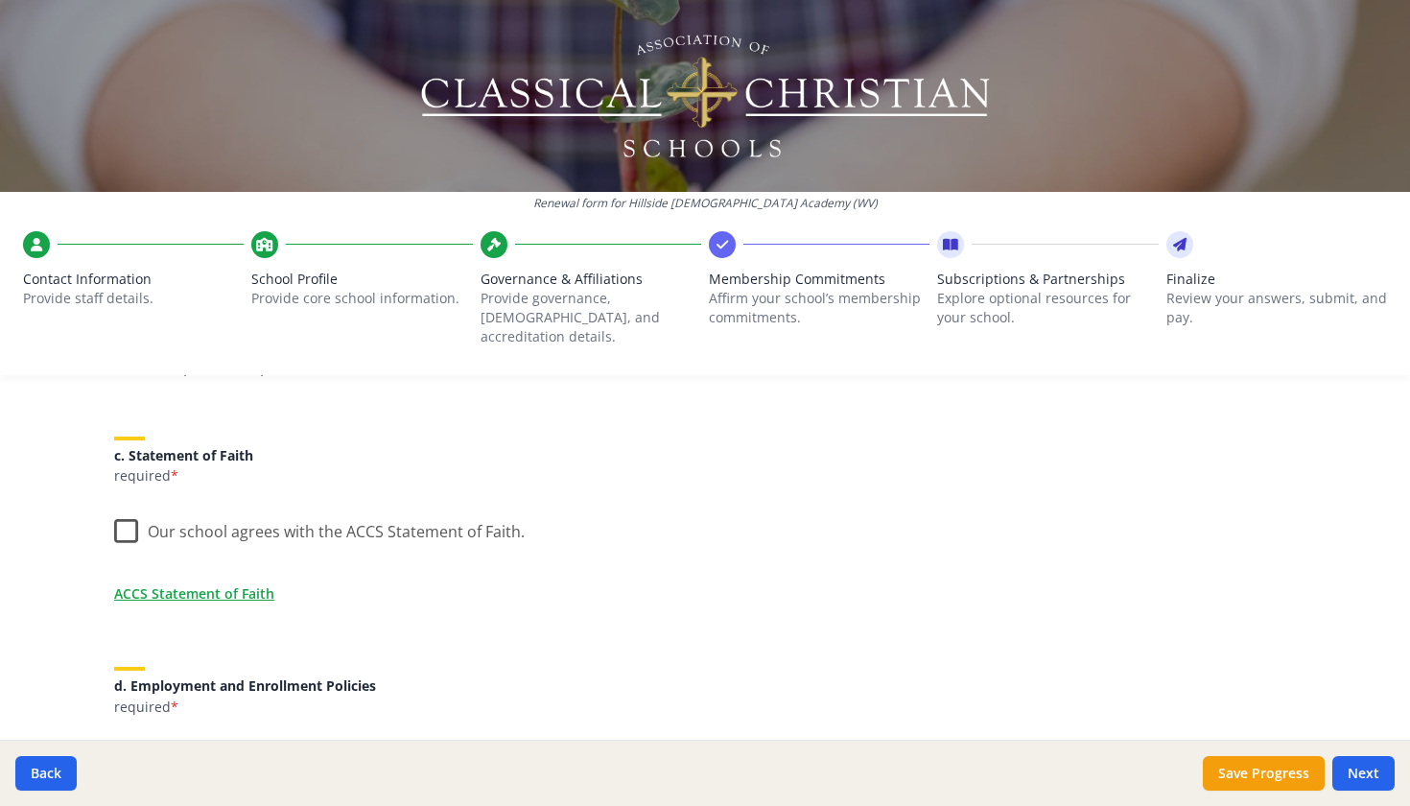
click at [127, 517] on label "Our school agrees with the ACCS Statement of Faith." at bounding box center [319, 527] width 411 height 41
click at [0, 0] on input "Our school agrees with the ACCS Statement of Faith." at bounding box center [0, 0] width 0 height 0
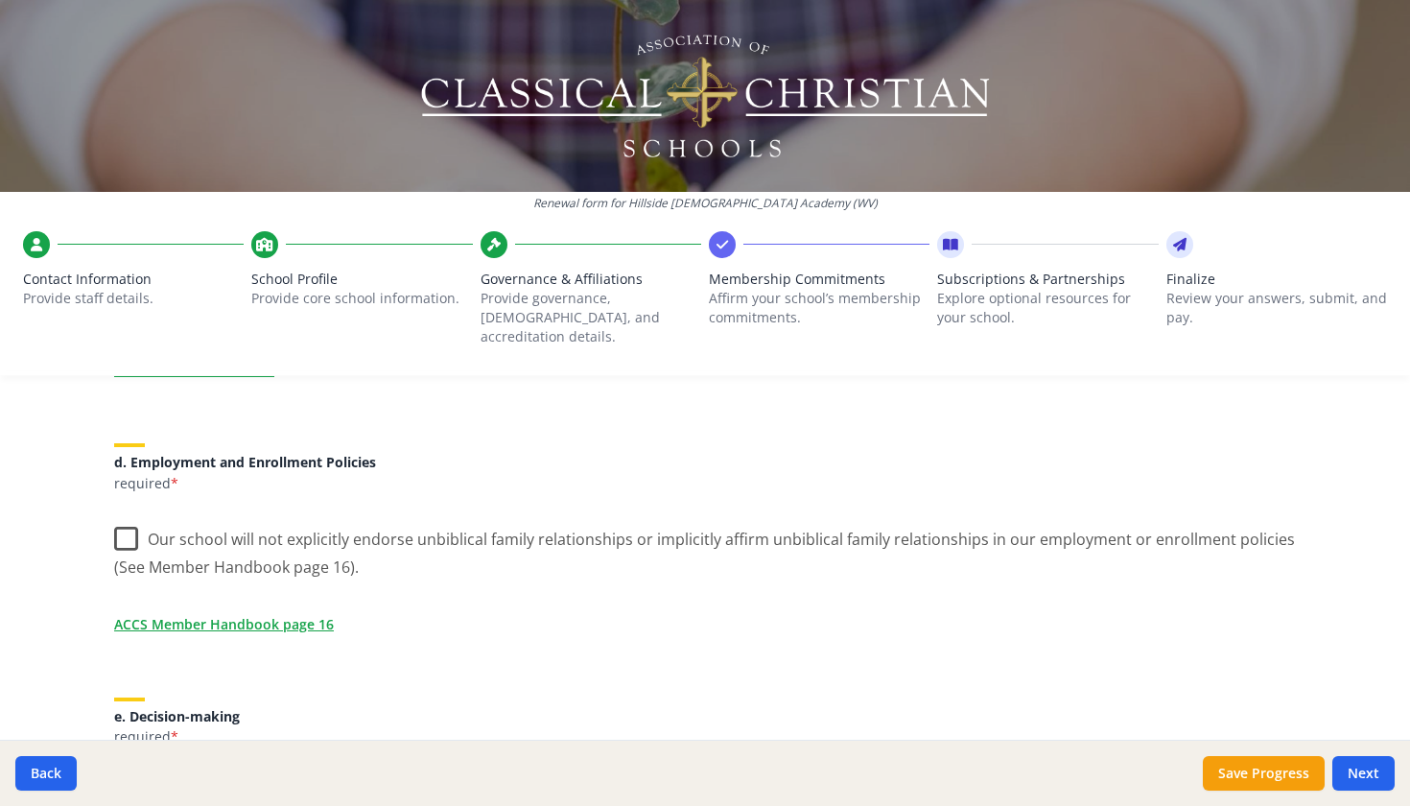
scroll to position [791, 0]
click at [131, 517] on label "Our school will not explicitly endorse unbiblical family relationships or impli…" at bounding box center [705, 543] width 1182 height 64
click at [0, 0] on input "Our school will not explicitly endorse unbiblical family relationships or impli…" at bounding box center [0, 0] width 0 height 0
click at [1215, 565] on div "ACCS Membership Agreement (requirements) As an ACCS member school you are requi…" at bounding box center [705, 688] width 1228 height 2086
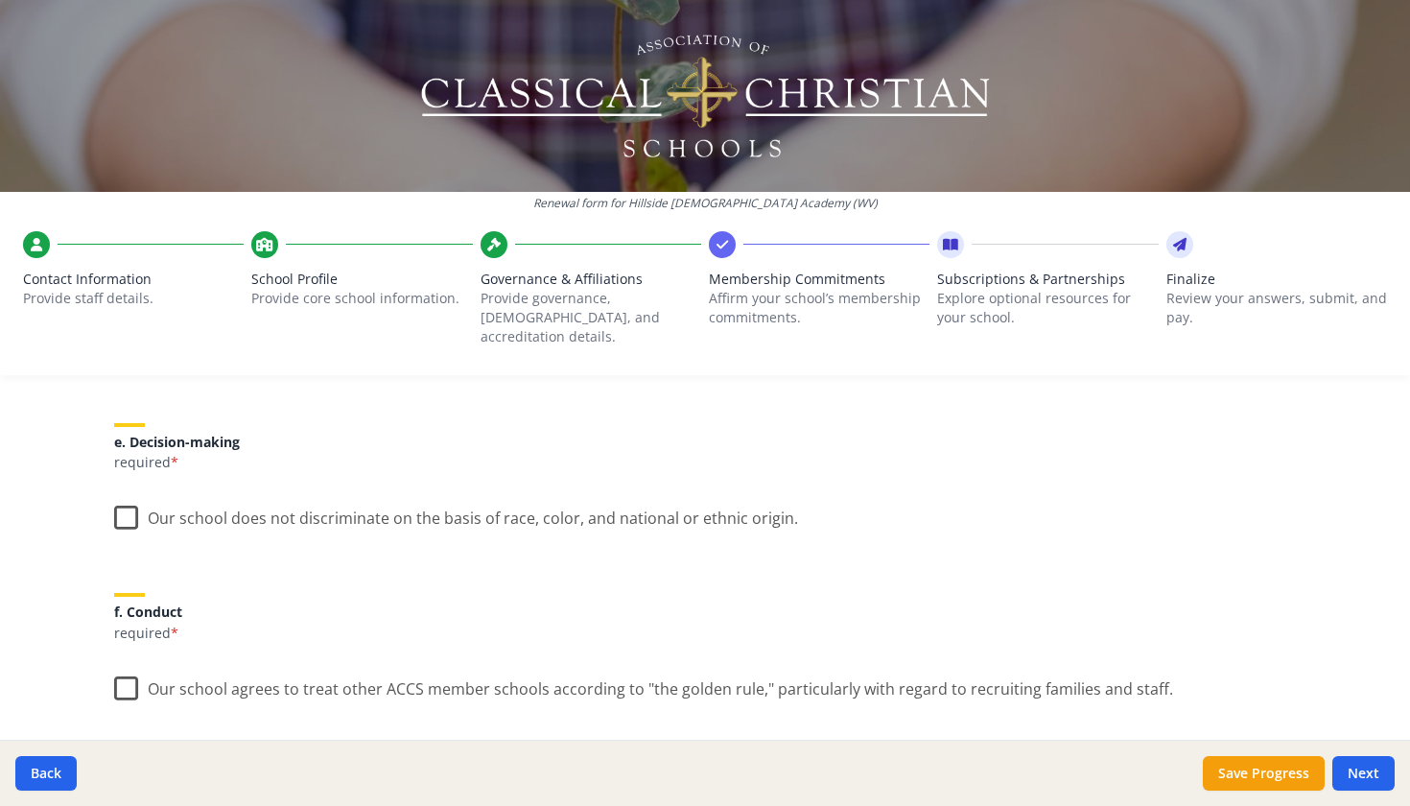
scroll to position [1067, 0]
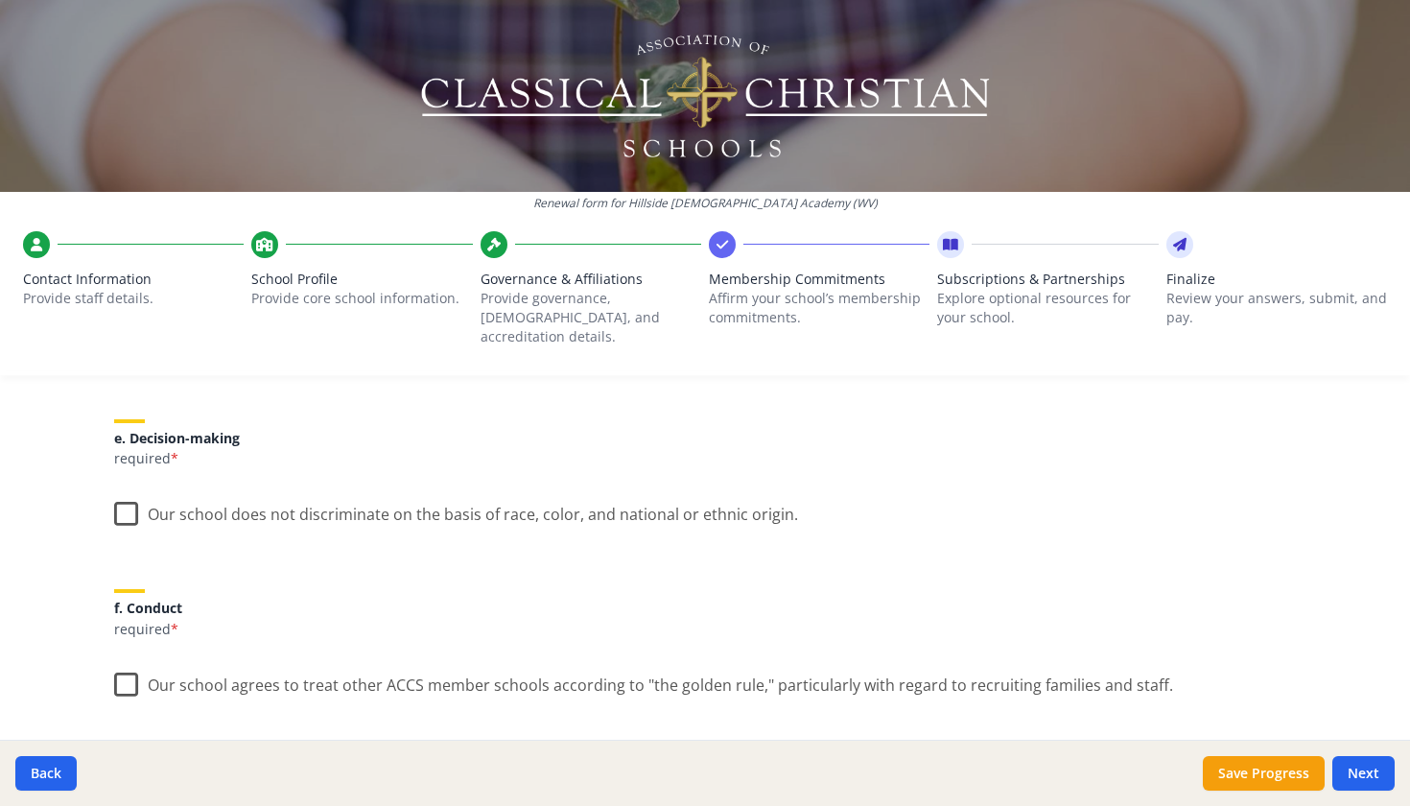
click at [128, 493] on label "Our school does not discriminate on the basis of race, color, and national or e…" at bounding box center [456, 509] width 684 height 41
click at [0, 0] on input "Our school does not discriminate on the basis of race, color, and national or e…" at bounding box center [0, 0] width 0 height 0
click at [127, 662] on label "Our school agrees to treat other ACCS member schools according to "the golden r…" at bounding box center [643, 680] width 1059 height 41
click at [0, 0] on input "Our school agrees to treat other ACCS member schools according to "the golden r…" at bounding box center [0, 0] width 0 height 0
click at [421, 632] on div "ACCS Membership Agreement (requirements) As an ACCS member school you are requi…" at bounding box center [705, 413] width 1228 height 2086
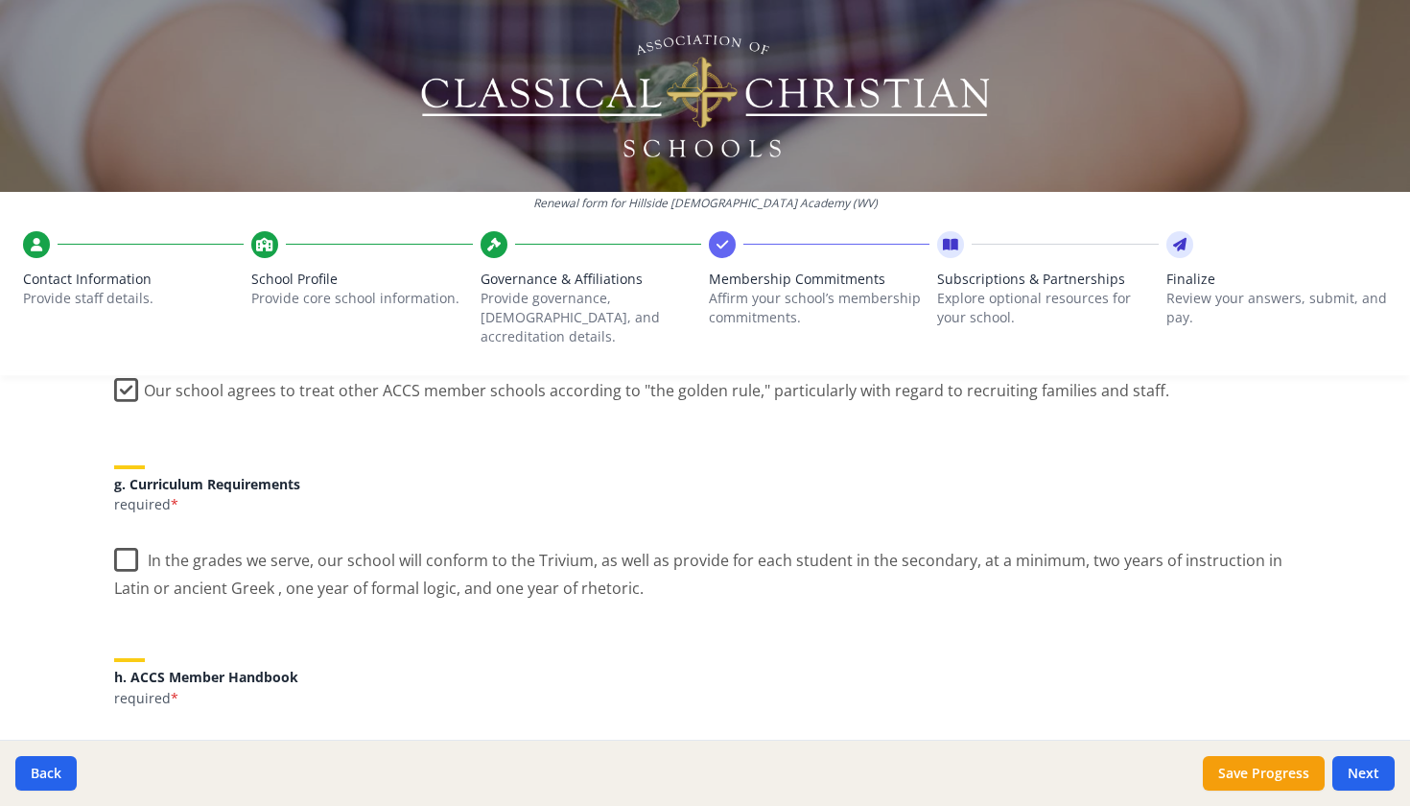
scroll to position [1377, 0]
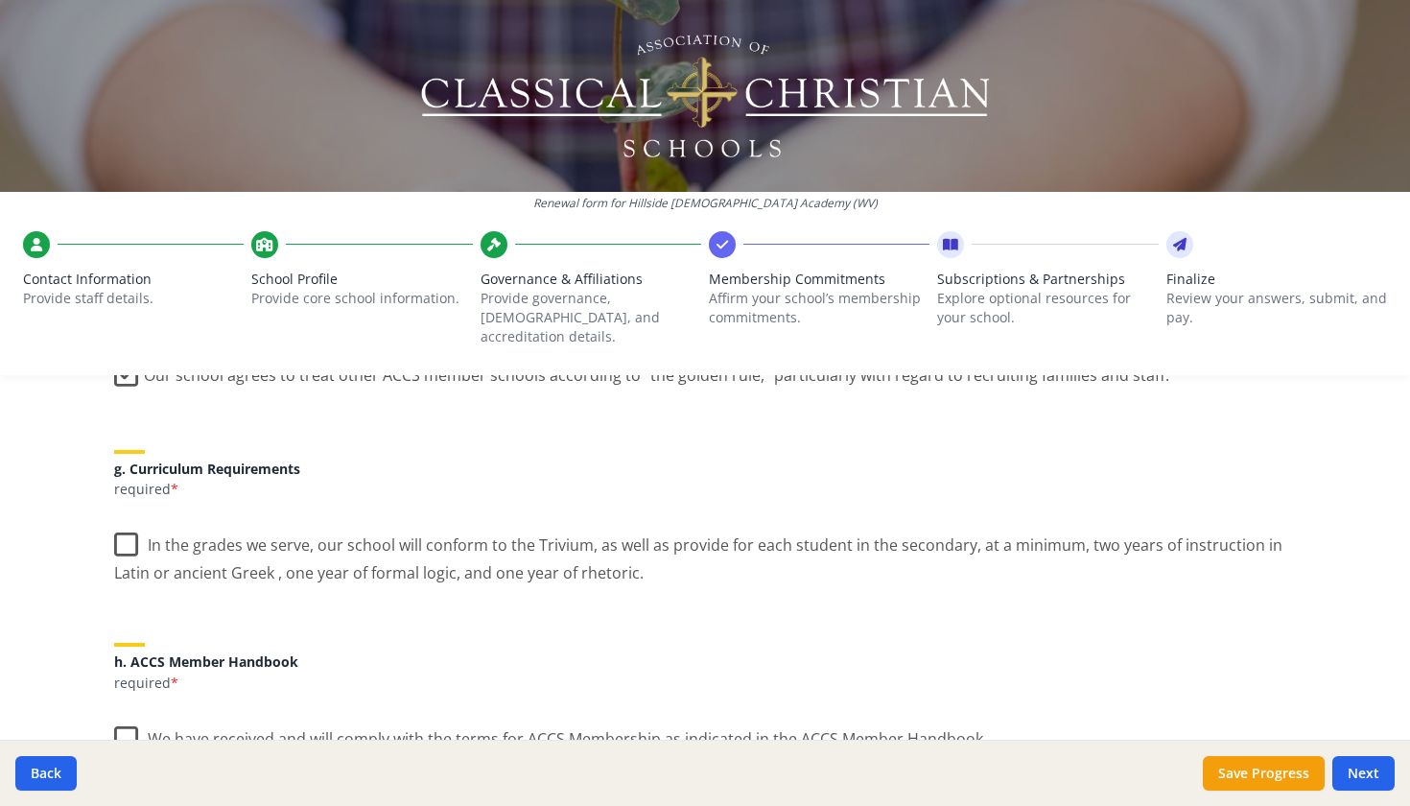
click at [128, 521] on label "In the grades we serve, our school will conform to the Trivium, as well as prov…" at bounding box center [705, 552] width 1182 height 64
click at [0, 0] on input "In the grades we serve, our school will conform to the Trivium, as well as prov…" at bounding box center [0, 0] width 0 height 0
click at [372, 673] on p "required *" at bounding box center [705, 682] width 1182 height 19
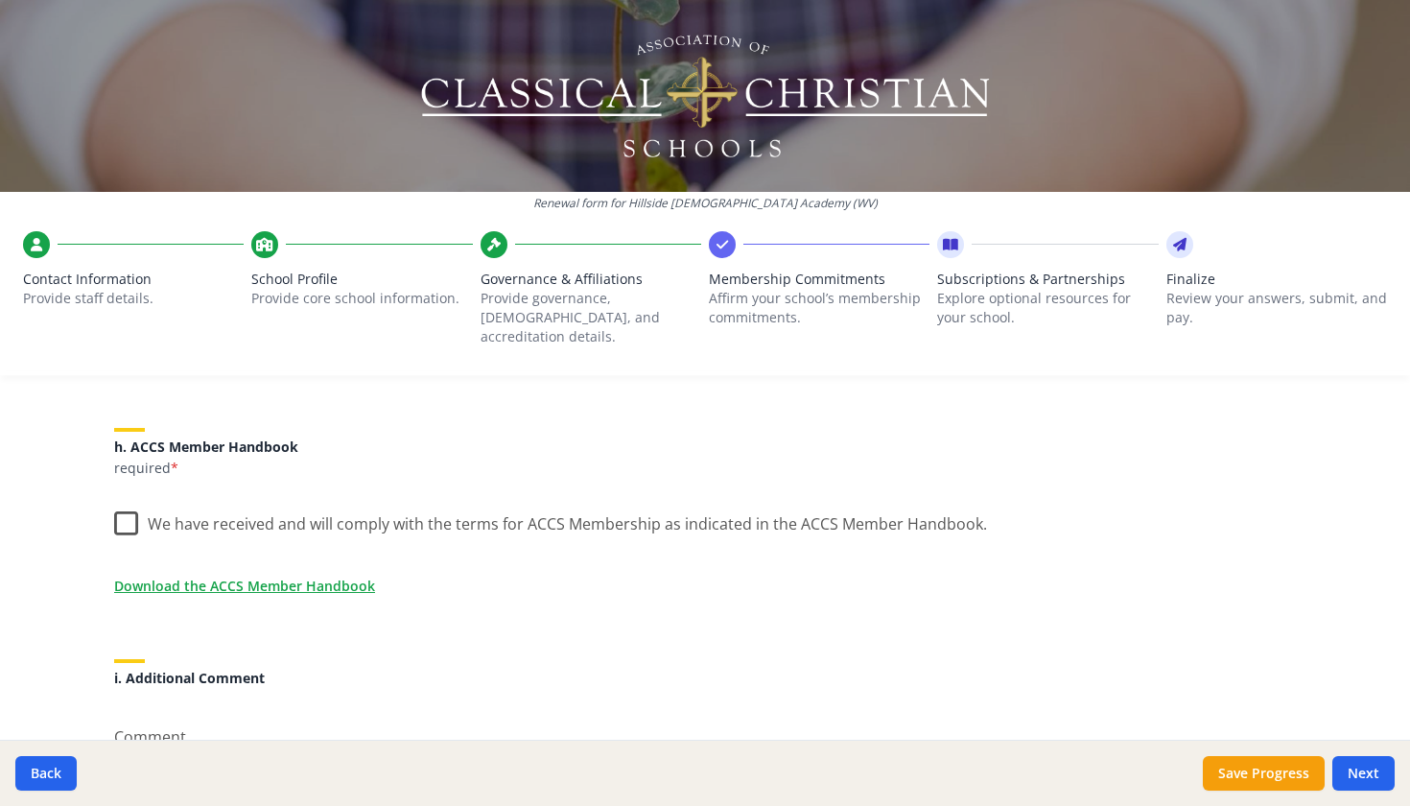
scroll to position [1614, 0]
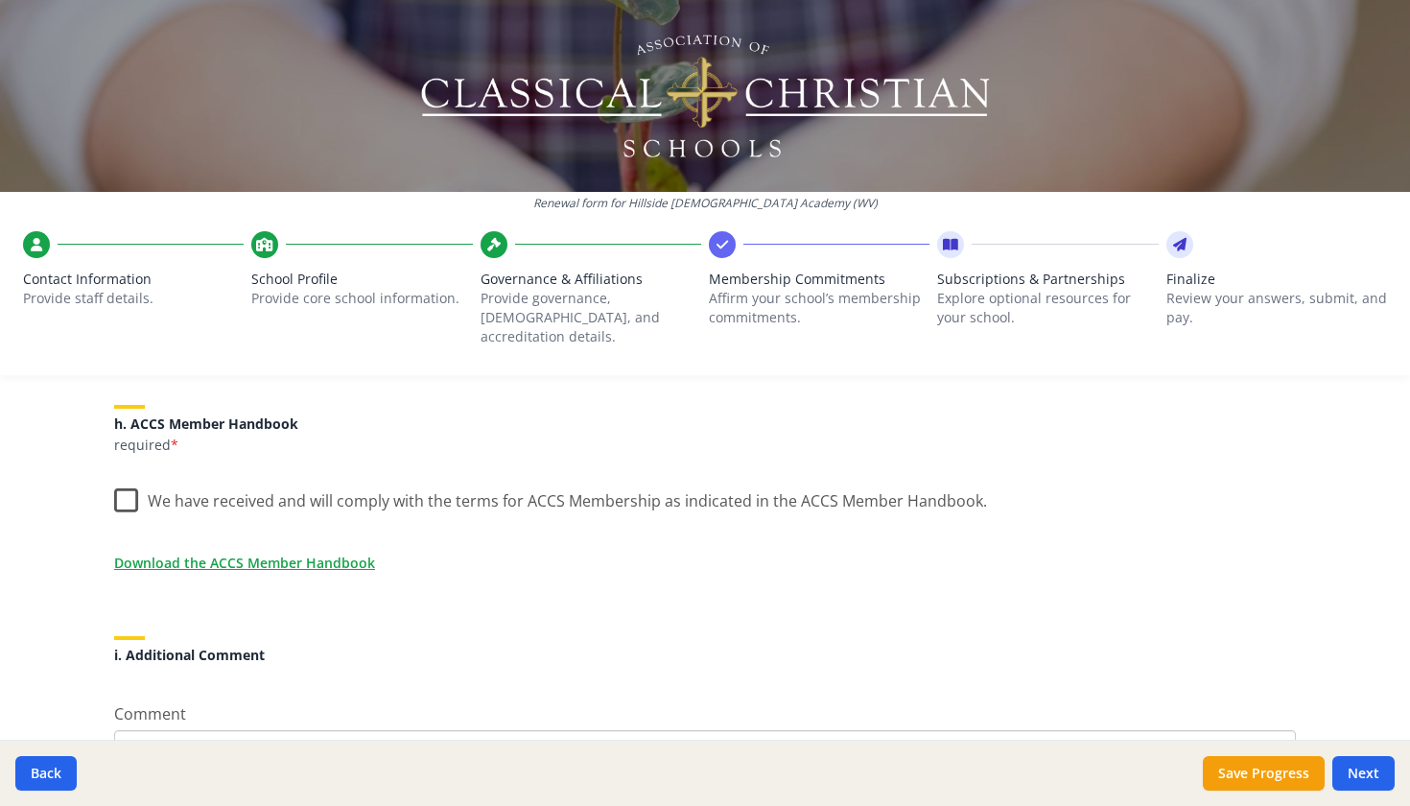
click at [130, 479] on label "We have received and will comply with the terms for ACCS Membership as indicate…" at bounding box center [550, 496] width 873 height 41
click at [0, 0] on input "We have received and will comply with the terms for ACCS Membership as indicate…" at bounding box center [0, 0] width 0 height 0
click at [465, 553] on p "Download the ACCS Member Handbook" at bounding box center [705, 563] width 1182 height 20
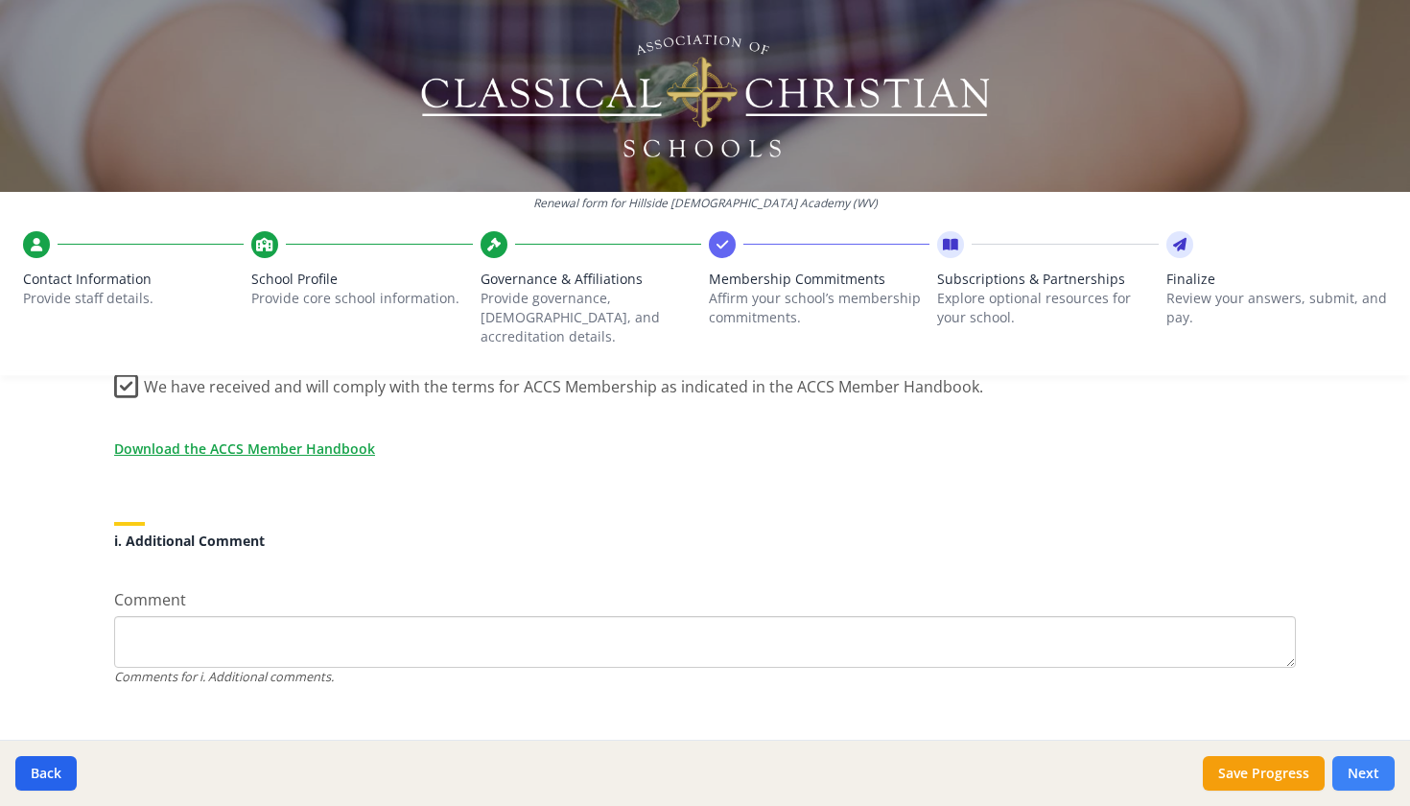
click at [1358, 763] on button "Next" at bounding box center [1363, 773] width 62 height 35
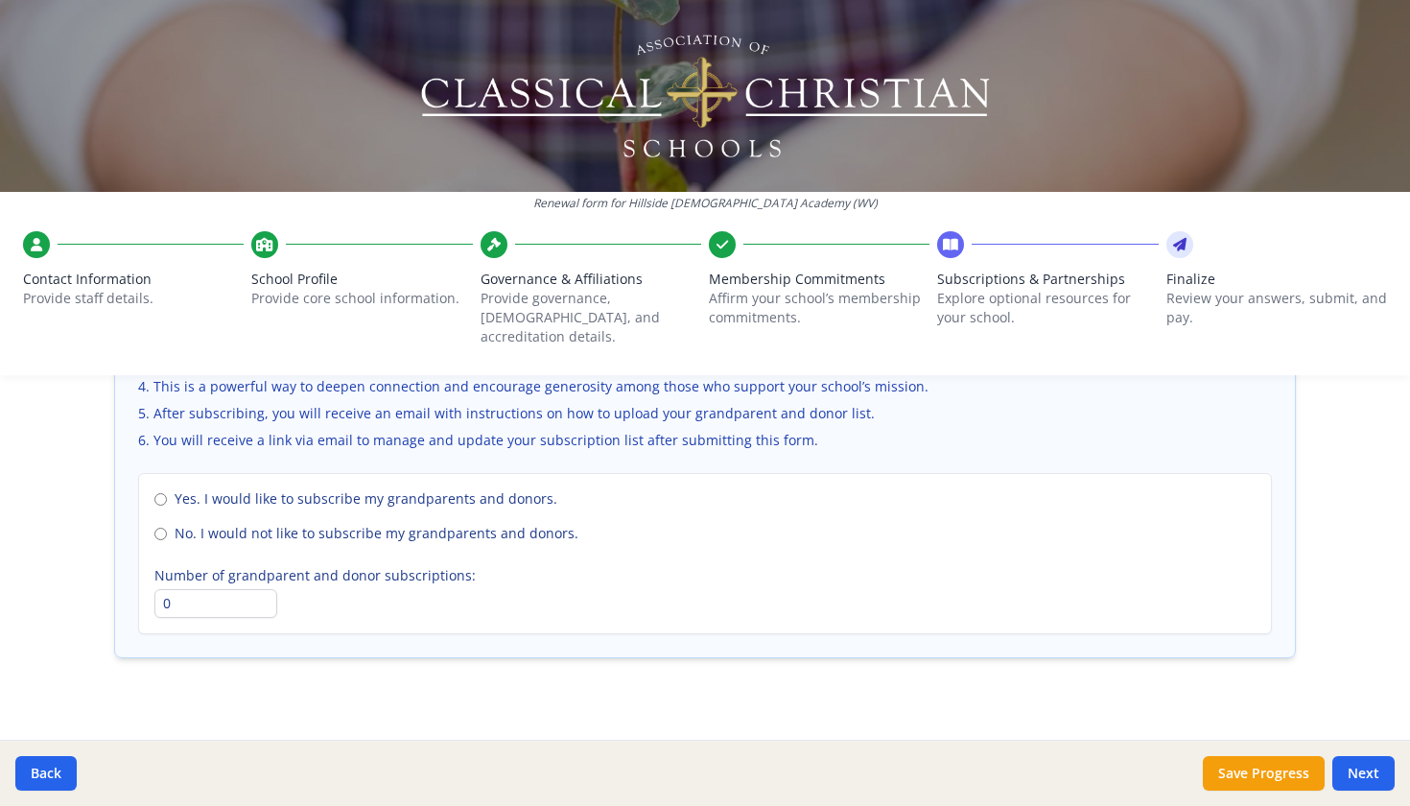
click at [1368, 534] on div "Renewal form for [GEOGRAPHIC_DATA][DEMOGRAPHIC_DATA] (WV) Contact Information P…" at bounding box center [705, 403] width 1410 height 806
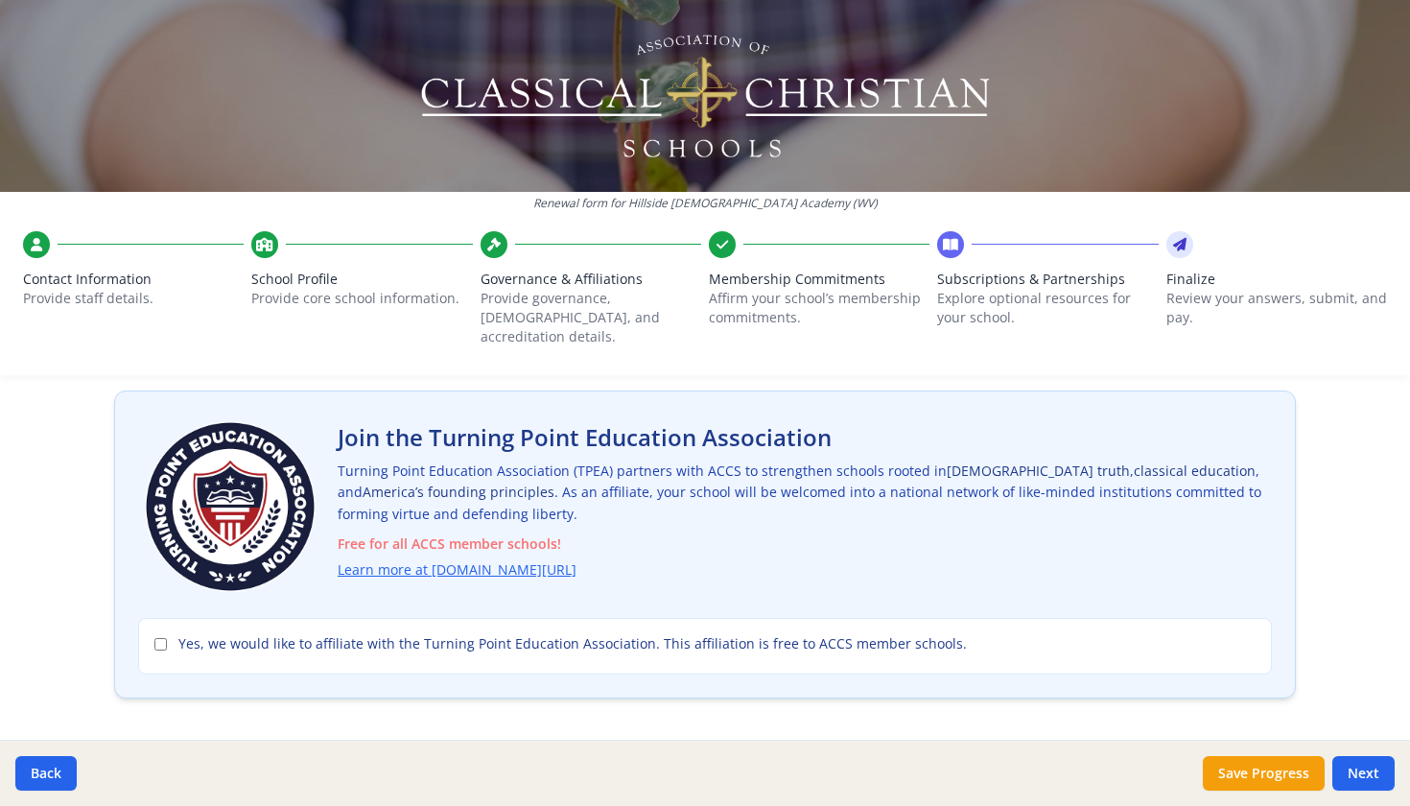
scroll to position [89, 0]
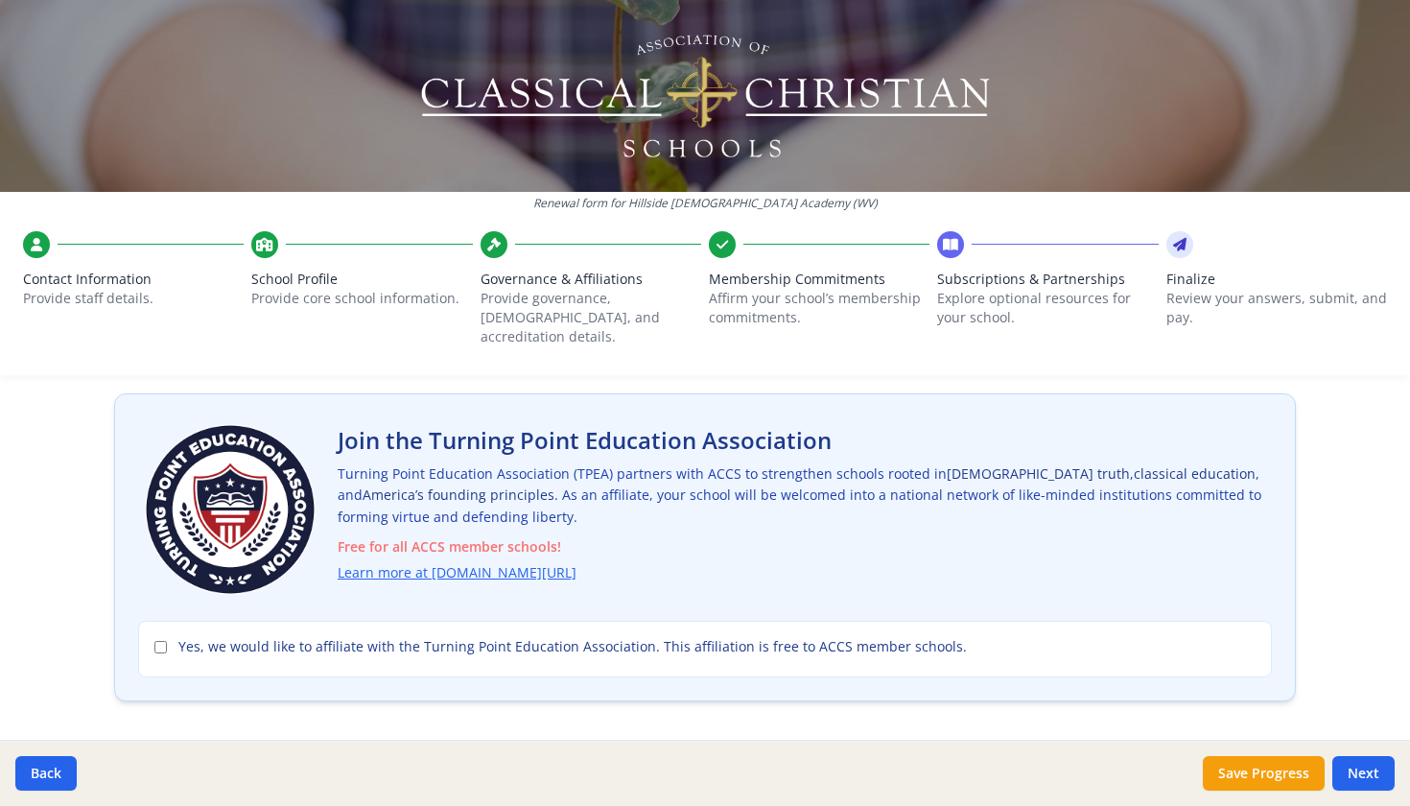
click at [154, 641] on input "Yes, we would like to affiliate with the Turning Point Education Association. T…" at bounding box center [160, 647] width 12 height 12
checkbox input "true"
click at [1025, 536] on span "Free for all ACCS member schools!" at bounding box center [805, 547] width 934 height 22
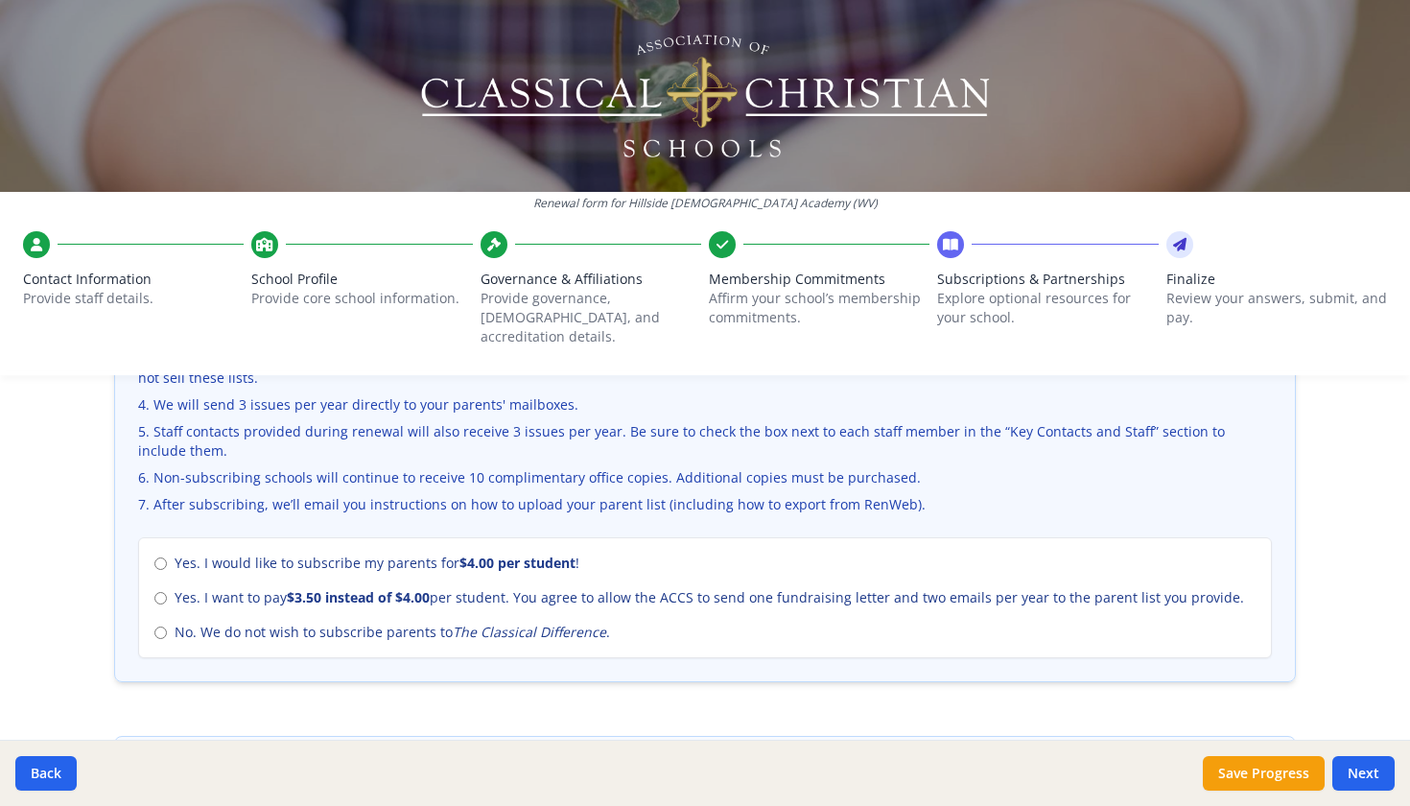
scroll to position [746, 0]
click at [155, 623] on input "No. We do not wish to subscribe parents to The Classical Difference ." at bounding box center [160, 629] width 12 height 12
radio input "true"
click at [262, 659] on div "The Classical Difference – Parent Subscription 3 Issues Per Year Please conside…" at bounding box center [705, 396] width 1182 height 612
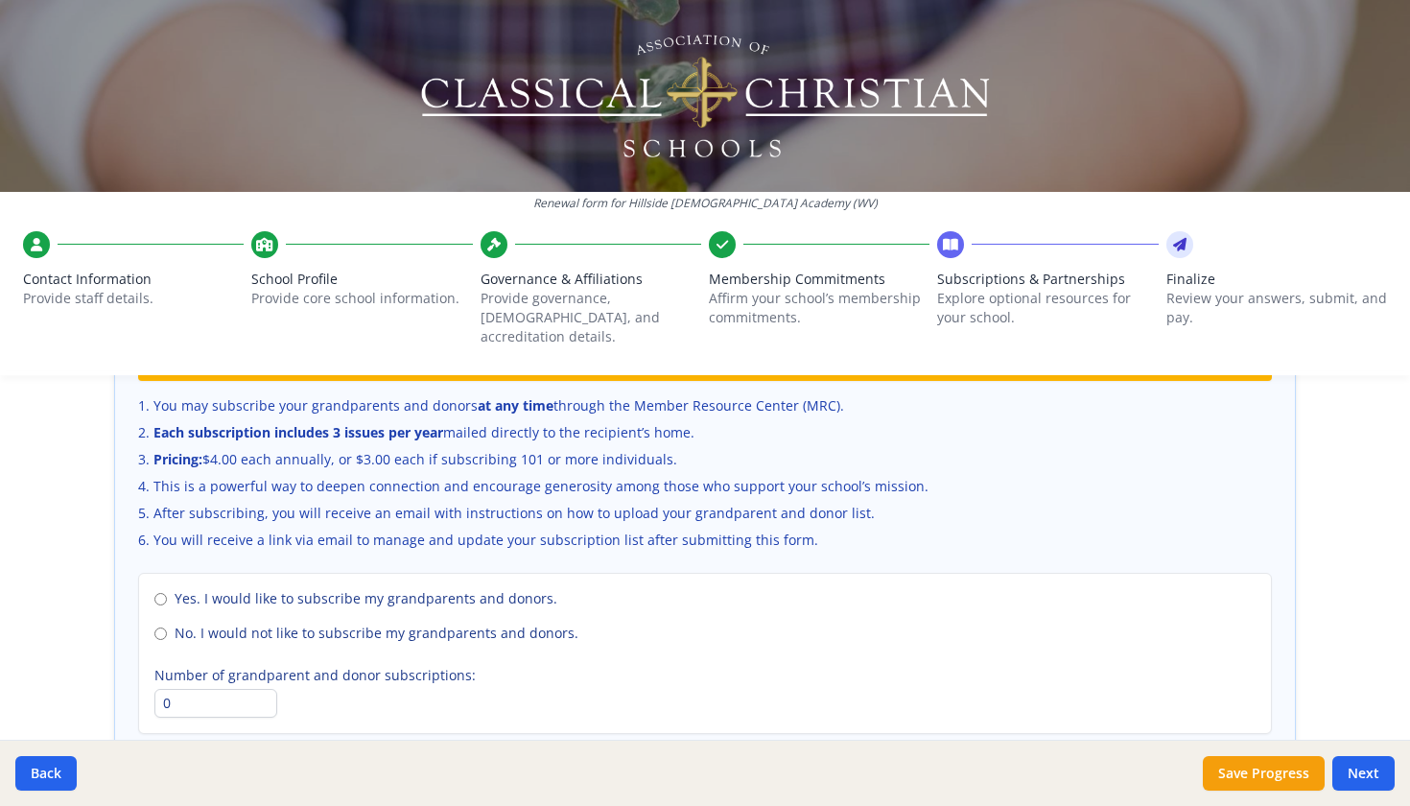
scroll to position [1309, 0]
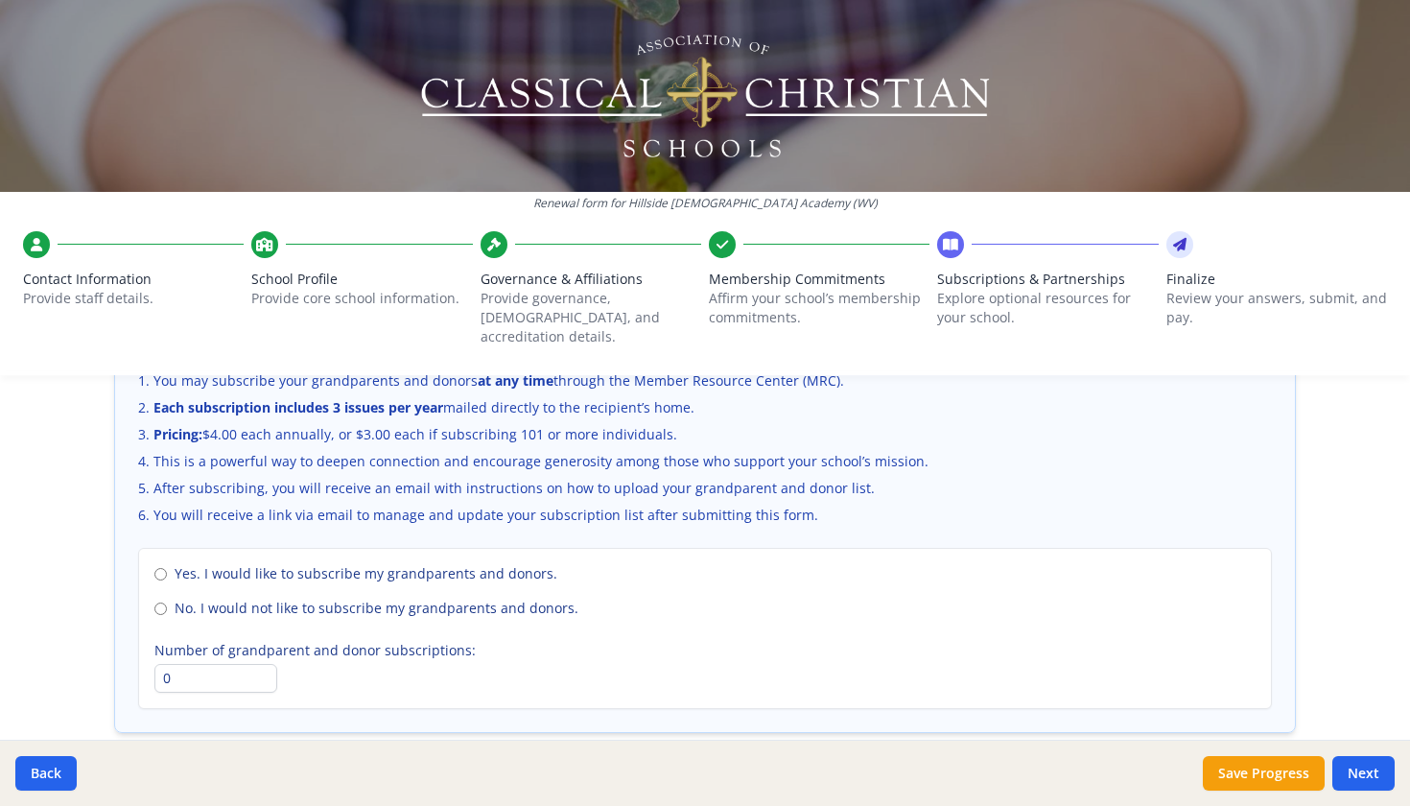
click at [157, 602] on input "No. I would not like to subscribe my grandparents and donors." at bounding box center [160, 608] width 12 height 12
radio input "true"
click at [469, 479] on li "After subscribing, you will receive an email with instructions on how to upload…" at bounding box center [705, 488] width 1134 height 19
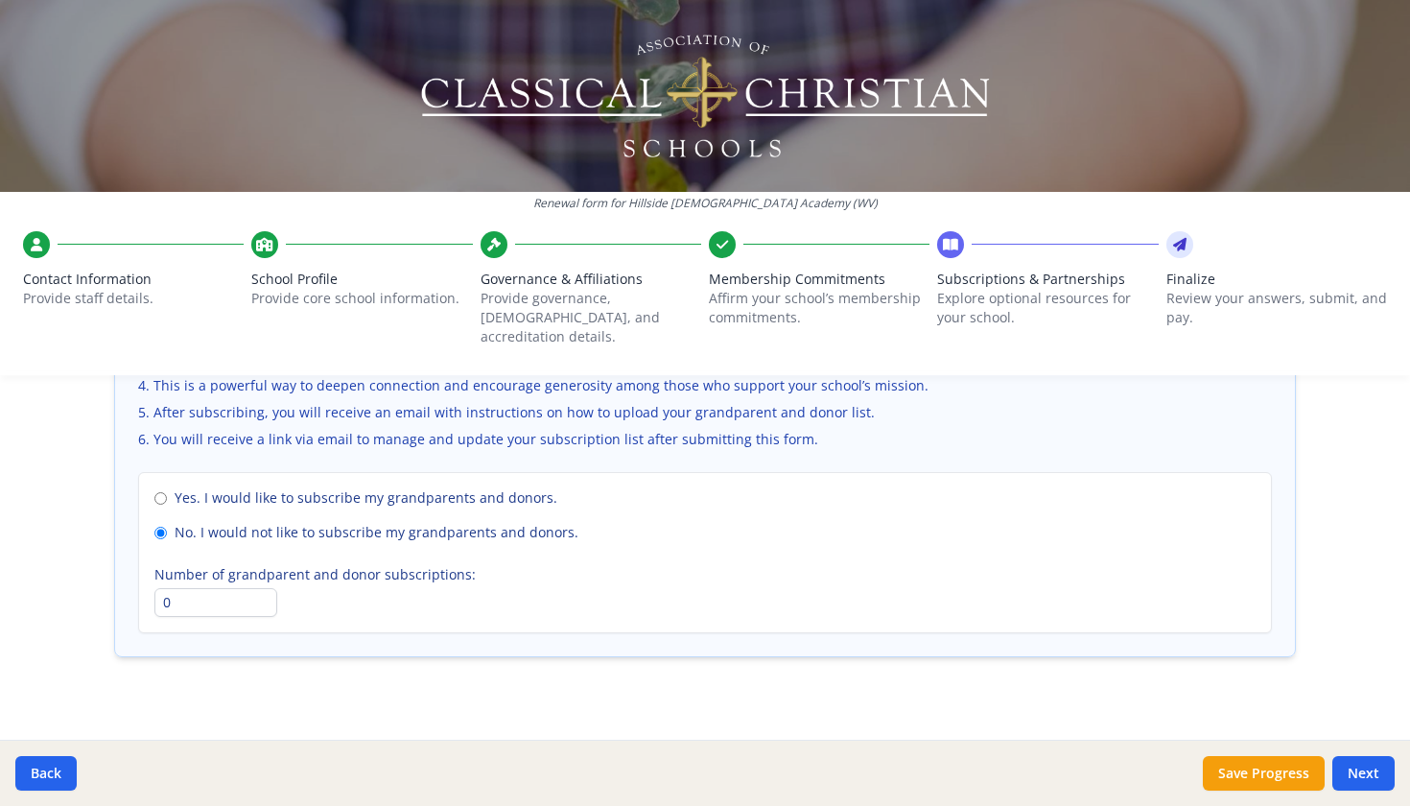
scroll to position [1384, 0]
click at [1373, 772] on button "Next" at bounding box center [1363, 773] width 62 height 35
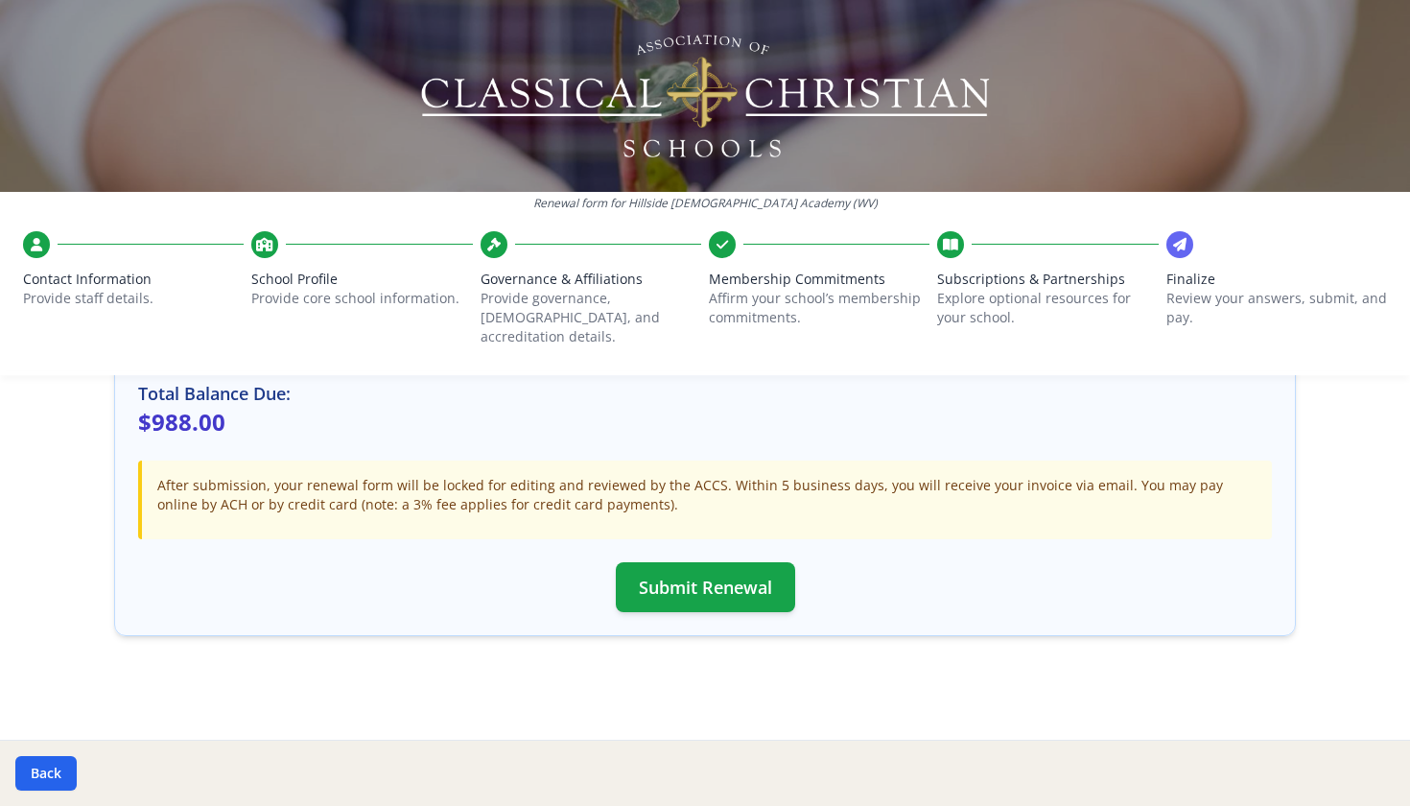
scroll to position [577, 0]
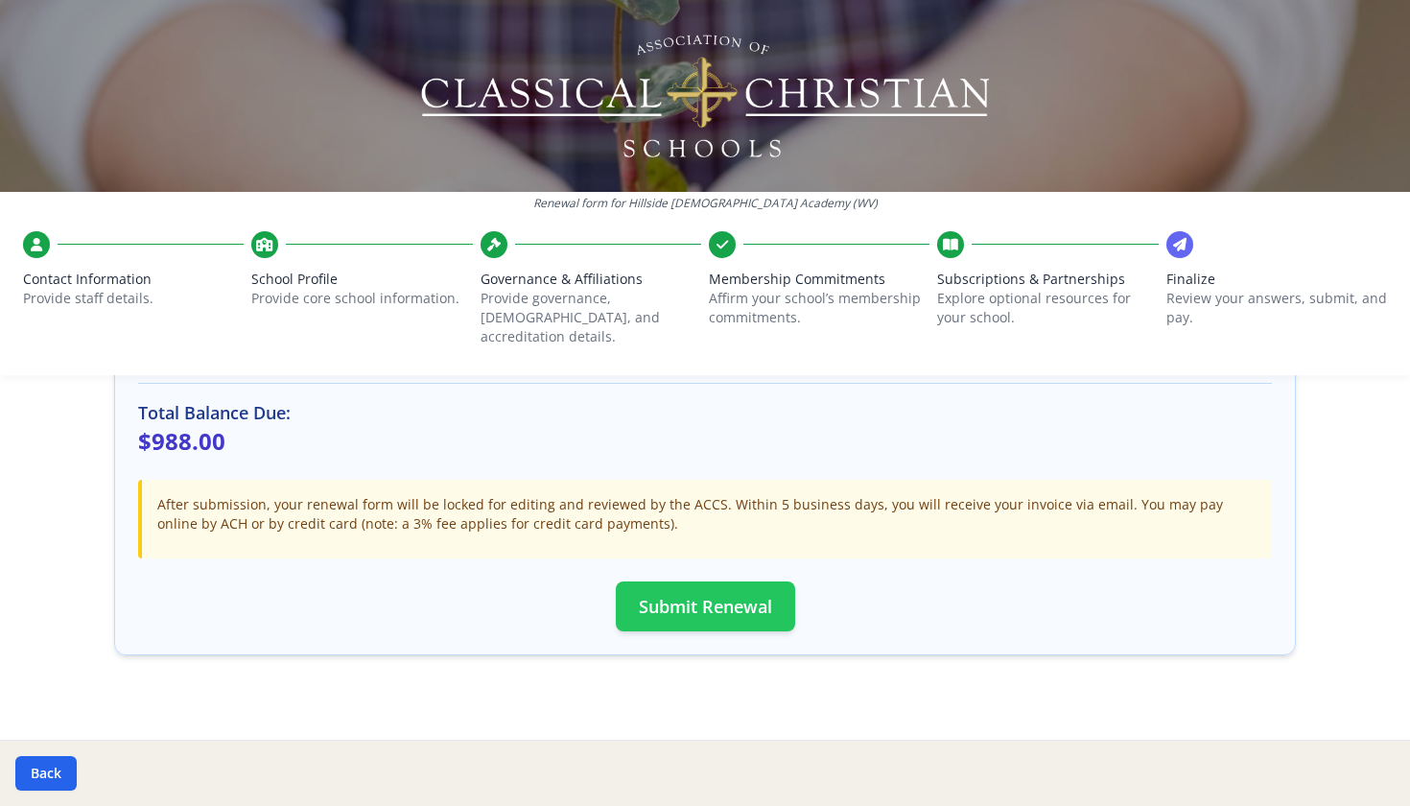
click at [696, 599] on button "Submit Renewal" at bounding box center [705, 606] width 179 height 50
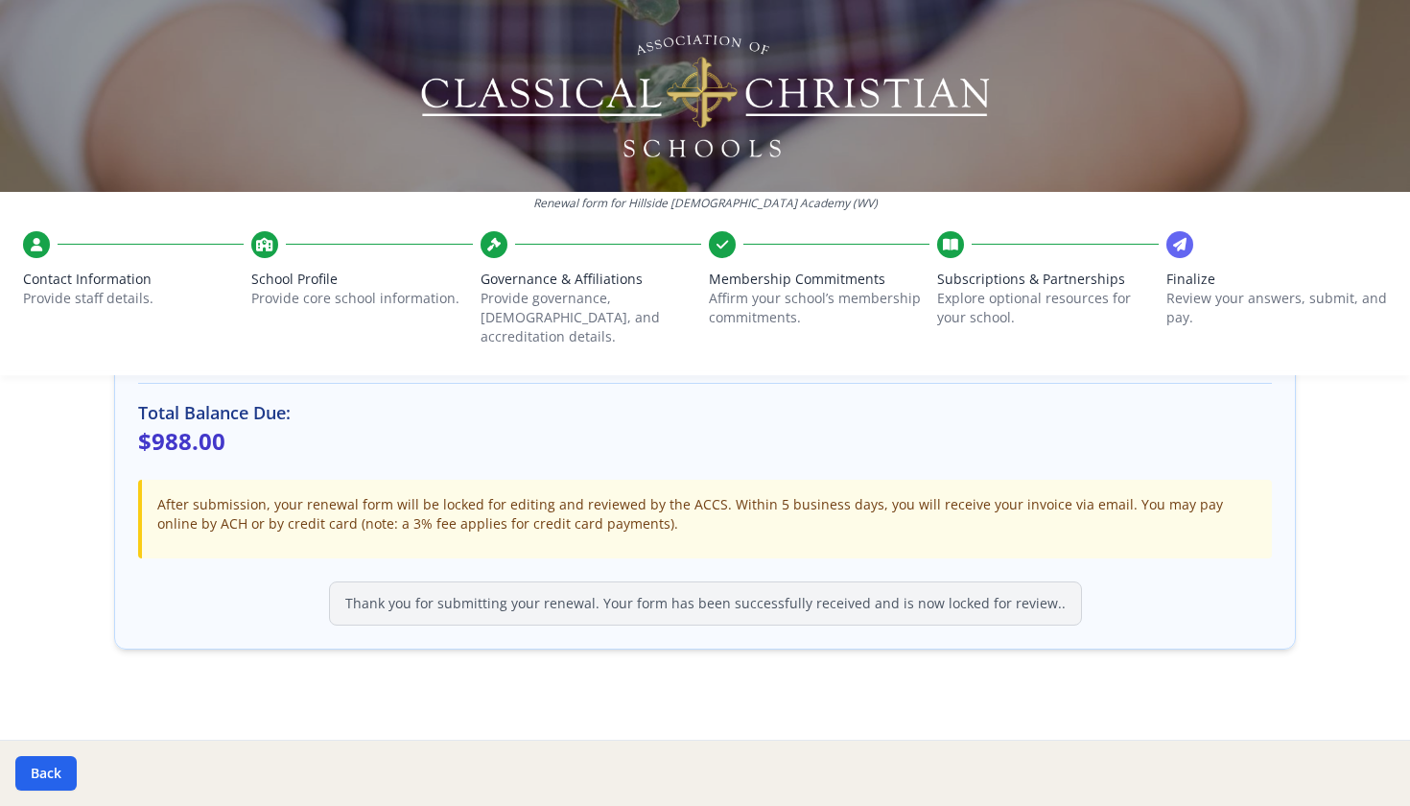
scroll to position [571, 0]
